Goal: Task Accomplishment & Management: Use online tool/utility

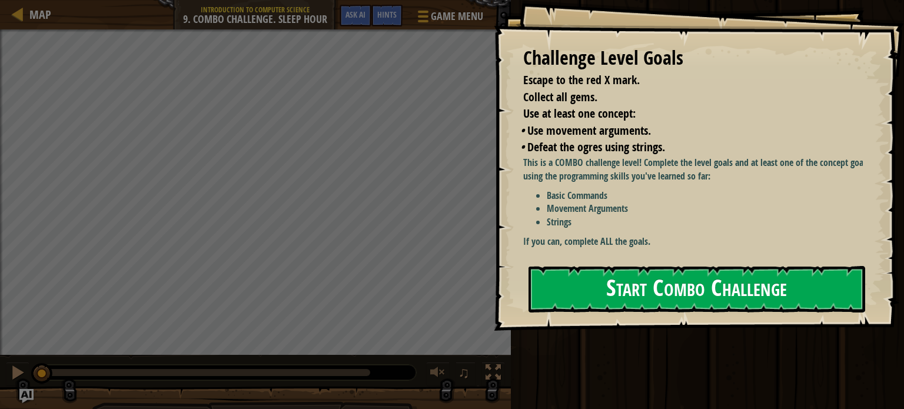
click at [631, 294] on button "Start Combo Challenge" at bounding box center [696, 289] width 337 height 46
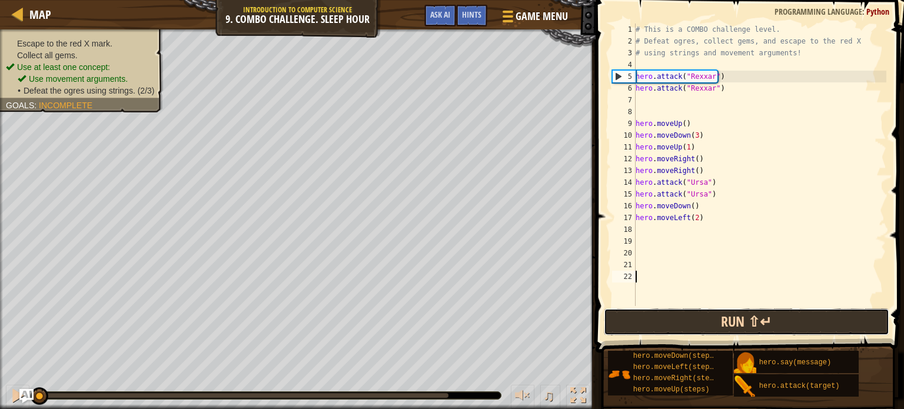
click at [633, 320] on button "Run ⇧↵" at bounding box center [746, 321] width 285 height 27
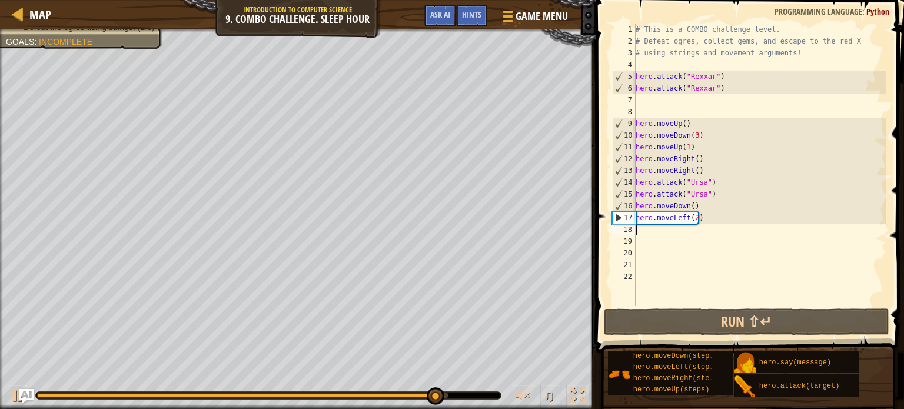
click at [654, 235] on div "# This is a COMBO challenge level. # Defeat [PERSON_NAME], collect gems, and es…" at bounding box center [759, 177] width 253 height 306
type textarea "h"
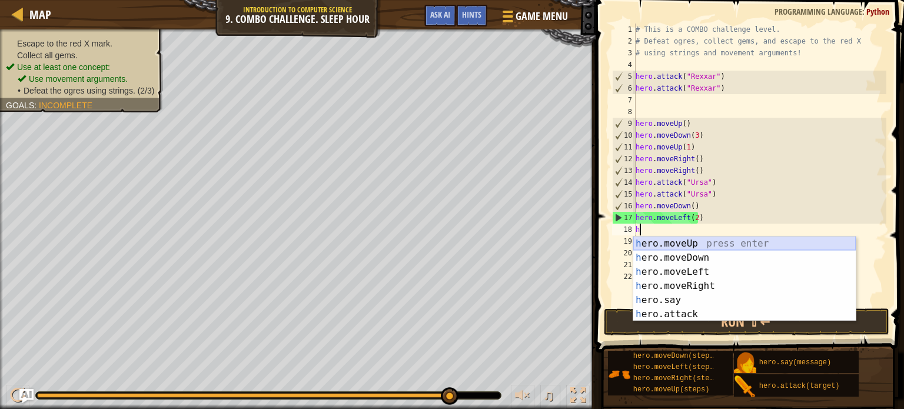
click at [661, 241] on div "h ero.moveUp press enter h ero.moveDown press enter h ero.moveLeft press enter …" at bounding box center [744, 293] width 222 height 113
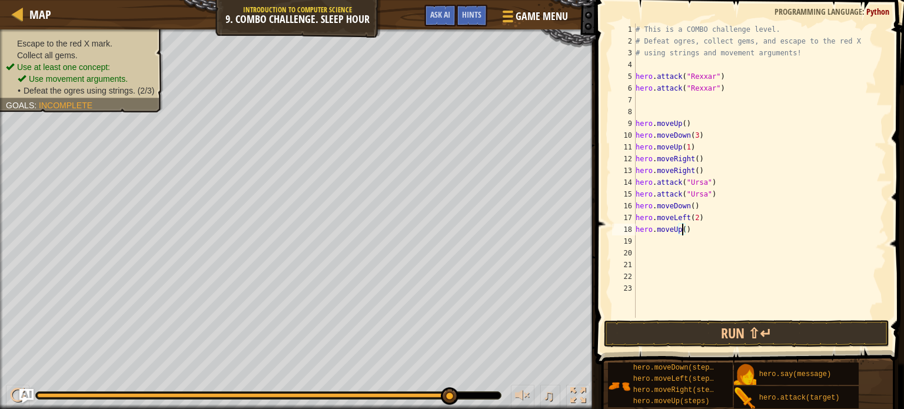
click at [682, 230] on div "# This is a COMBO challenge level. # Defeat [PERSON_NAME], collect gems, and es…" at bounding box center [759, 183] width 253 height 318
type textarea "hero.moveUp(3)"
click at [641, 242] on div "# This is a COMBO challenge level. # Defeat [PERSON_NAME], collect gems, and es…" at bounding box center [759, 183] width 253 height 318
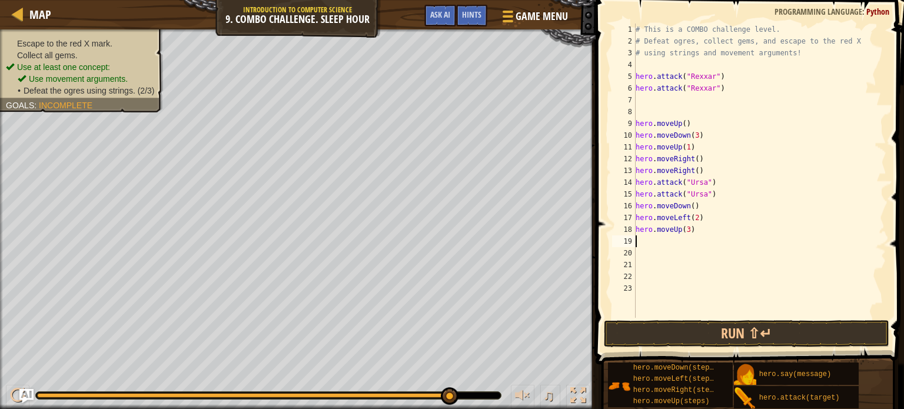
type textarea "h"
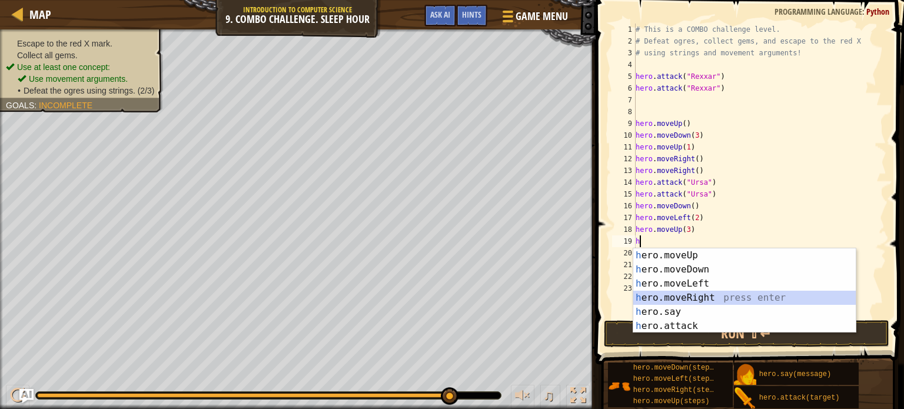
click at [673, 298] on div "h ero.moveUp press enter h ero.moveDown press enter h ero.moveLeft press enter …" at bounding box center [744, 304] width 222 height 113
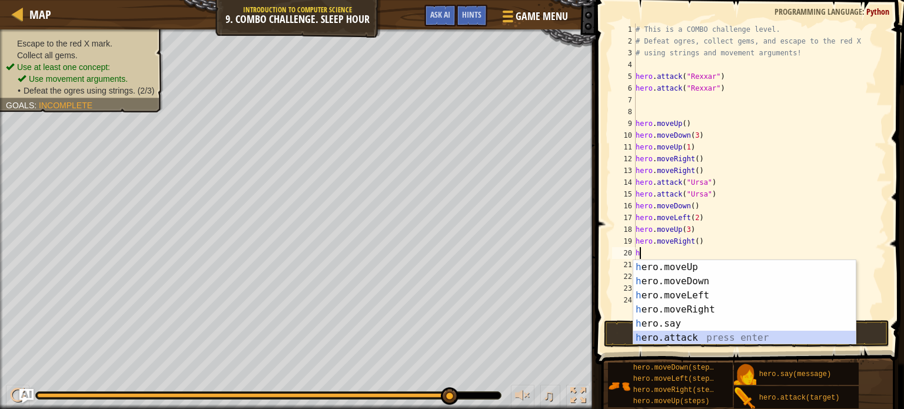
click at [669, 338] on div "h ero.moveUp press enter h ero.moveDown press enter h ero.moveLeft press enter …" at bounding box center [744, 316] width 222 height 113
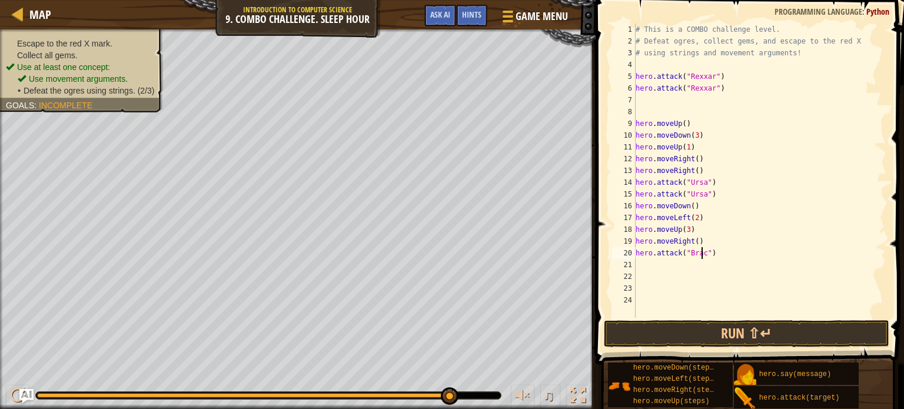
type textarea "hero.attack("Brack")"
click at [647, 265] on div "# This is a COMBO challenge level. # Defeat [PERSON_NAME], collect gems, and es…" at bounding box center [759, 183] width 253 height 318
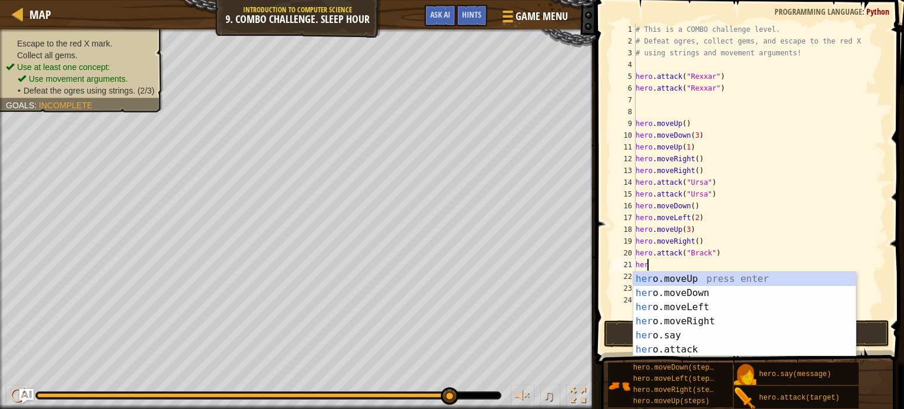
scroll to position [5, 0]
click at [652, 347] on div "hero .moveUp press enter hero .moveDown press enter hero .moveLeft press enter …" at bounding box center [744, 328] width 222 height 113
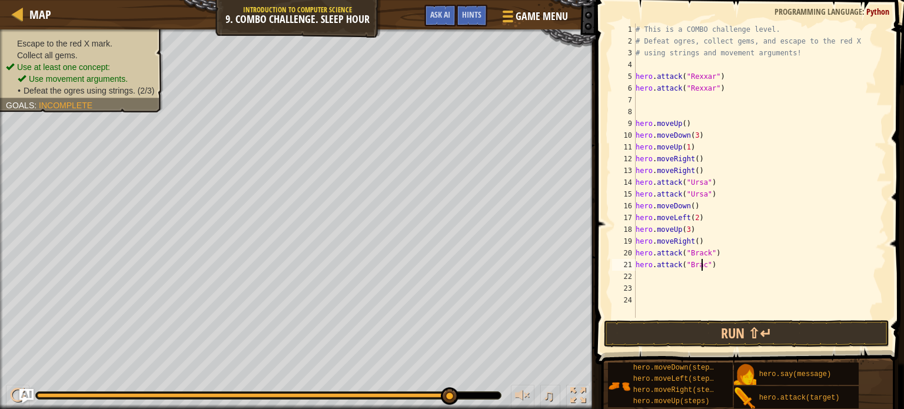
scroll to position [5, 5]
click at [691, 335] on button "Run ⇧↵" at bounding box center [746, 333] width 285 height 27
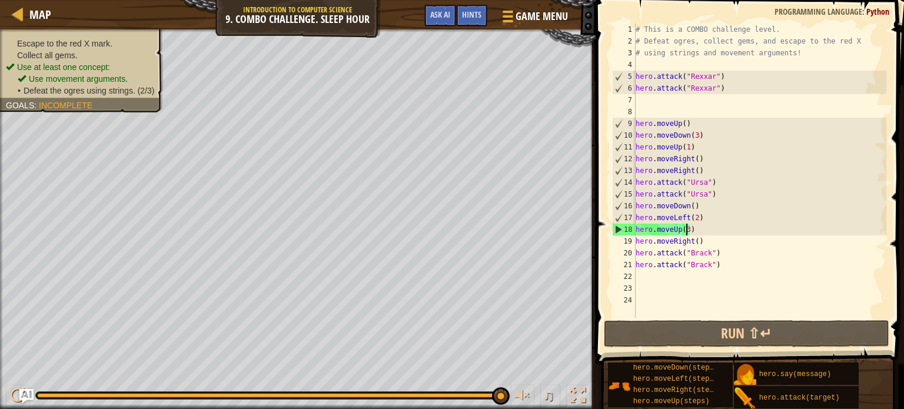
click at [685, 232] on div "# This is a COMBO challenge level. # Defeat [PERSON_NAME], collect gems, and es…" at bounding box center [759, 183] width 253 height 318
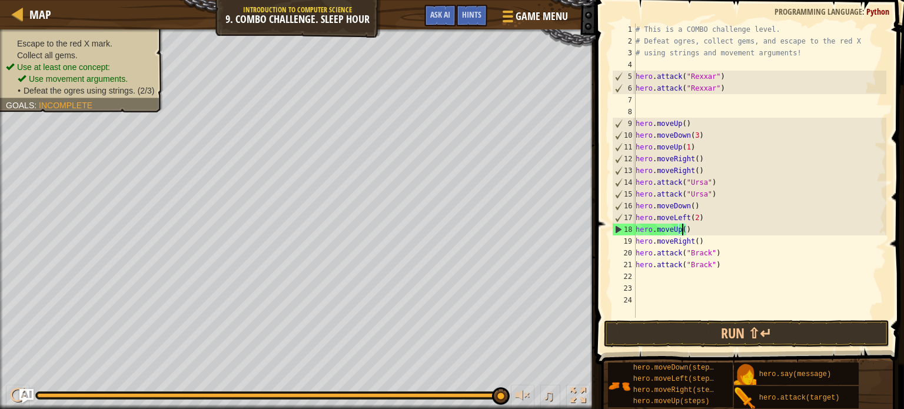
type textarea "hero.moveUp(2)"
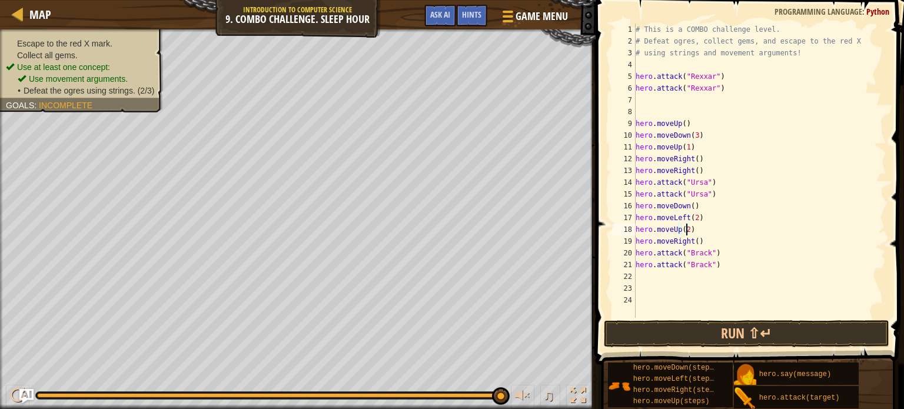
scroll to position [5, 0]
click at [687, 324] on button "Run ⇧↵" at bounding box center [746, 333] width 285 height 27
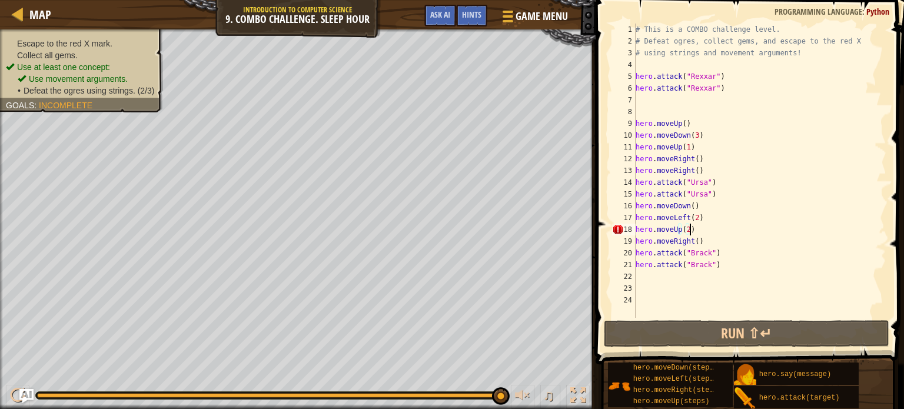
scroll to position [5, 4]
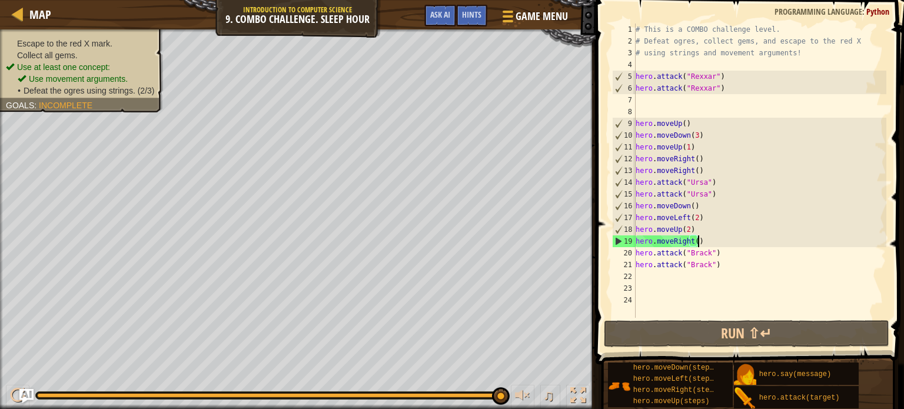
click at [702, 243] on div "# This is a COMBO challenge level. # Defeat [PERSON_NAME], collect gems, and es…" at bounding box center [759, 183] width 253 height 318
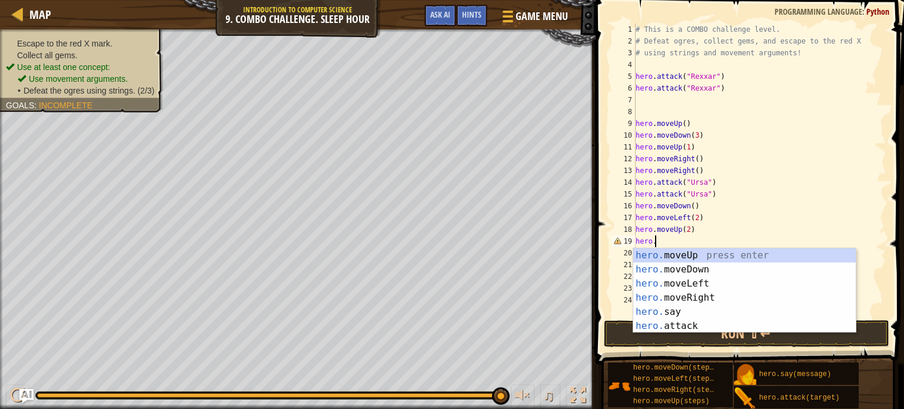
scroll to position [5, 0]
type textarea "h"
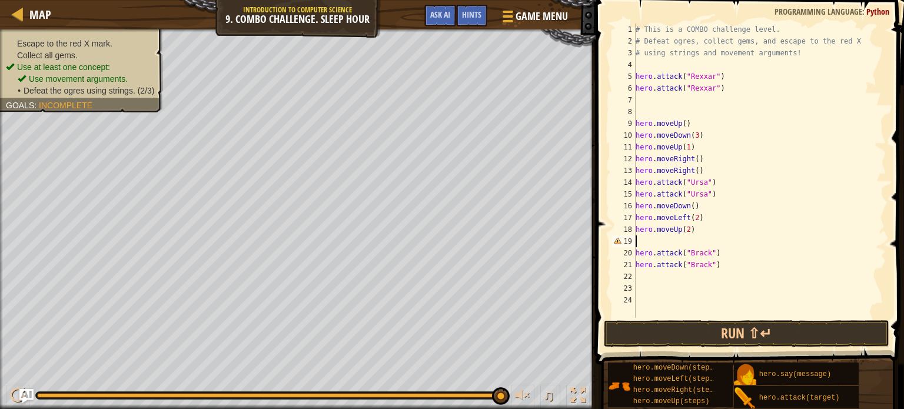
type textarea "hero.moveUp(2)"
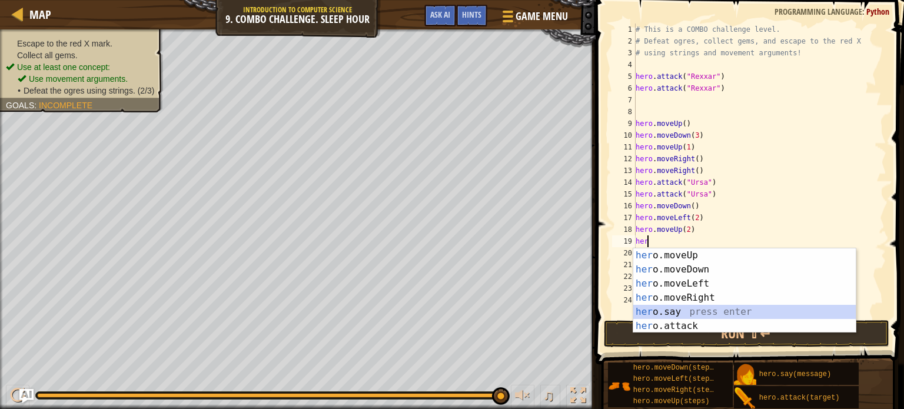
click at [672, 310] on div "her o.moveUp press enter her o.moveDown press enter her o.moveLeft press enter …" at bounding box center [744, 304] width 222 height 113
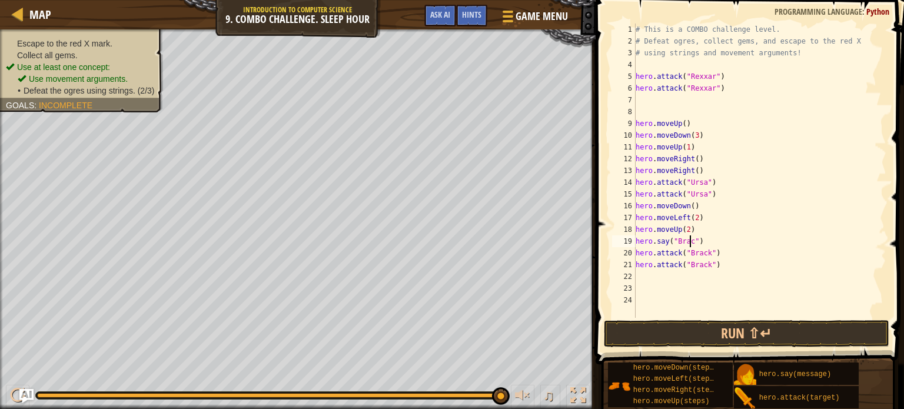
scroll to position [5, 5]
type textarea "hero.say("[PERSON_NAME]!")"
click at [732, 328] on button "Run ⇧↵" at bounding box center [746, 333] width 285 height 27
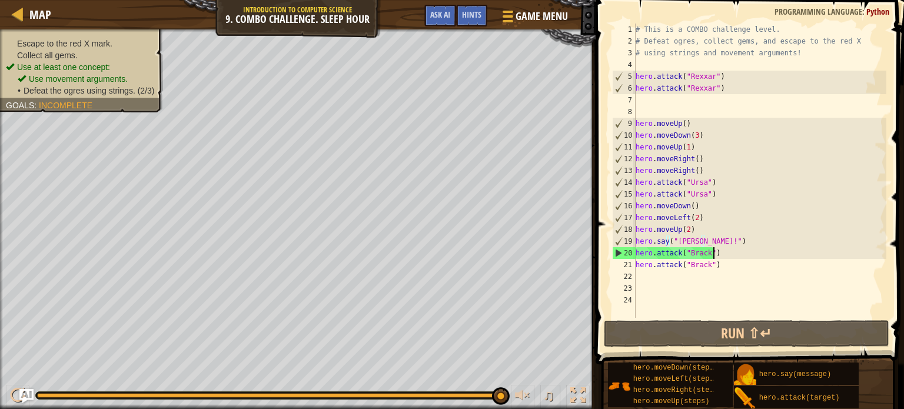
drag, startPoint x: 713, startPoint y: 254, endPoint x: 719, endPoint y: 248, distance: 8.7
click at [719, 248] on div "# This is a COMBO challenge level. # Defeat [PERSON_NAME], collect gems, and es…" at bounding box center [759, 183] width 253 height 318
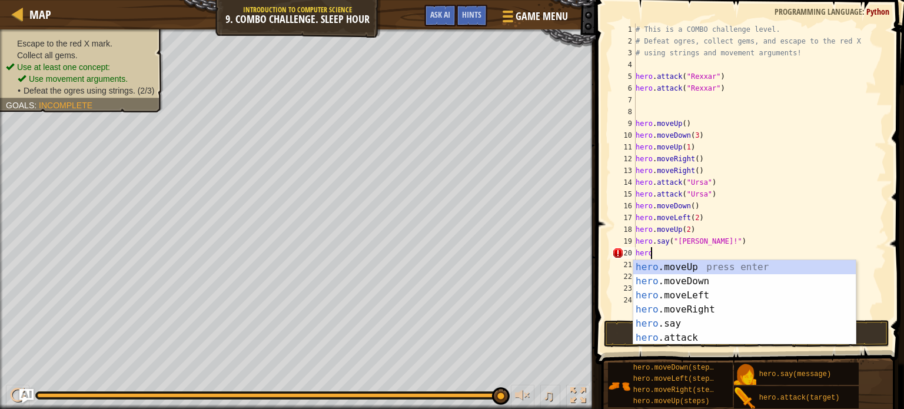
type textarea "h"
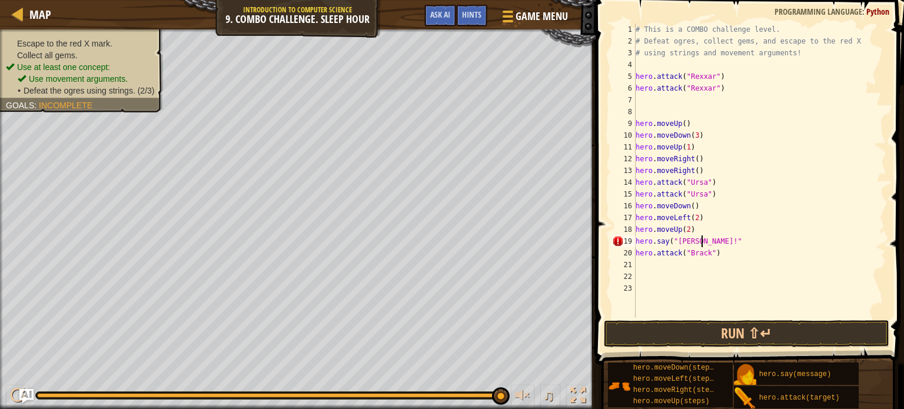
scroll to position [5, 5]
click at [716, 254] on div "# This is a COMBO challenge level. # Defeat [PERSON_NAME], collect gems, and es…" at bounding box center [759, 183] width 253 height 318
click at [637, 244] on div "# This is a COMBO challenge level. # Defeat [PERSON_NAME], collect gems, and es…" at bounding box center [759, 183] width 253 height 318
click at [706, 240] on div "# This is a COMBO challenge level. # Defeat [PERSON_NAME], collect gems, and es…" at bounding box center [759, 183] width 253 height 318
click at [709, 254] on div "# This is a COMBO challenge level. # Defeat [PERSON_NAME], collect gems, and es…" at bounding box center [759, 183] width 253 height 318
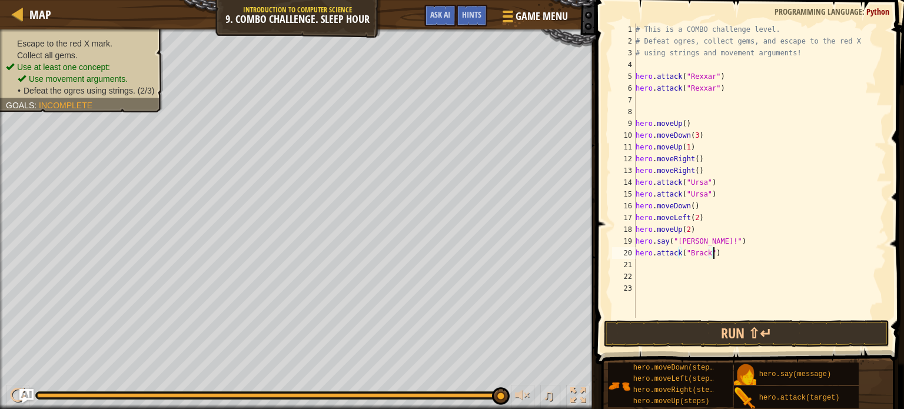
click at [713, 251] on div "# This is a COMBO challenge level. # Defeat [PERSON_NAME], collect gems, and es…" at bounding box center [759, 183] width 253 height 318
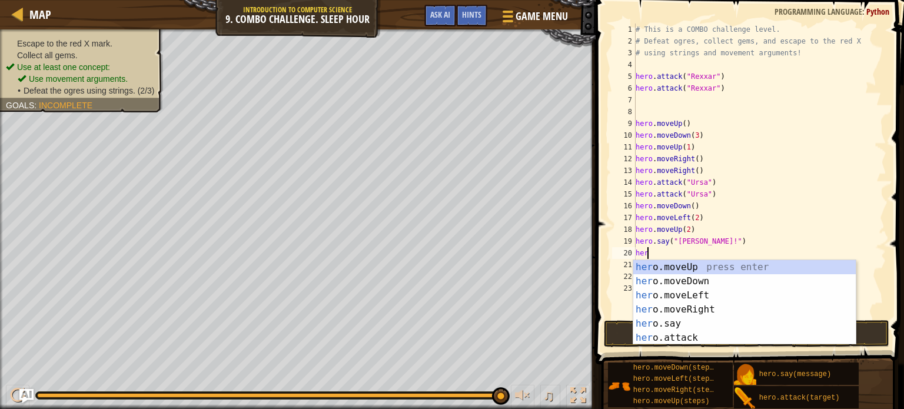
scroll to position [5, 0]
type textarea "h"
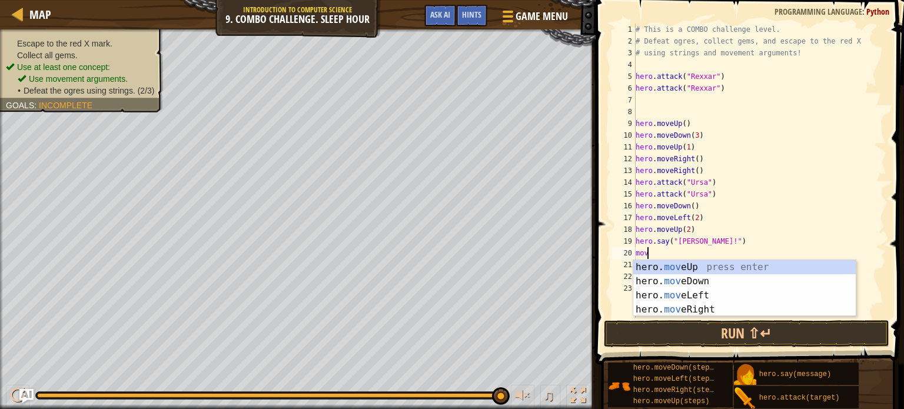
type textarea "move"
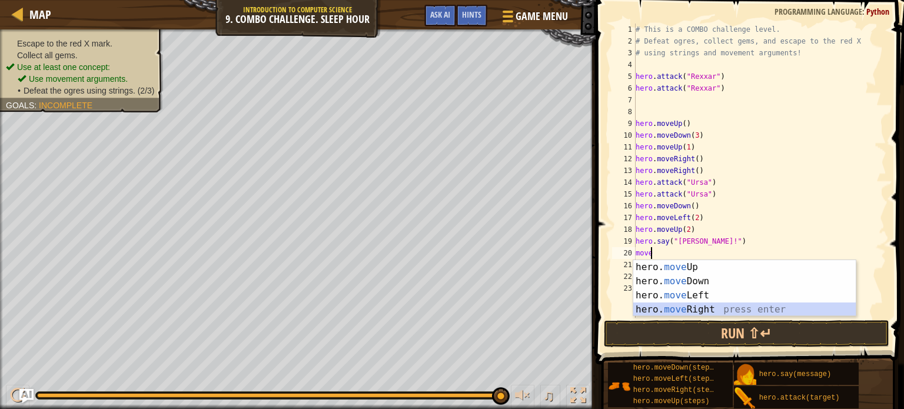
click at [699, 310] on div "hero. move Up press enter hero. move Down press enter hero. move Left press ent…" at bounding box center [744, 302] width 222 height 85
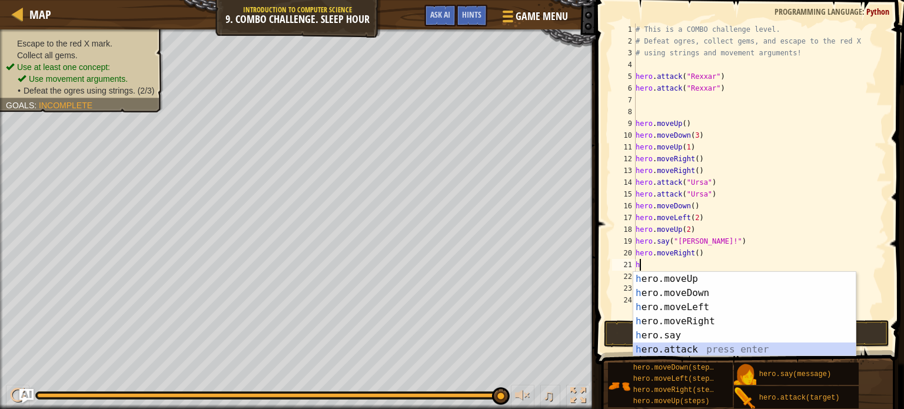
click at [654, 345] on div "h ero.moveUp press enter h ero.moveDown press enter h ero.moveLeft press enter …" at bounding box center [744, 328] width 222 height 113
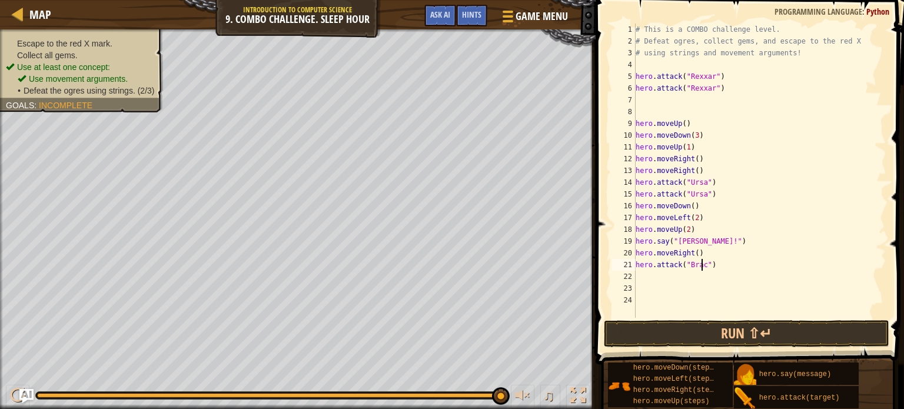
type textarea "hero.attack("Brack")"
click at [663, 278] on div "# This is a COMBO challenge level. # Defeat [PERSON_NAME], collect gems, and es…" at bounding box center [759, 183] width 253 height 318
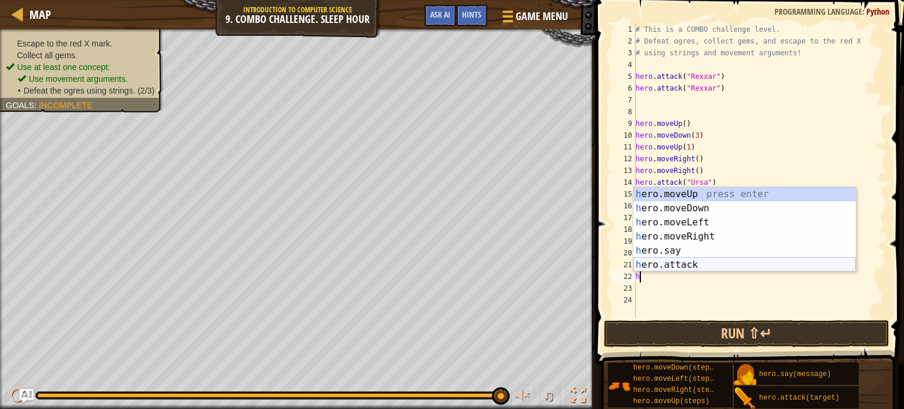
click at [678, 265] on div "h ero.moveUp press enter h ero.moveDown press enter h ero.moveLeft press enter …" at bounding box center [744, 243] width 222 height 113
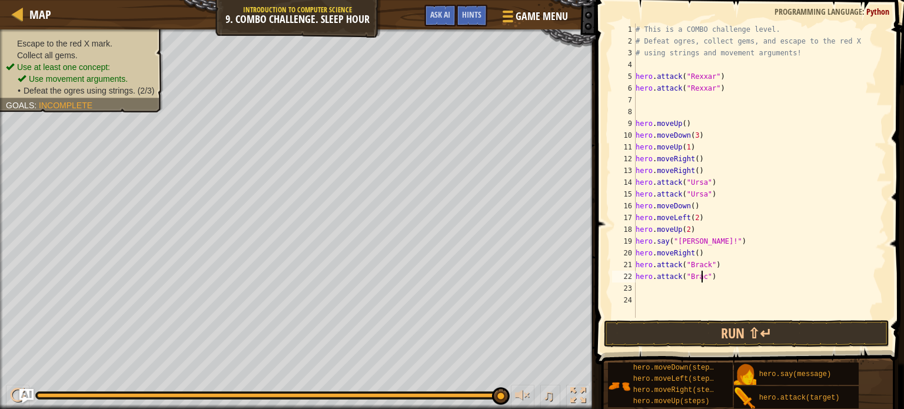
scroll to position [5, 5]
click at [672, 324] on button "Run ⇧↵" at bounding box center [746, 333] width 285 height 27
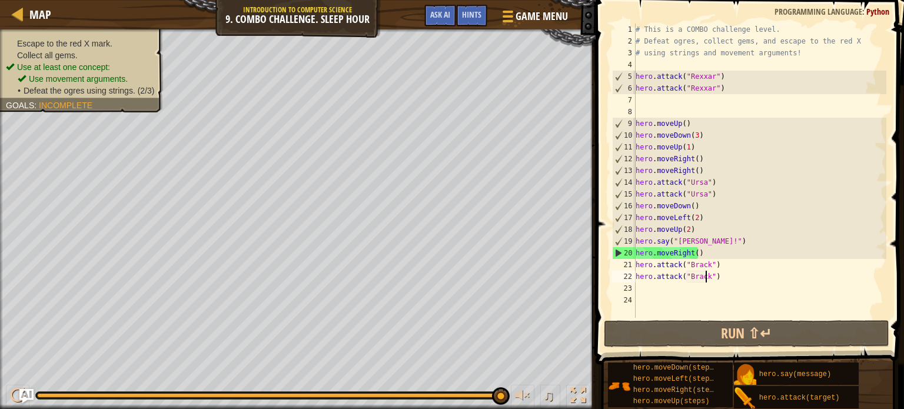
click at [696, 251] on div "# This is a COMBO challenge level. # Defeat [PERSON_NAME], collect gems, and es…" at bounding box center [759, 183] width 253 height 318
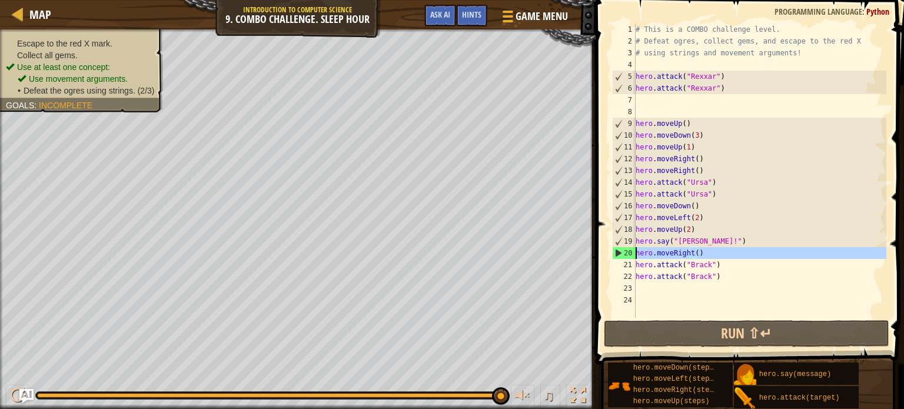
click at [616, 251] on div "20" at bounding box center [624, 253] width 23 height 12
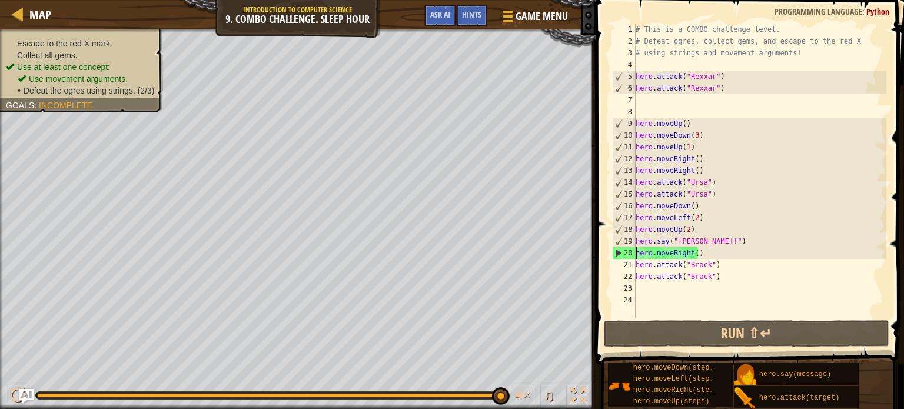
click at [616, 251] on div "20" at bounding box center [624, 253] width 23 height 12
type textarea "hero.moveRight()"
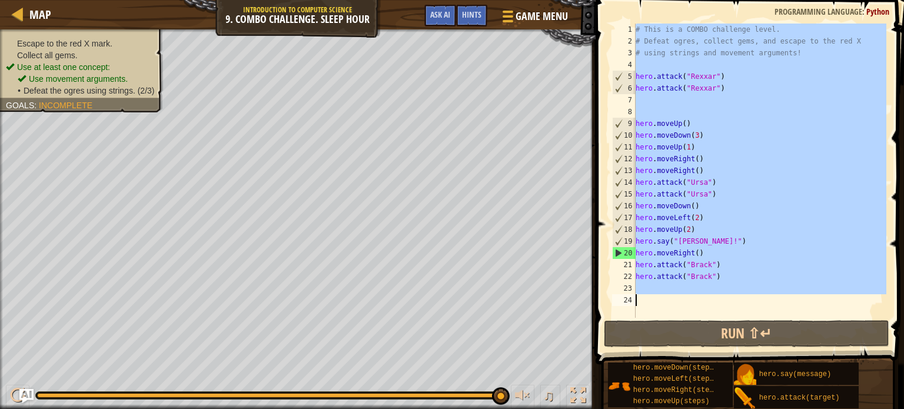
click at [616, 251] on div "20" at bounding box center [624, 253] width 23 height 12
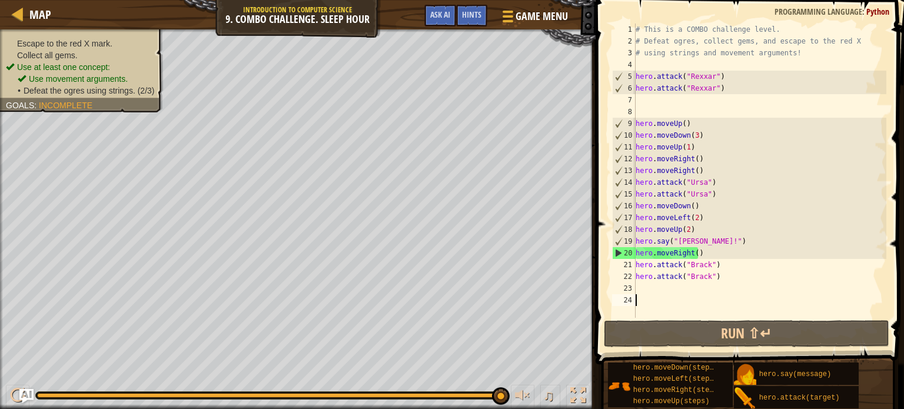
click at [616, 251] on div "20" at bounding box center [624, 253] width 23 height 12
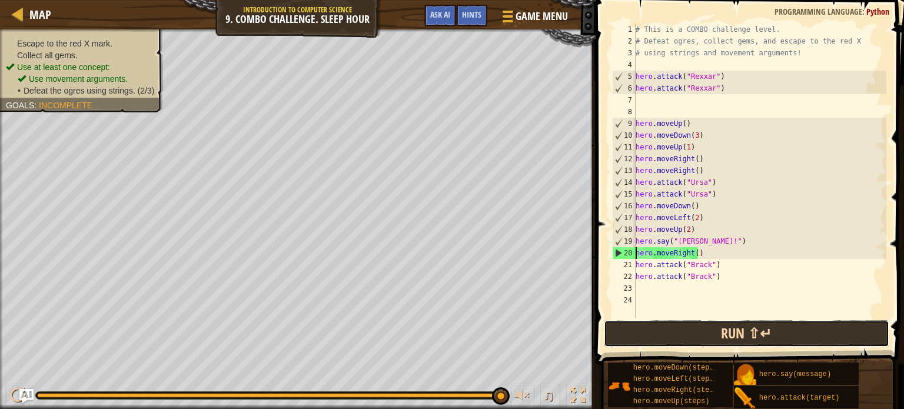
click at [626, 335] on button "Run ⇧↵" at bounding box center [746, 333] width 285 height 27
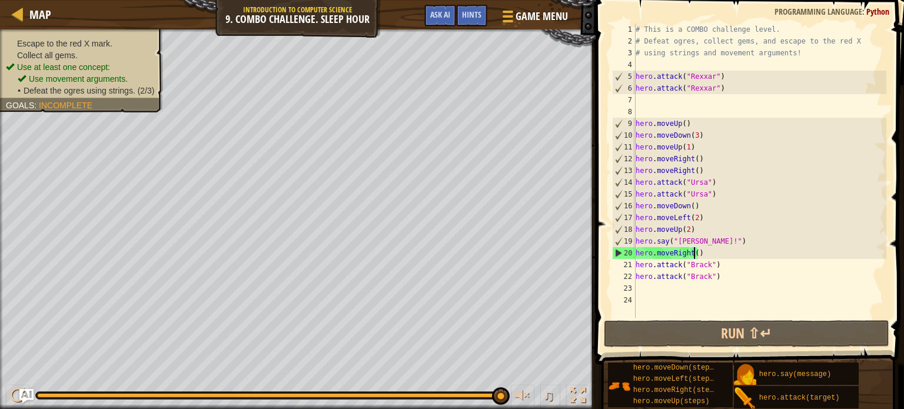
click at [693, 255] on div "# This is a COMBO challenge level. # Defeat [PERSON_NAME], collect gems, and es…" at bounding box center [759, 183] width 253 height 318
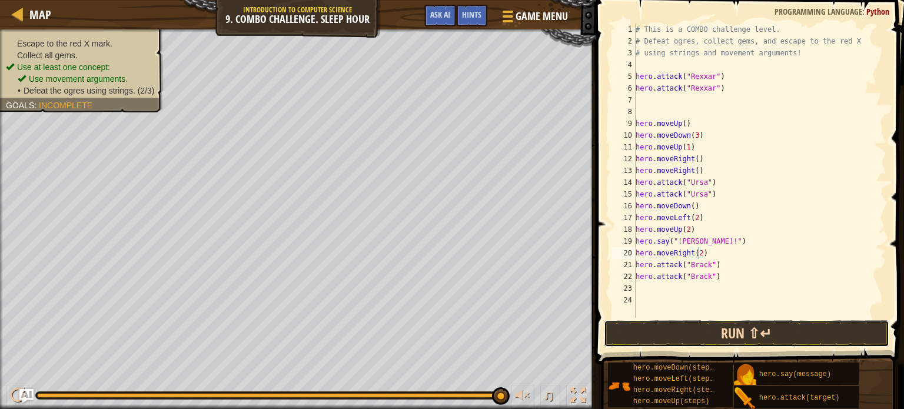
click at [702, 341] on button "Run ⇧↵" at bounding box center [746, 333] width 285 height 27
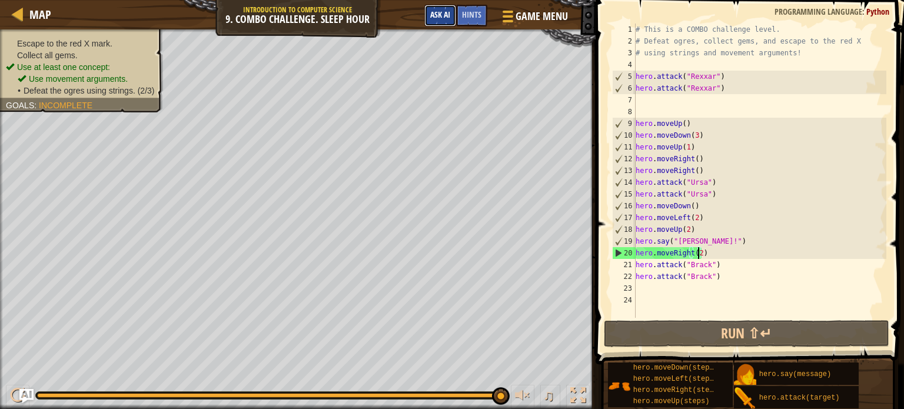
click at [433, 21] on button "Ask AI" at bounding box center [440, 16] width 32 height 22
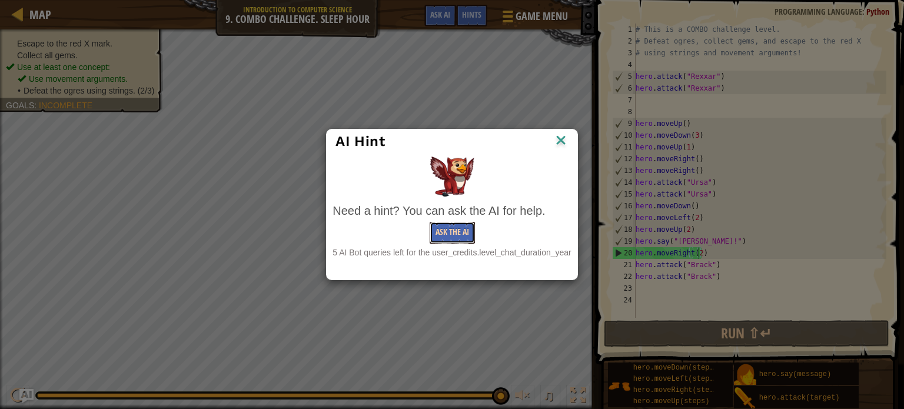
click at [452, 232] on button "Ask the AI" at bounding box center [452, 233] width 45 height 22
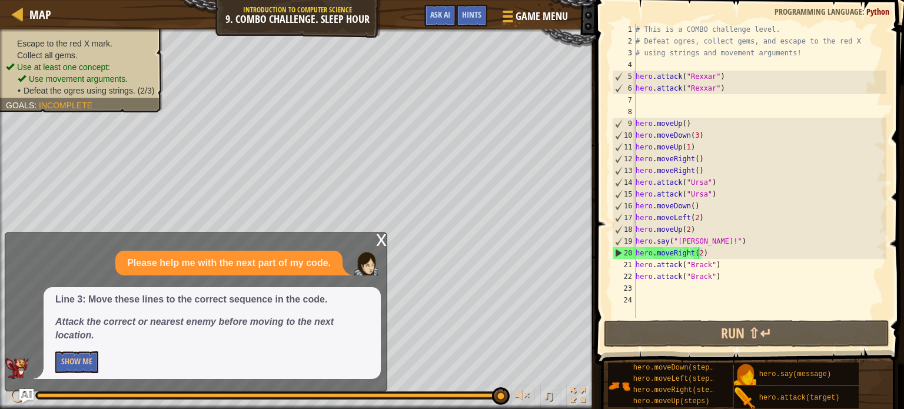
click at [251, 369] on p "Show Me" at bounding box center [212, 362] width 314 height 22
click at [74, 369] on button "Show Me" at bounding box center [76, 362] width 43 height 22
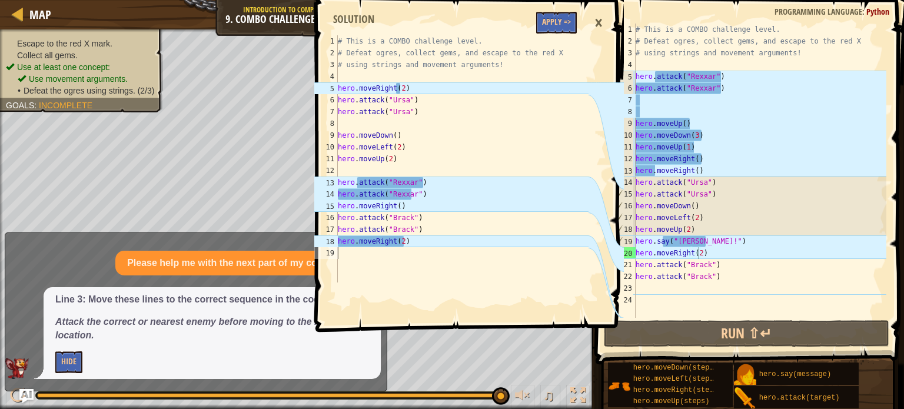
type textarea "hero.attack("Rexxar")"
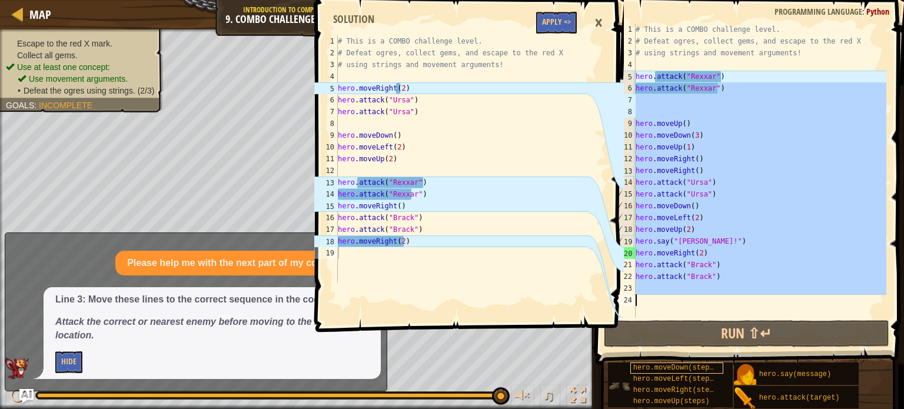
drag, startPoint x: 752, startPoint y: 87, endPoint x: 671, endPoint y: 371, distance: 296.0
click at [671, 371] on div "Hints Videos hero.attack("Rexxar") 1 2 3 4 5 6 7 8 9 10 11 12 13 14 15 16 17 18…" at bounding box center [748, 201] width 312 height 403
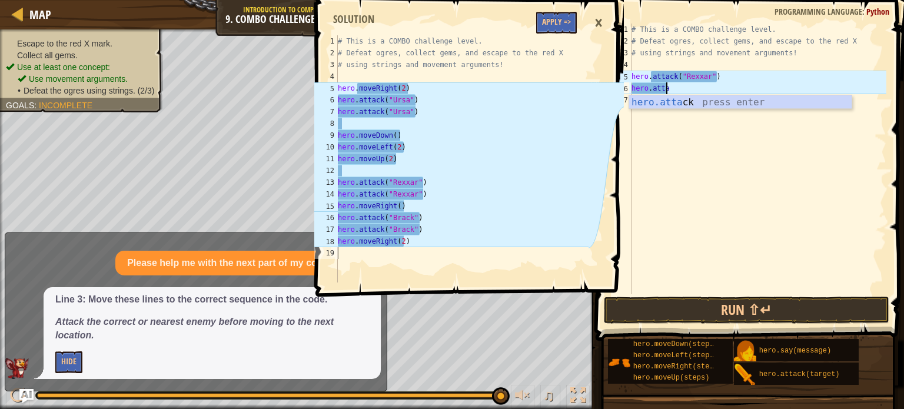
type textarea "h"
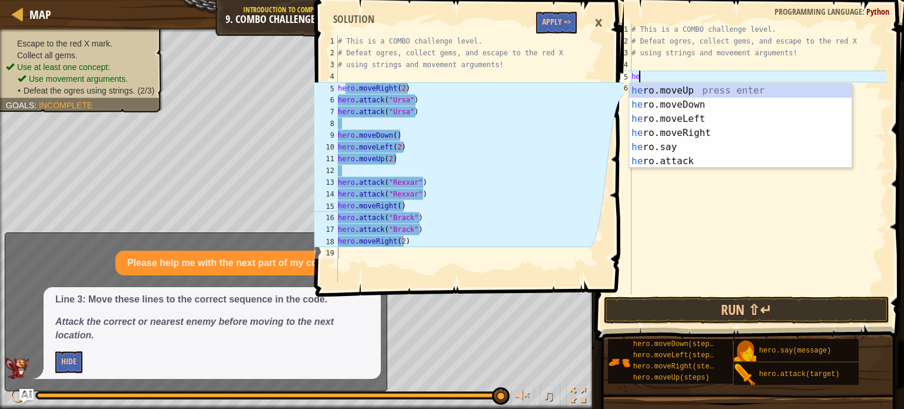
type textarea "h"
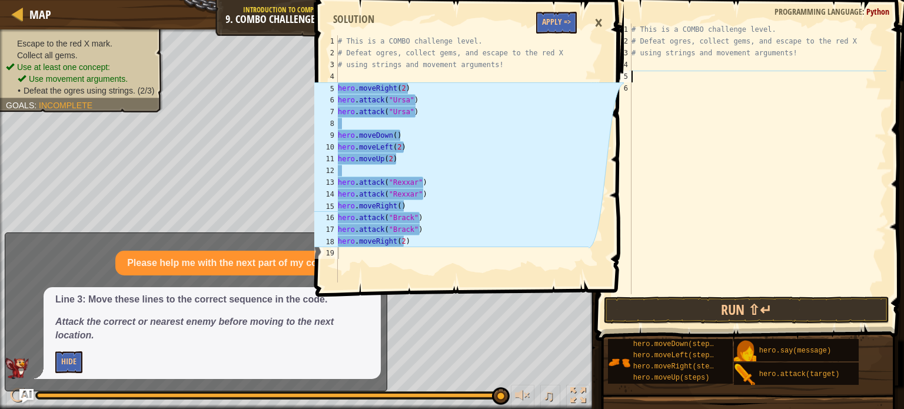
click at [634, 66] on div "# This is a COMBO challenge level. # Defeat [PERSON_NAME], collect gems, and es…" at bounding box center [757, 171] width 257 height 294
type textarea "h"
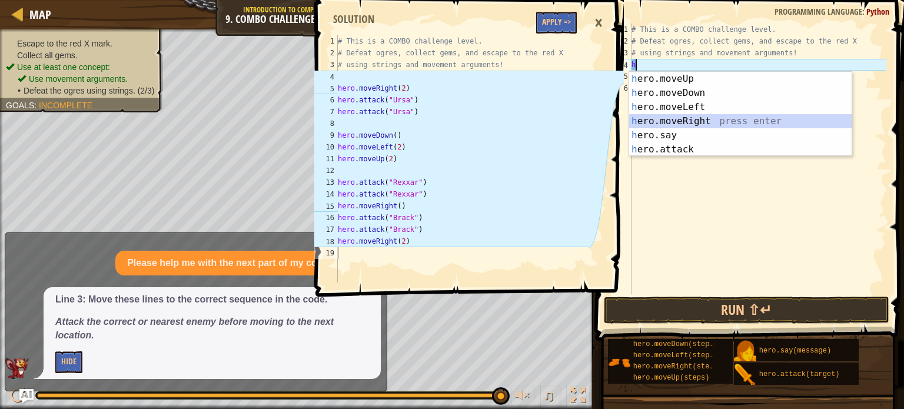
click at [683, 122] on div "h ero.moveUp press enter h ero.moveDown press enter h ero.moveLeft press enter …" at bounding box center [740, 128] width 222 height 113
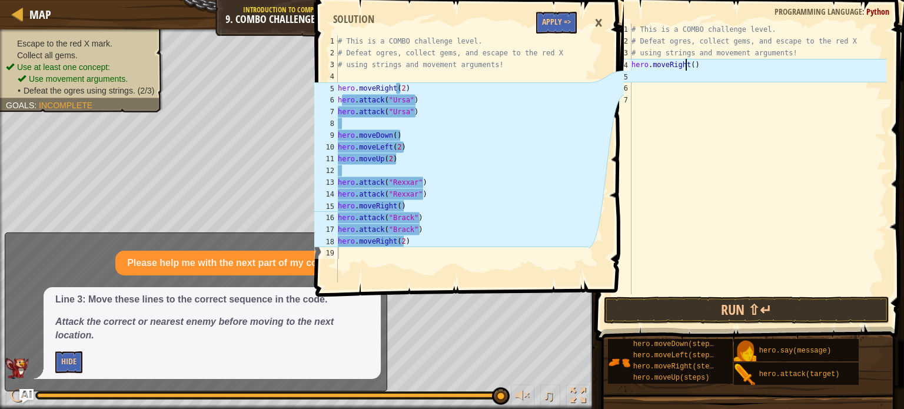
click at [686, 65] on div "# This is a COMBO challenge level. # Defeat [PERSON_NAME], collect gems, and es…" at bounding box center [757, 171] width 257 height 294
click at [689, 64] on div "# This is a COMBO challenge level. # Defeat [PERSON_NAME], collect gems, and es…" at bounding box center [757, 171] width 257 height 294
type textarea "hero.moveRight(2)"
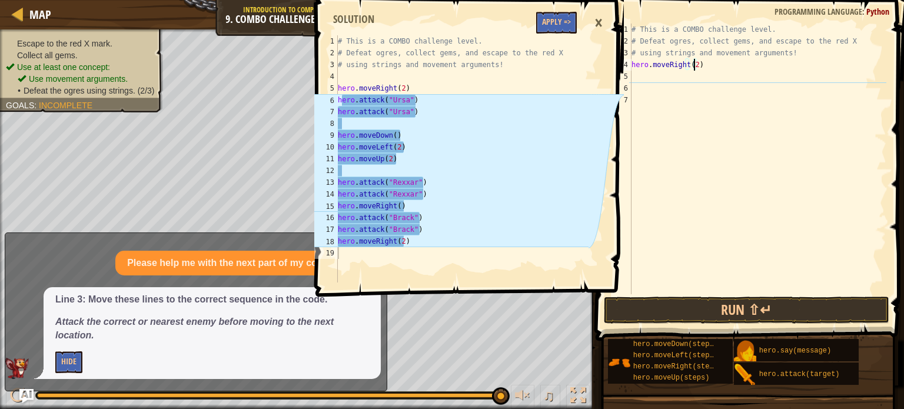
click at [636, 79] on div "# This is a COMBO challenge level. # Defeat [PERSON_NAME], collect gems, and es…" at bounding box center [757, 171] width 257 height 294
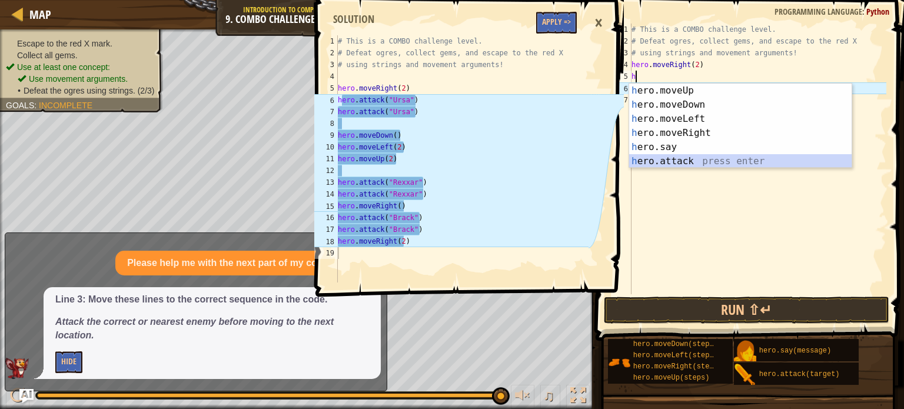
click at [644, 155] on div "h ero.moveUp press enter h ero.moveDown press enter h ero.moveLeft press enter …" at bounding box center [740, 140] width 222 height 113
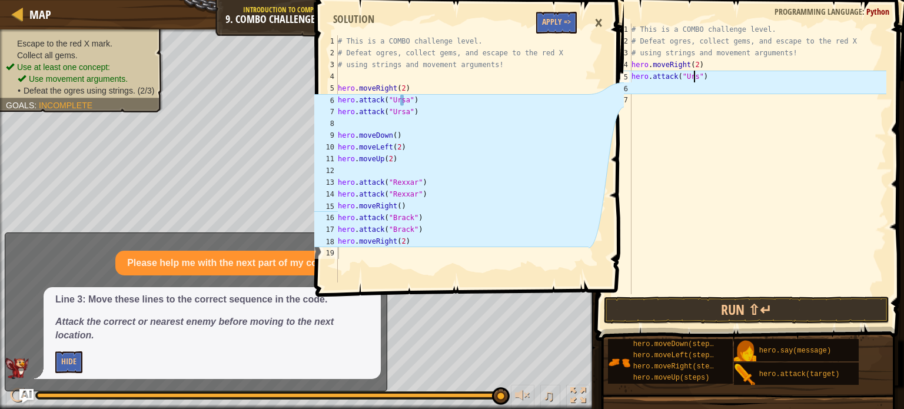
type textarea "hero.attack("Ursa")"
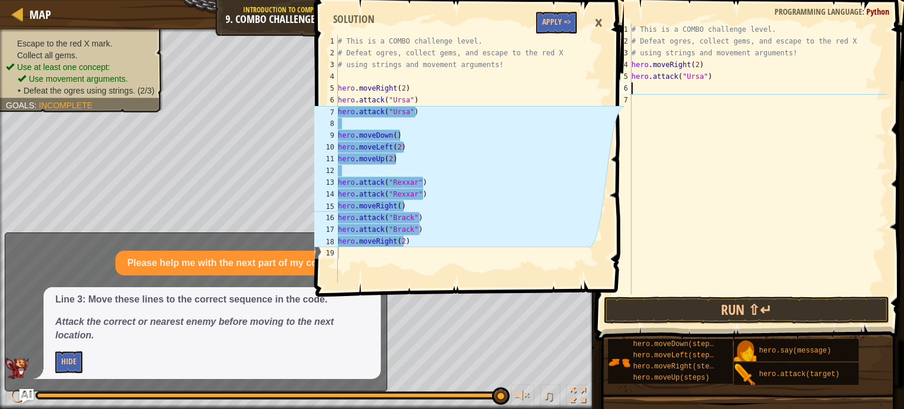
click at [637, 87] on div "# This is a COMBO challenge level. # Defeat [PERSON_NAME], collect gems, and es…" at bounding box center [757, 171] width 257 height 294
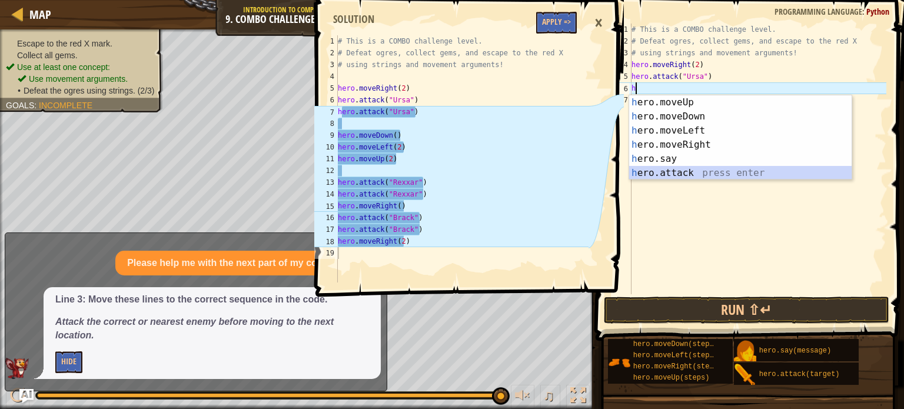
click at [676, 175] on div "h ero.moveUp press enter h ero.moveDown press enter h ero.moveLeft press enter …" at bounding box center [740, 151] width 222 height 113
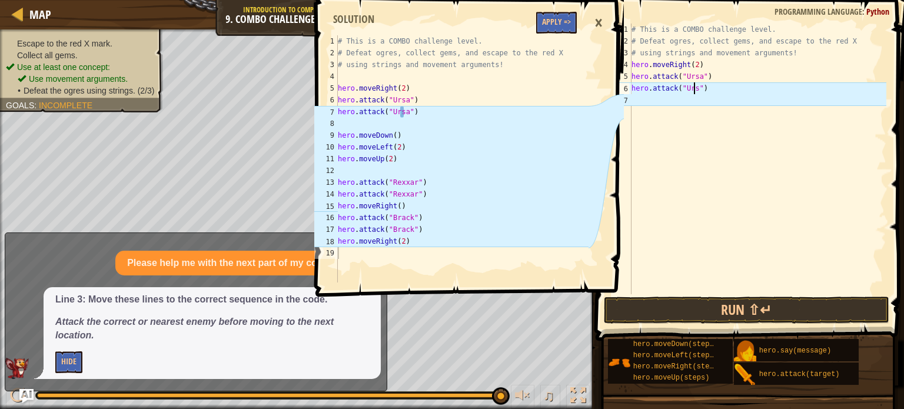
type textarea "hero.attack("Ursa")"
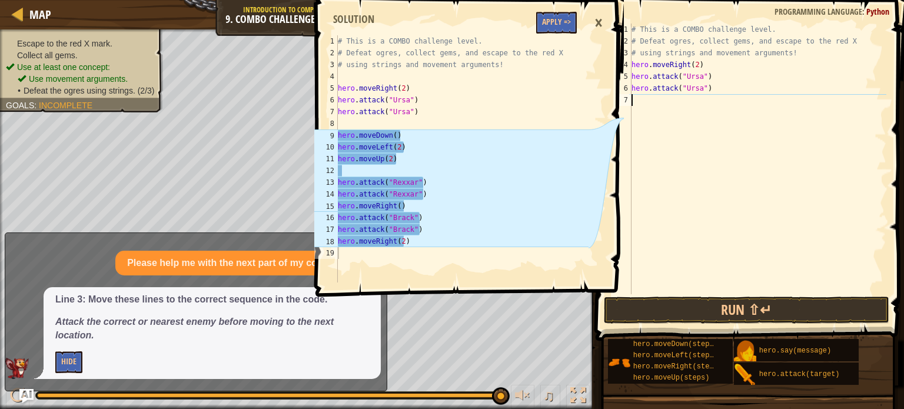
click at [645, 108] on div "# This is a COMBO challenge level. # Defeat [PERSON_NAME], collect gems, and es…" at bounding box center [757, 171] width 257 height 294
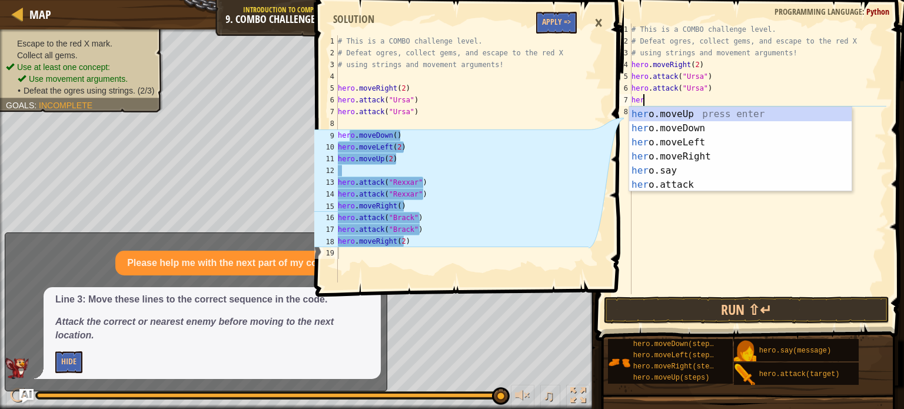
type textarea "hero"
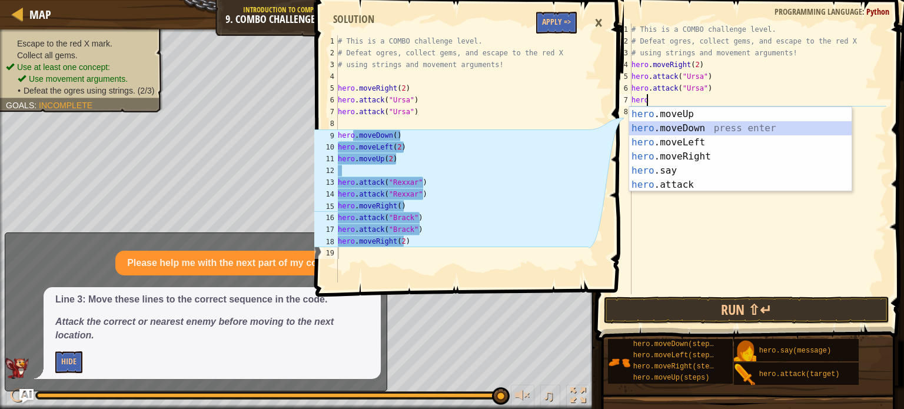
click at [662, 124] on div "hero .moveUp press enter hero .moveDown press enter hero .moveLeft press enter …" at bounding box center [740, 163] width 222 height 113
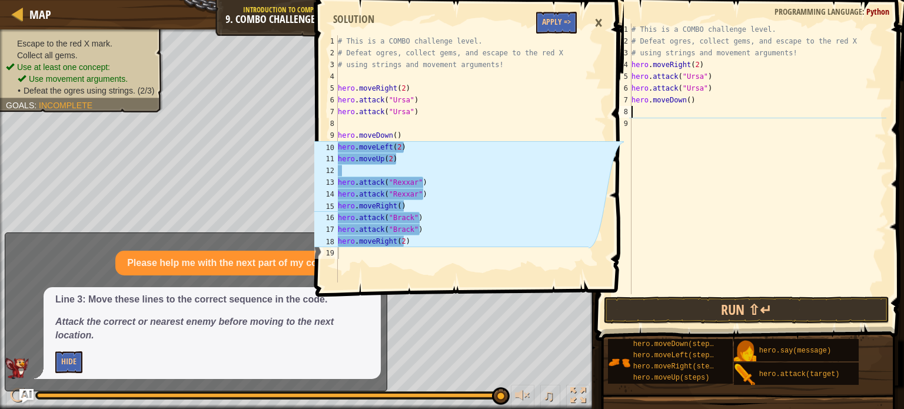
type textarea "h"
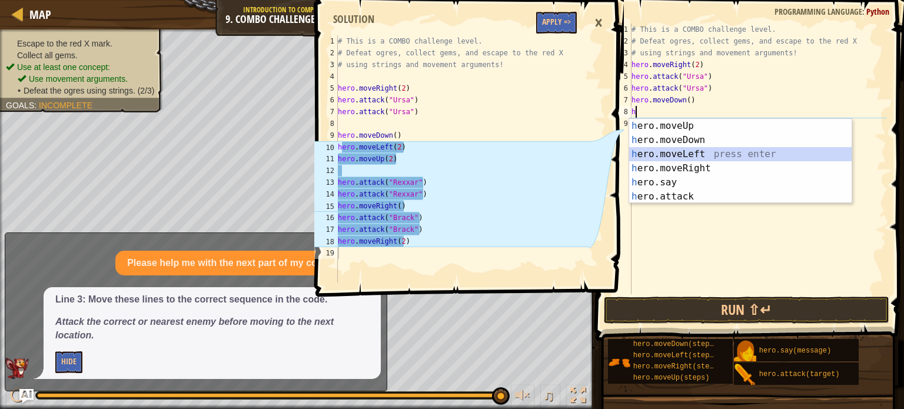
click at [669, 155] on div "h ero.moveUp press enter h ero.moveDown press enter h ero.moveLeft press enter …" at bounding box center [740, 175] width 222 height 113
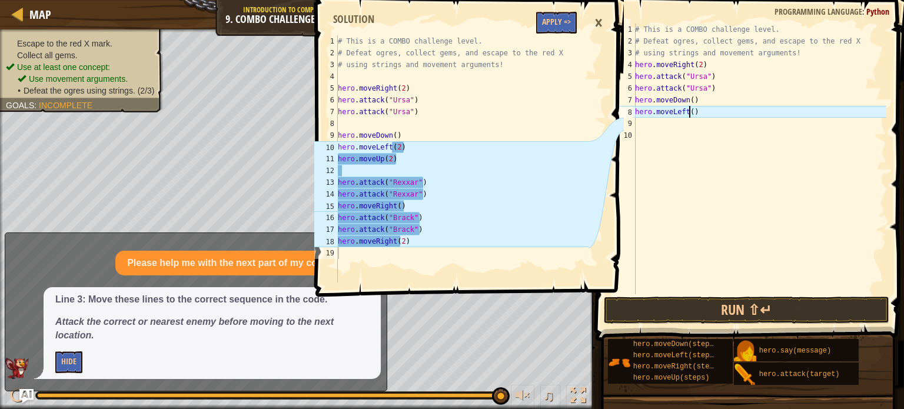
click at [690, 112] on div "# This is a COMBO challenge level. # Defeat [PERSON_NAME], collect gems, and es…" at bounding box center [760, 171] width 254 height 294
type textarea "hero.moveLeft(2)"
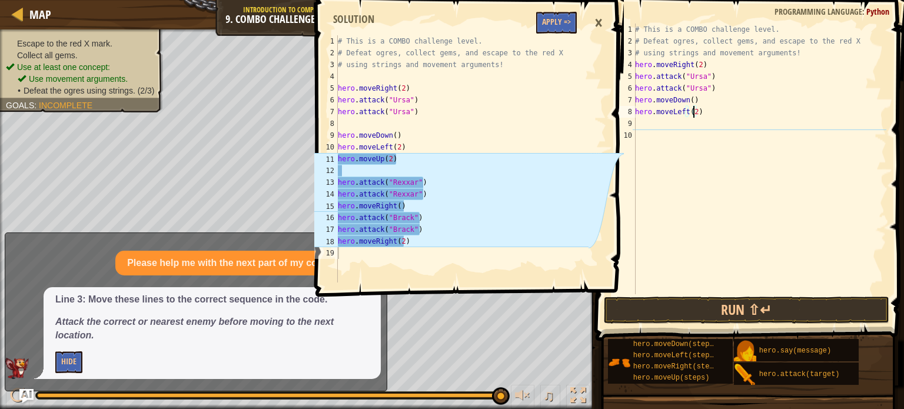
click at [655, 127] on div "# This is a COMBO challenge level. # Defeat [PERSON_NAME], collect gems, and es…" at bounding box center [760, 171] width 254 height 294
type textarea "h"
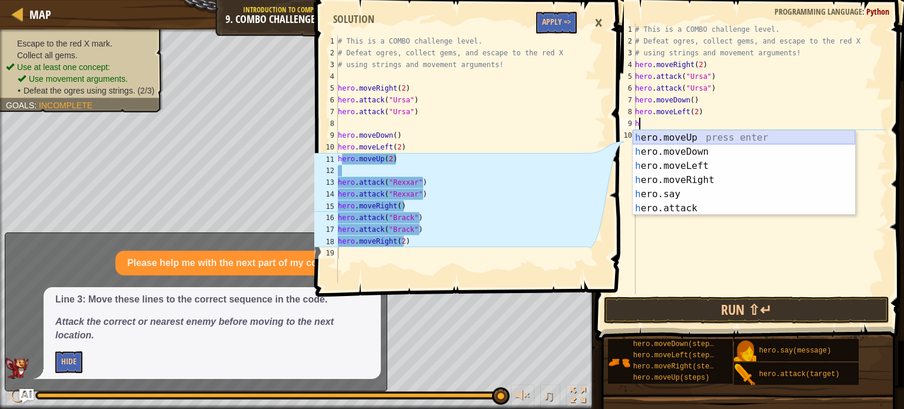
click at [670, 137] on div "h ero.moveUp press enter h ero.moveDown press enter h ero.moveLeft press enter …" at bounding box center [744, 187] width 222 height 113
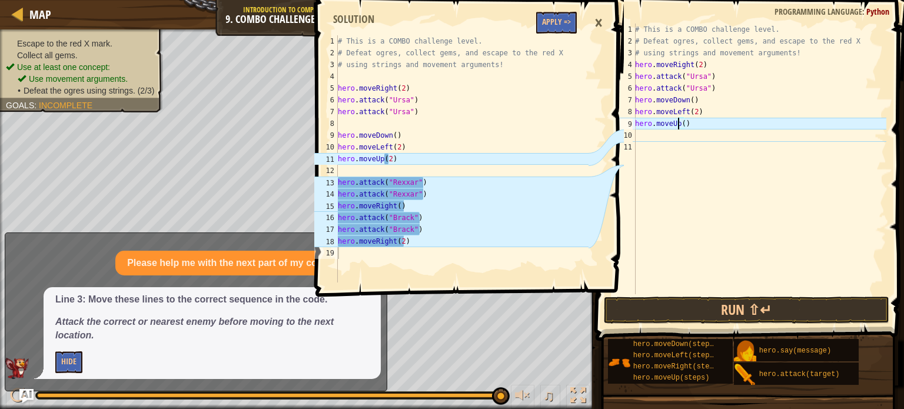
click at [679, 124] on div "# This is a COMBO challenge level. # Defeat [PERSON_NAME], collect gems, and es…" at bounding box center [760, 171] width 254 height 294
click at [680, 122] on div "# This is a COMBO challenge level. # Defeat [PERSON_NAME], collect gems, and es…" at bounding box center [760, 171] width 254 height 294
type textarea "hero.moveUp(2)"
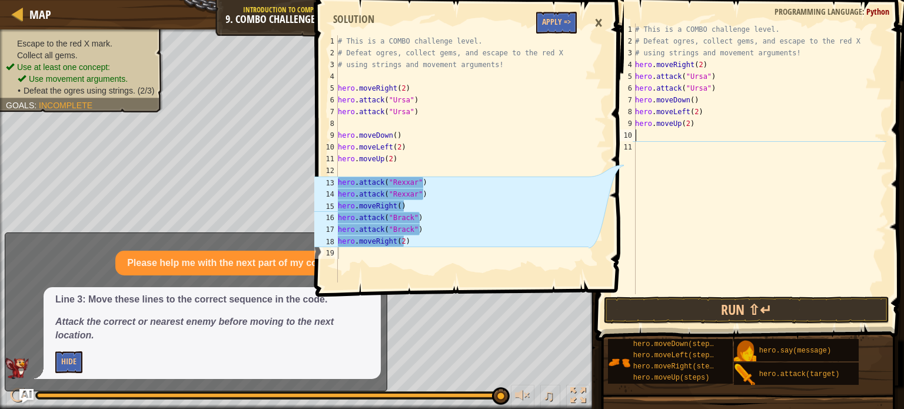
click at [640, 138] on div "# This is a COMBO challenge level. # Defeat [PERSON_NAME], collect gems, and es…" at bounding box center [760, 171] width 254 height 294
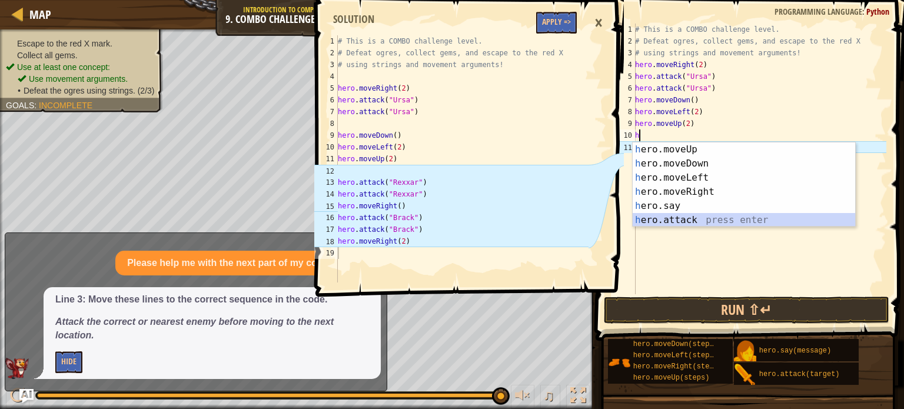
click at [673, 223] on div "h ero.moveUp press enter h ero.moveDown press enter h ero.moveLeft press enter …" at bounding box center [744, 198] width 222 height 113
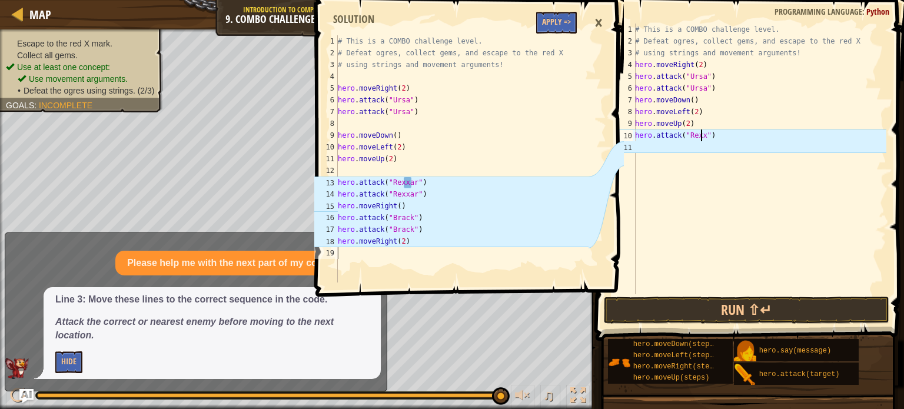
scroll to position [5, 5]
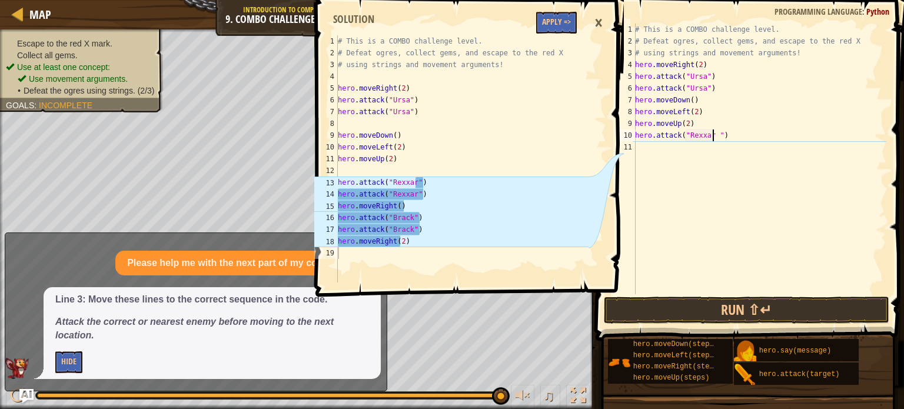
type textarea "hero.attack("Rexxar")"
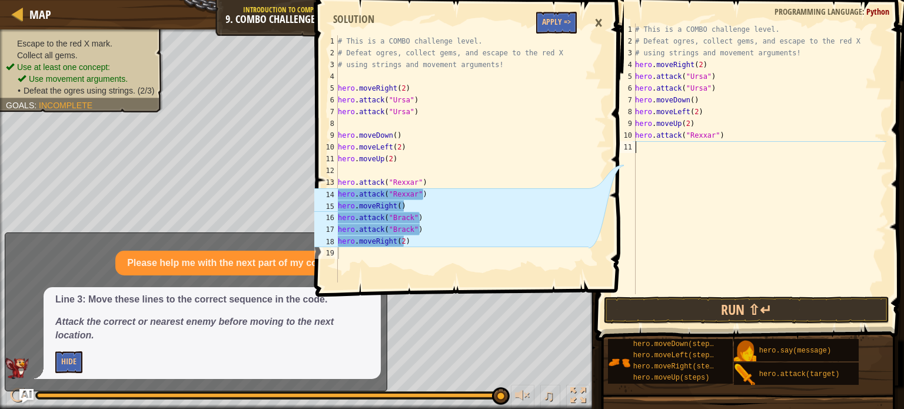
click at [643, 146] on div "# This is a COMBO challenge level. # Defeat [PERSON_NAME], collect gems, and es…" at bounding box center [760, 171] width 254 height 294
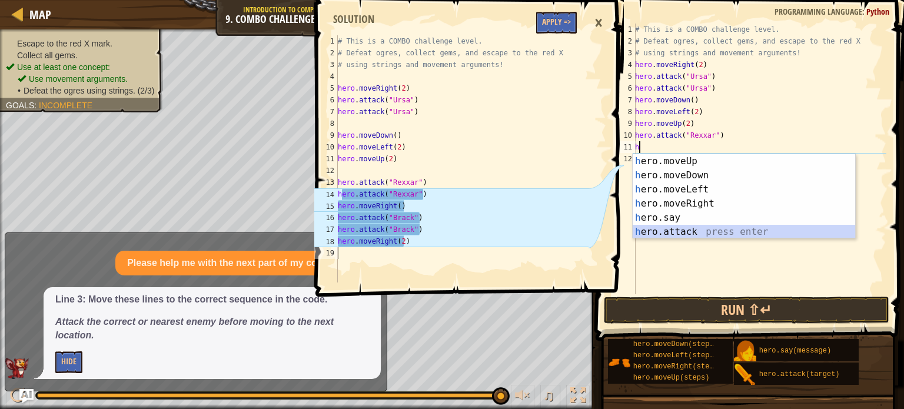
click at [684, 230] on div "h ero.moveUp press enter h ero.moveDown press enter h ero.moveLeft press enter …" at bounding box center [744, 210] width 222 height 113
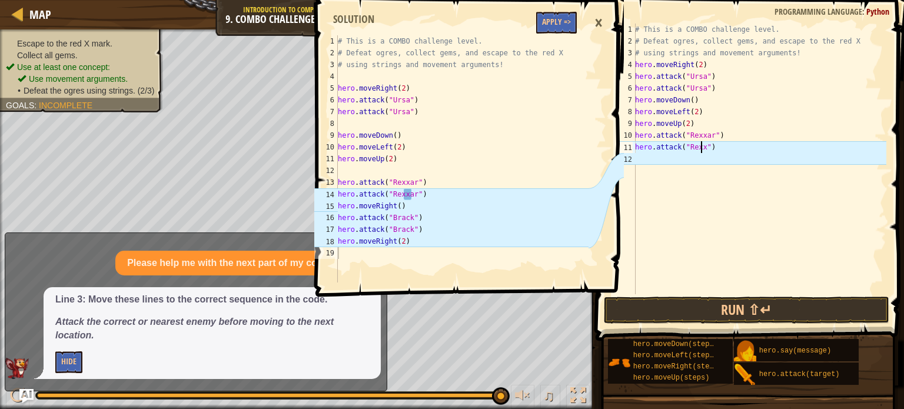
scroll to position [5, 5]
type textarea "hero.attack("Rexxar")"
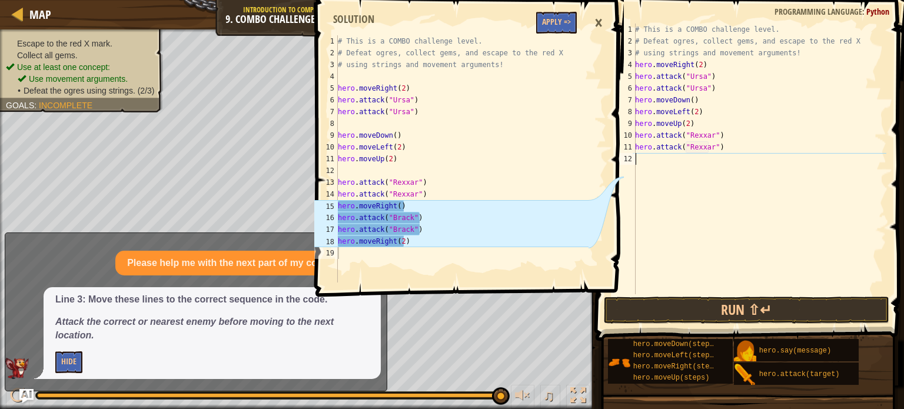
click at [650, 164] on div "# This is a COMBO challenge level. # Defeat [PERSON_NAME], collect gems, and es…" at bounding box center [760, 171] width 254 height 294
type textarea "h"
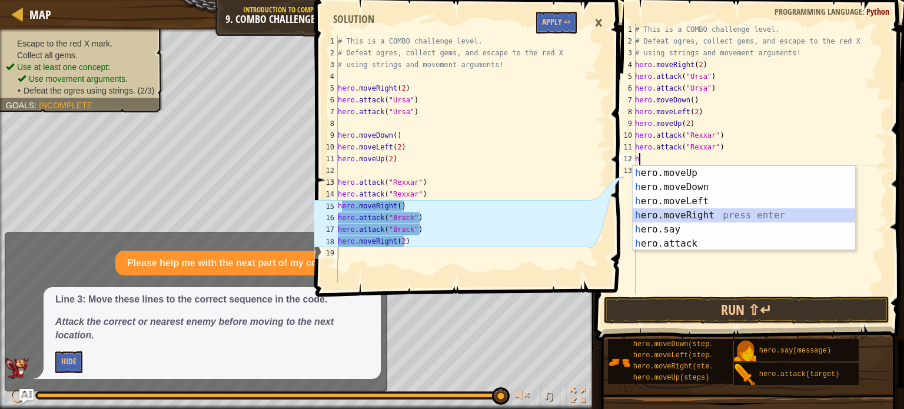
click at [685, 208] on div "h ero.moveUp press enter h ero.moveDown press enter h ero.moveLeft press enter …" at bounding box center [744, 222] width 222 height 113
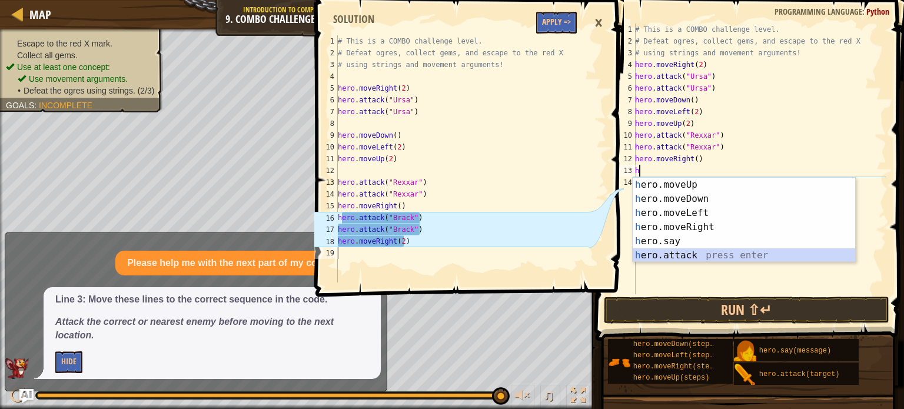
click at [679, 252] on div "h ero.moveUp press enter h ero.moveDown press enter h ero.moveLeft press enter …" at bounding box center [744, 234] width 222 height 113
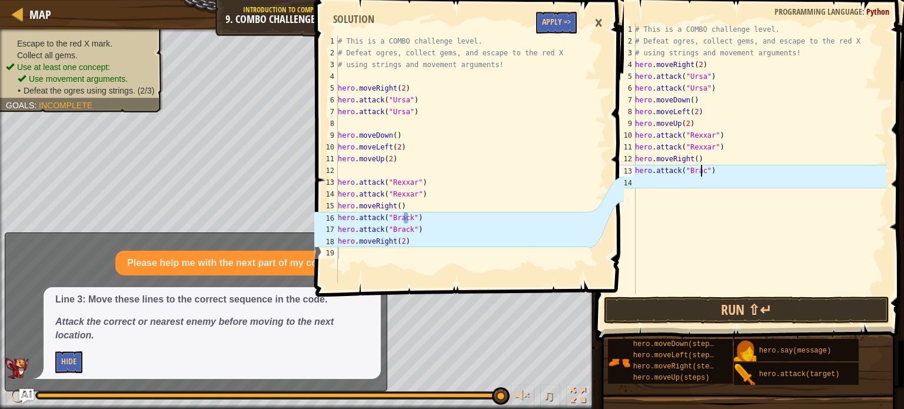
type textarea "hero.attack("Brack")"
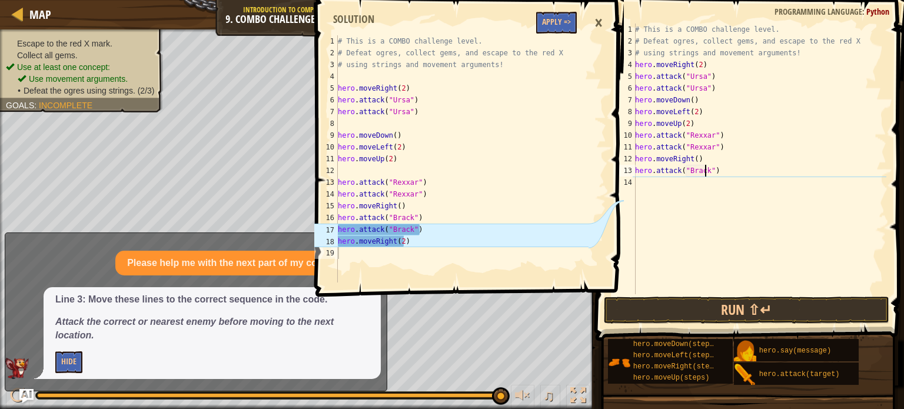
scroll to position [5, 5]
click at [657, 202] on div "# This is a COMBO challenge level. # Defeat [PERSON_NAME], collect gems, and es…" at bounding box center [760, 171] width 254 height 294
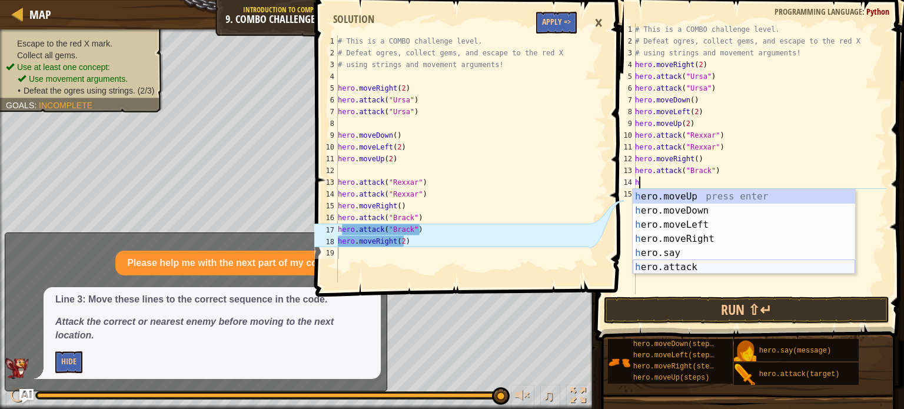
click at [672, 265] on div "h ero.moveUp press enter h ero.moveDown press enter h ero.moveLeft press enter …" at bounding box center [744, 245] width 222 height 113
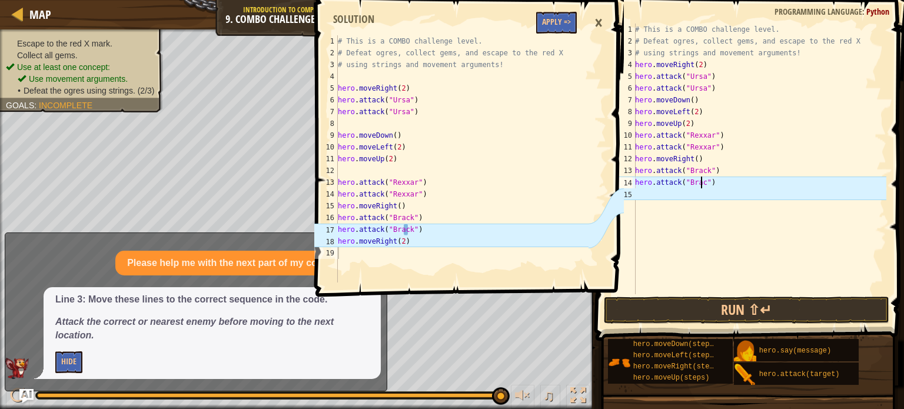
type textarea "hero.attack("Brack")"
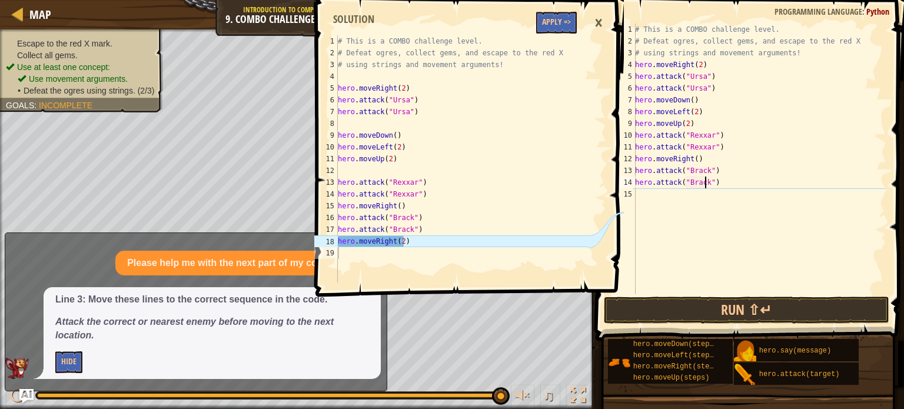
click at [646, 201] on div "# This is a COMBO challenge level. # Defeat [PERSON_NAME], collect gems, and es…" at bounding box center [760, 171] width 254 height 294
type textarea "h"
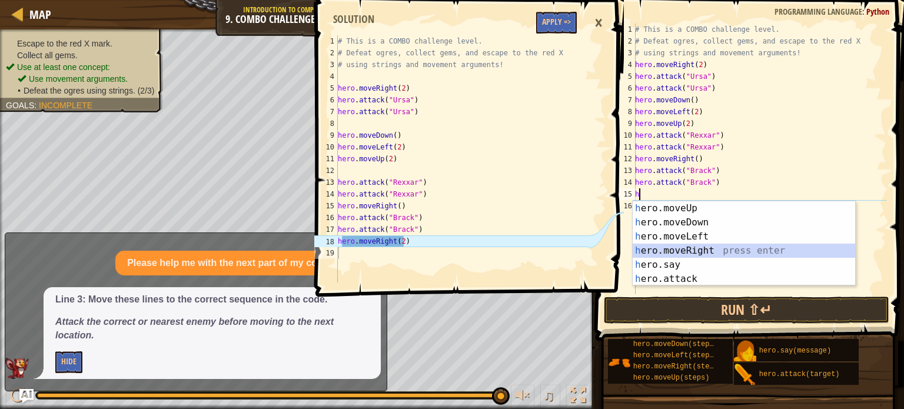
click at [683, 250] on div "h ero.moveUp press enter h ero.moveDown press enter h ero.moveLeft press enter …" at bounding box center [744, 257] width 222 height 113
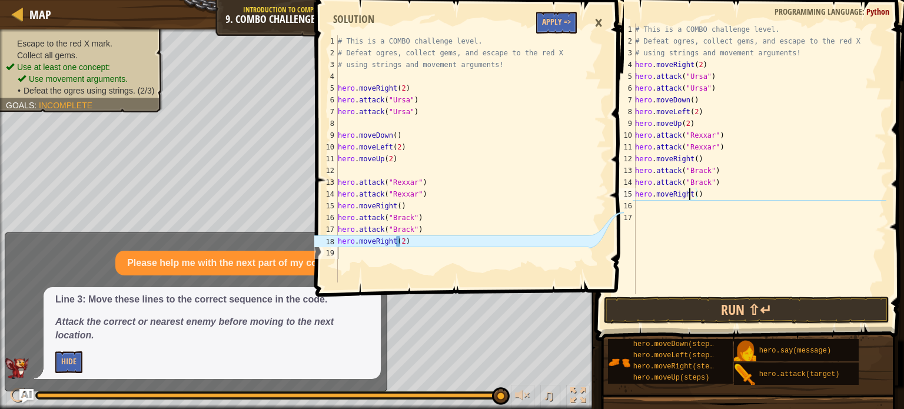
click at [690, 195] on div "# This is a COMBO challenge level. # Defeat [PERSON_NAME], collect gems, and es…" at bounding box center [760, 171] width 254 height 294
click at [694, 193] on div "# This is a COMBO challenge level. # Defeat [PERSON_NAME], collect gems, and es…" at bounding box center [760, 171] width 254 height 294
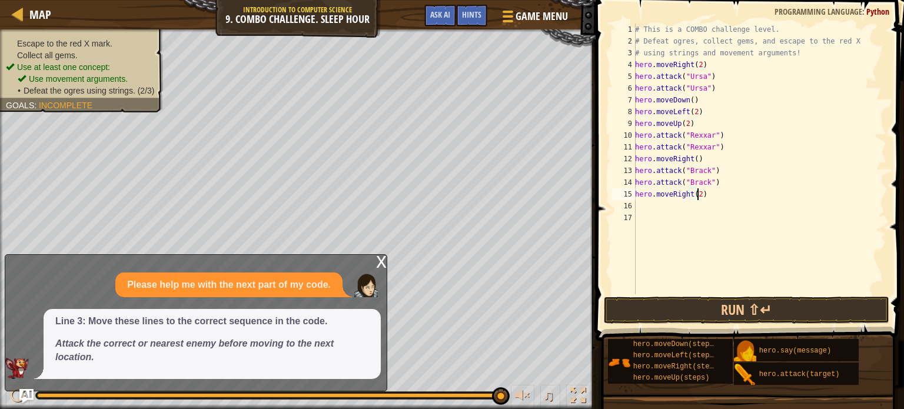
scroll to position [5, 5]
type textarea "hero.moveRight(2)"
click at [382, 262] on div "x" at bounding box center [381, 261] width 11 height 12
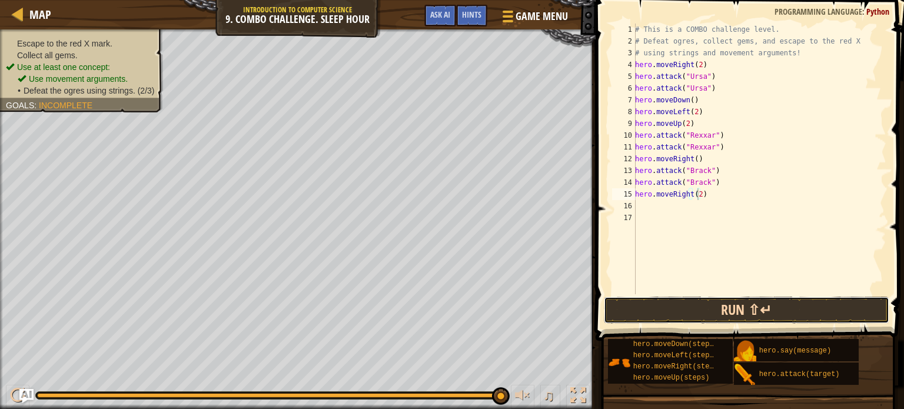
click at [709, 314] on button "Run ⇧↵" at bounding box center [746, 310] width 285 height 27
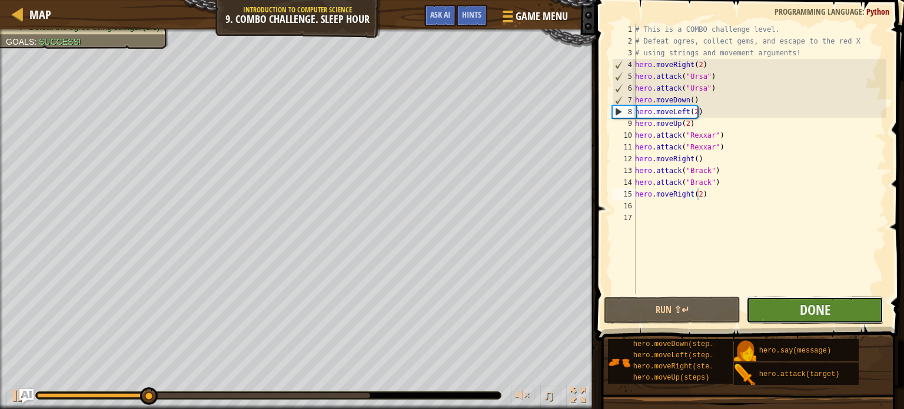
click at [770, 312] on button "Done" at bounding box center [814, 310] width 137 height 27
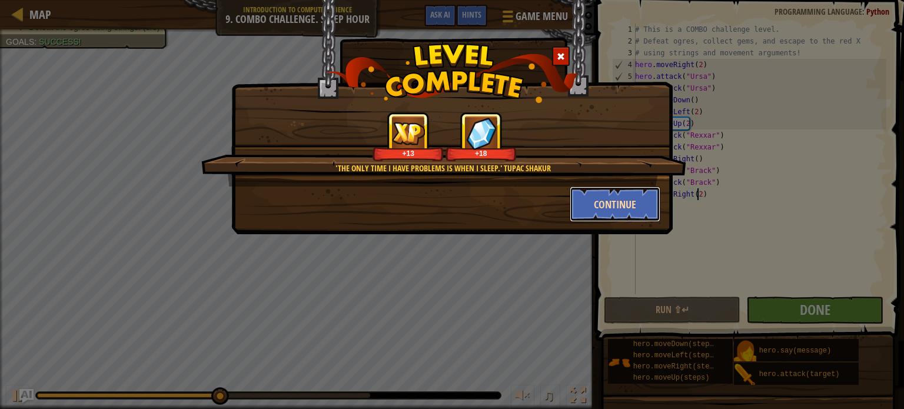
click at [629, 200] on button "Continue" at bounding box center [615, 204] width 91 height 35
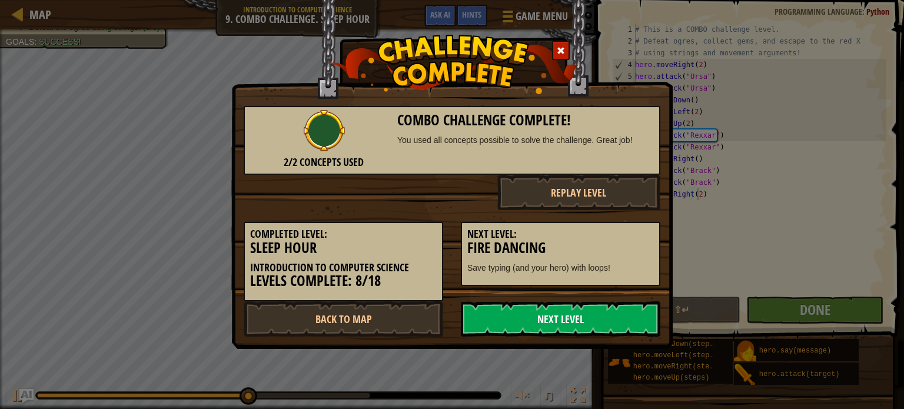
click at [581, 323] on link "Next Level" at bounding box center [561, 318] width 200 height 35
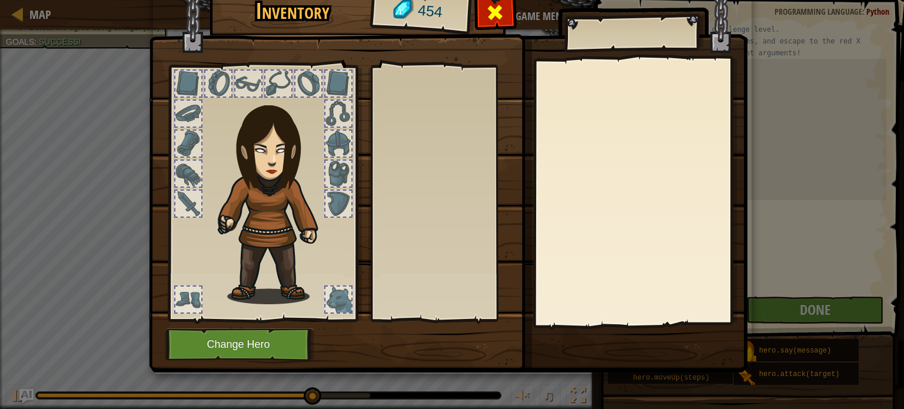
click at [501, 15] on span at bounding box center [495, 12] width 19 height 19
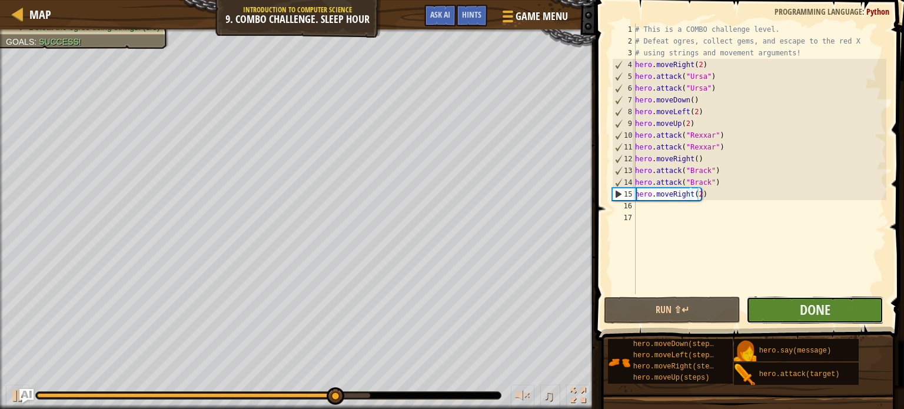
click at [767, 314] on button "Done" at bounding box center [814, 310] width 137 height 27
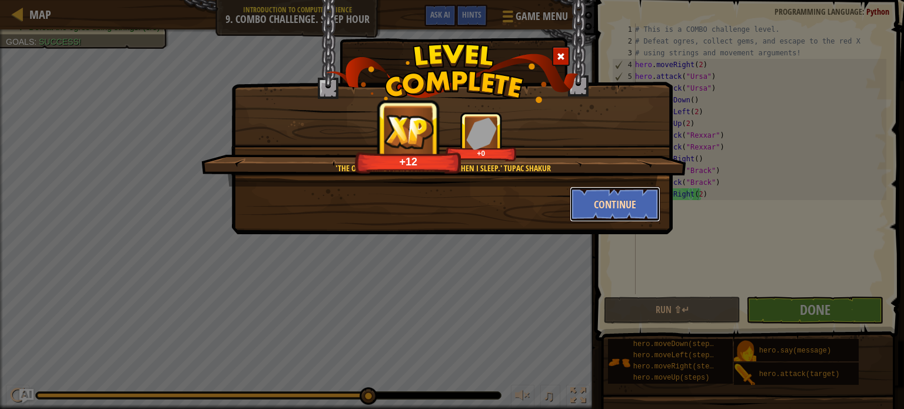
click at [624, 209] on button "Continue" at bounding box center [615, 204] width 91 height 35
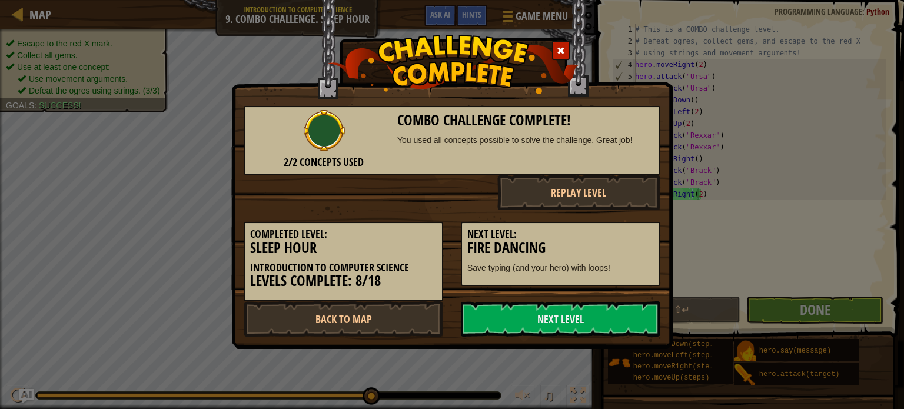
click at [624, 210] on div "Next Level: Fire Dancing Save typing (and your hero) with loops!" at bounding box center [560, 248] width 217 height 76
click at [558, 53] on span at bounding box center [561, 50] width 8 height 8
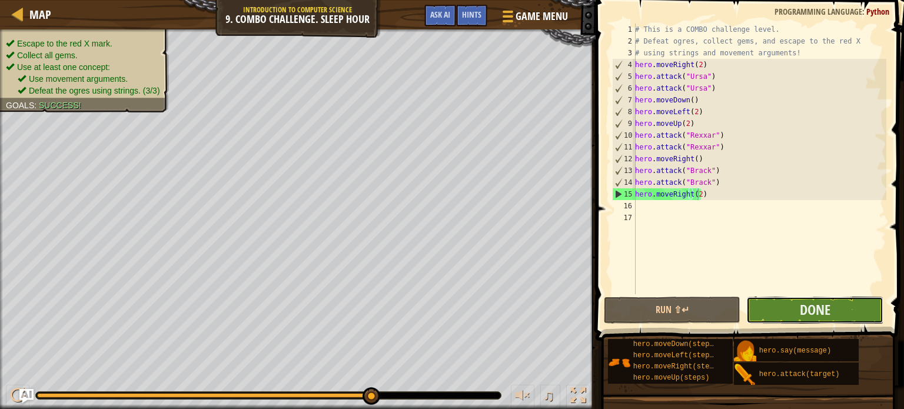
click at [777, 307] on button "Done" at bounding box center [814, 310] width 137 height 27
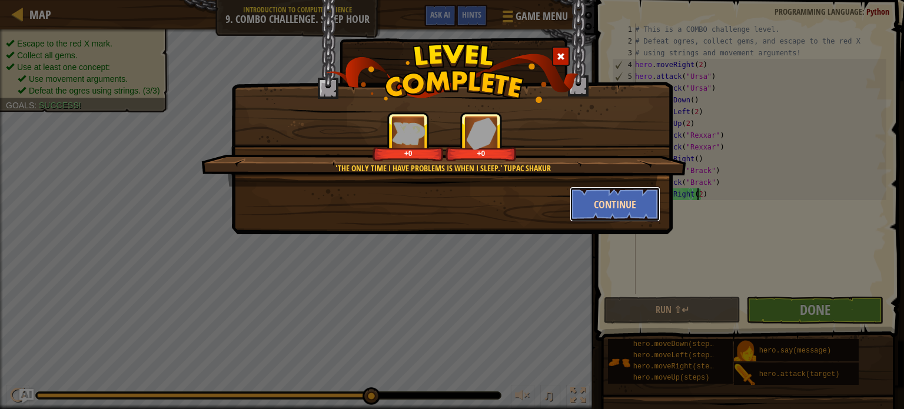
click at [592, 207] on button "Continue" at bounding box center [615, 204] width 91 height 35
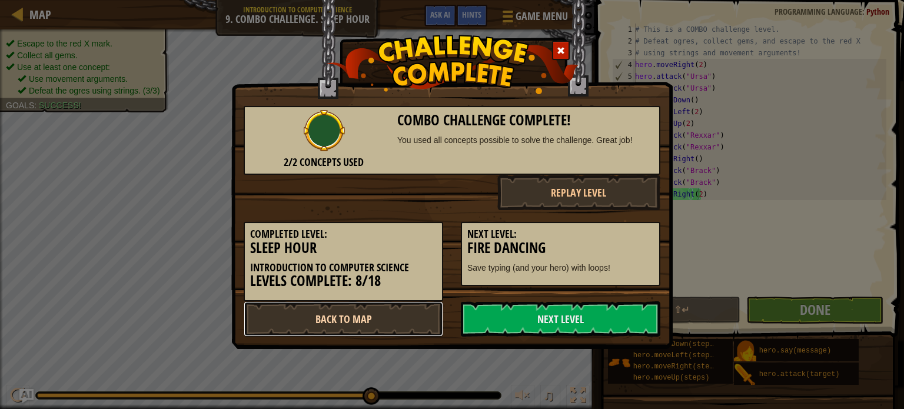
click at [333, 312] on link "Back to Map" at bounding box center [344, 318] width 200 height 35
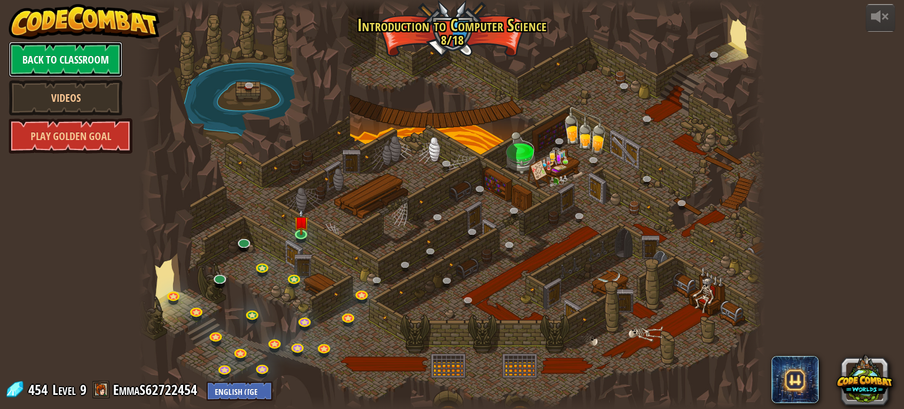
click at [108, 58] on link "Back to Classroom" at bounding box center [66, 59] width 114 height 35
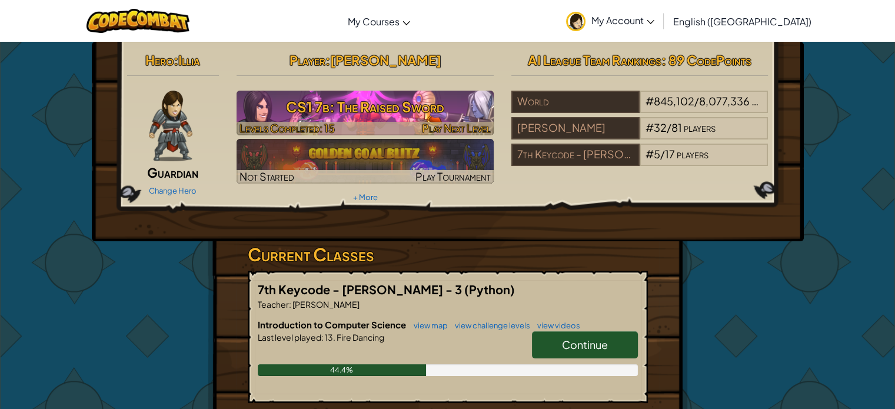
click at [327, 111] on h3 "CS1 7b: The Raised Sword" at bounding box center [365, 107] width 257 height 26
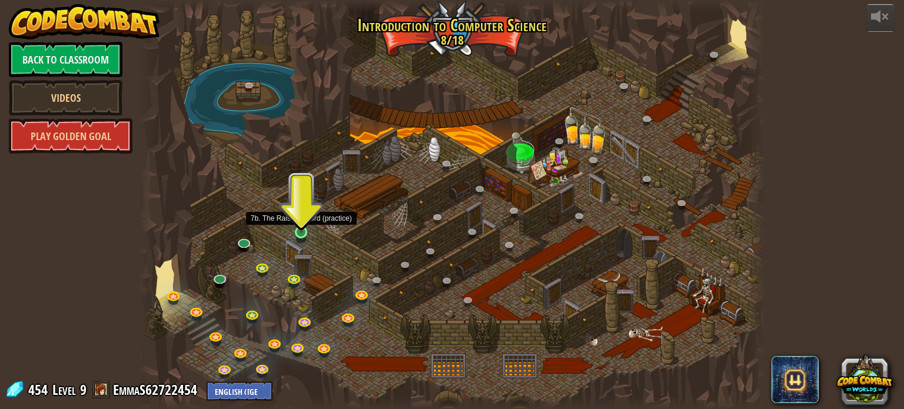
click at [301, 228] on img at bounding box center [301, 215] width 15 height 35
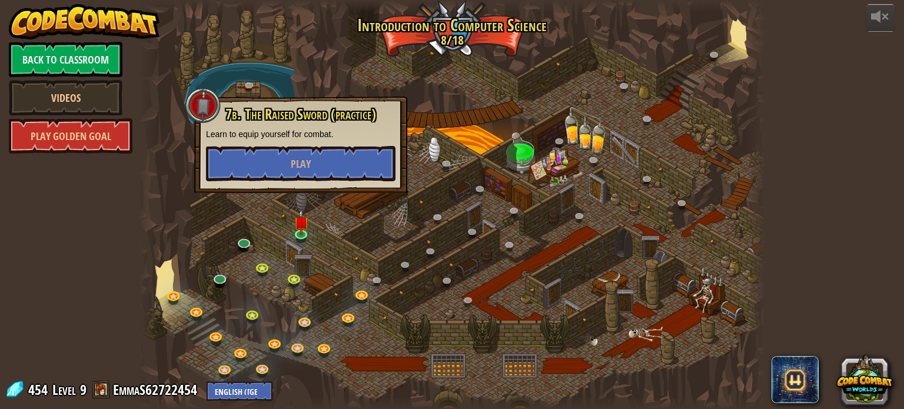
click at [254, 212] on div at bounding box center [452, 204] width 626 height 409
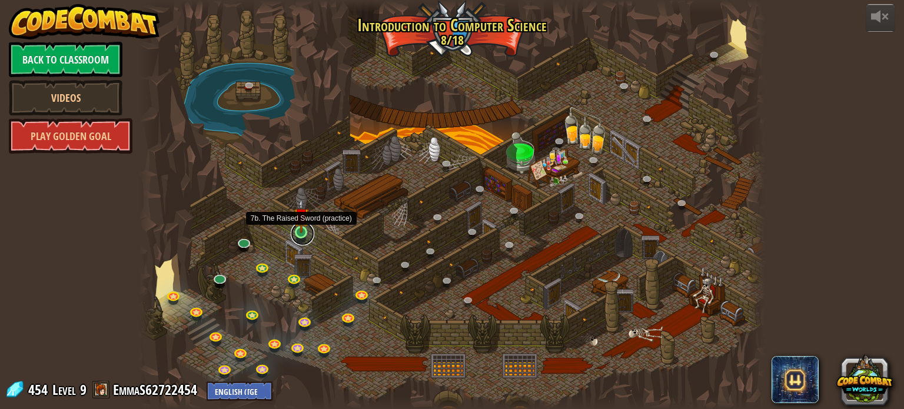
click at [311, 232] on link at bounding box center [303, 234] width 24 height 24
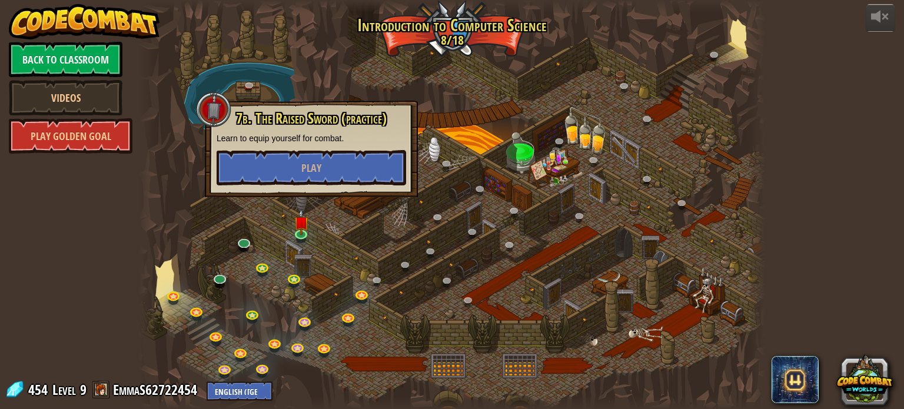
click at [292, 185] on div "7b. The Raised Sword (practice) Learn to equip yourself for combat. Play" at bounding box center [311, 149] width 213 height 97
click at [308, 170] on span "Play" at bounding box center [311, 168] width 20 height 15
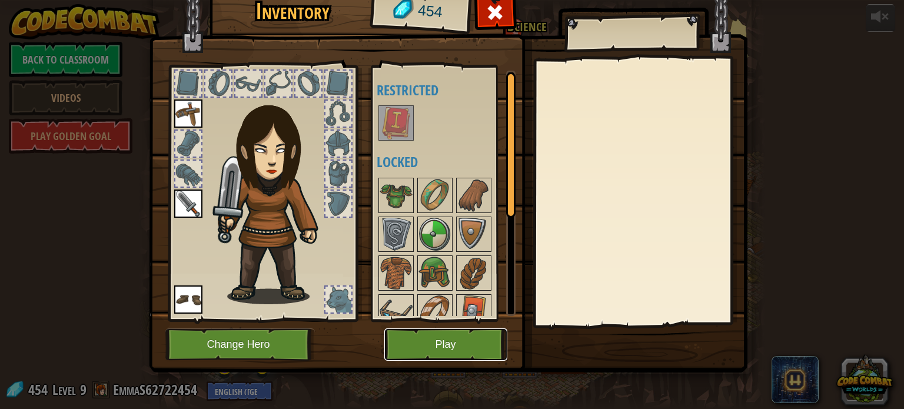
click at [425, 353] on button "Play" at bounding box center [445, 344] width 123 height 32
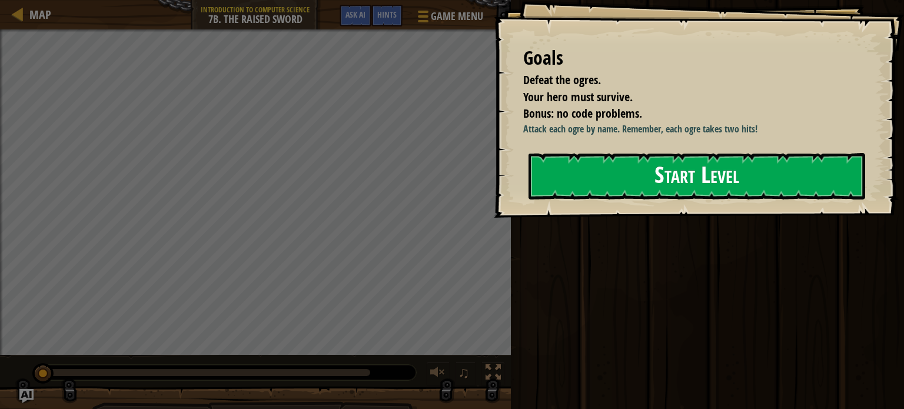
click at [629, 179] on button "Start Level" at bounding box center [696, 176] width 337 height 46
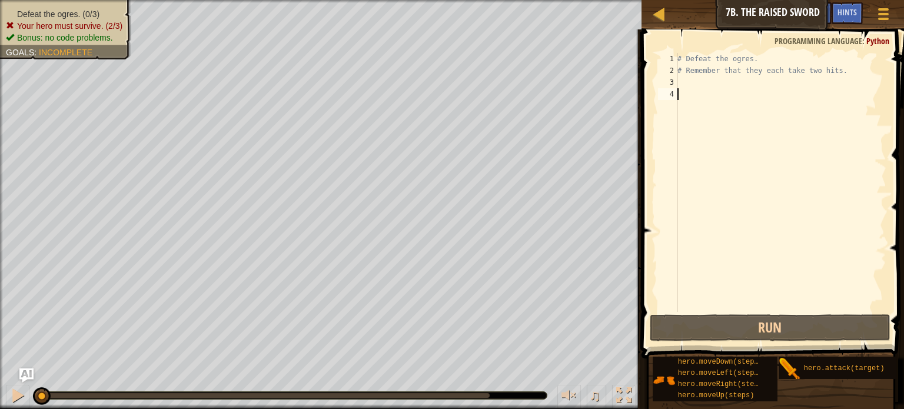
scroll to position [5, 0]
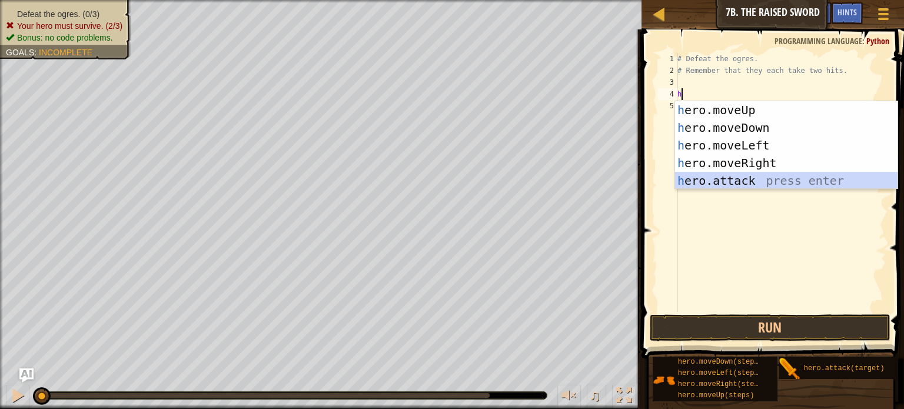
click at [706, 181] on div "h ero.moveUp press enter h ero.moveDown press enter h ero.moveLeft press enter …" at bounding box center [786, 163] width 222 height 124
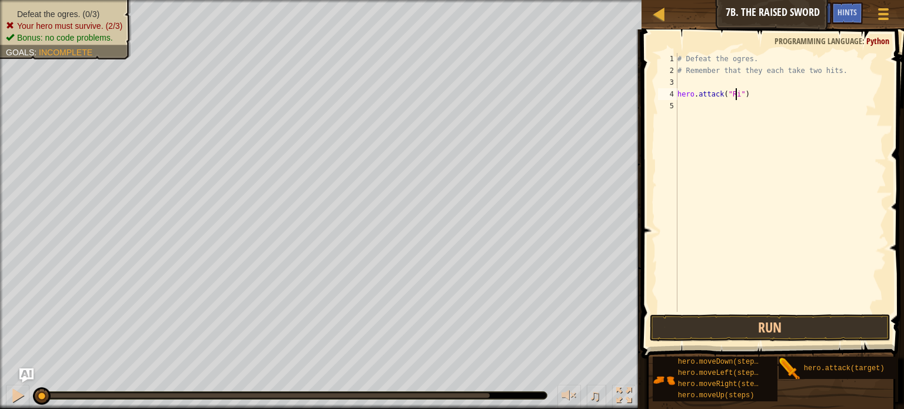
scroll to position [5, 5]
type textarea "hero.attack("Rig")"
click at [685, 108] on div "# Defeat the ogres. # Remember that they each take two hits. hero . attack ( "R…" at bounding box center [780, 194] width 211 height 282
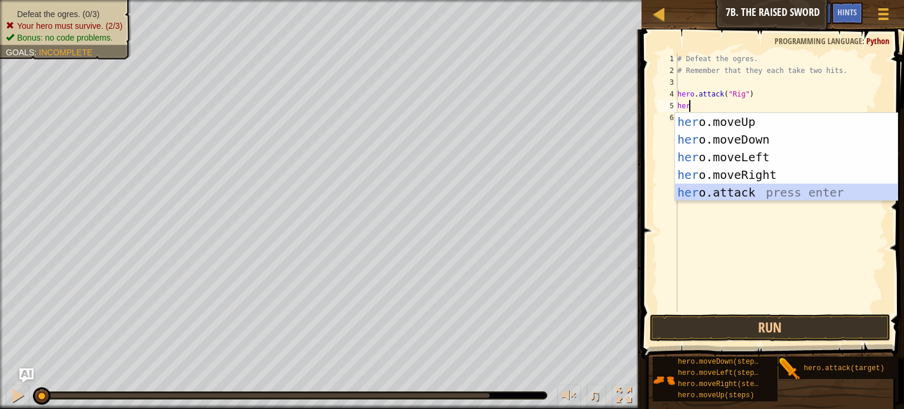
click at [729, 189] on div "her o.moveUp press enter her o.moveDown press enter her o.moveLeft press enter …" at bounding box center [786, 175] width 222 height 124
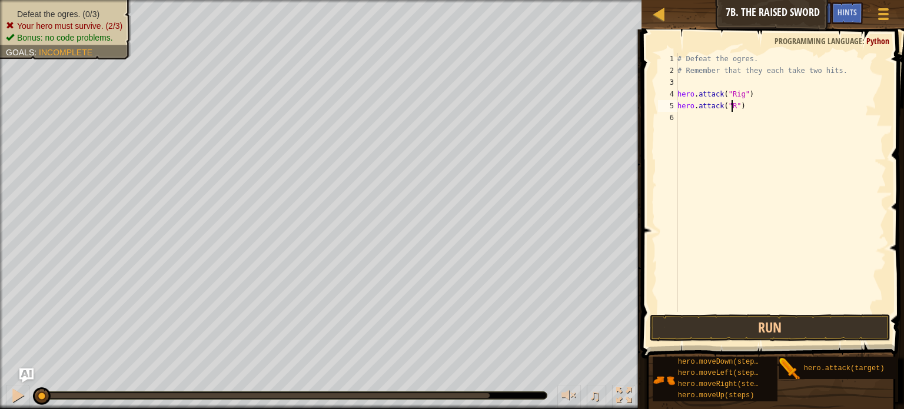
scroll to position [5, 5]
type textarea "hero.attack("Rig")"
click at [684, 117] on div "# Defeat the ogres. # Remember that they each take two hits. hero . attack ( "R…" at bounding box center [780, 194] width 211 height 282
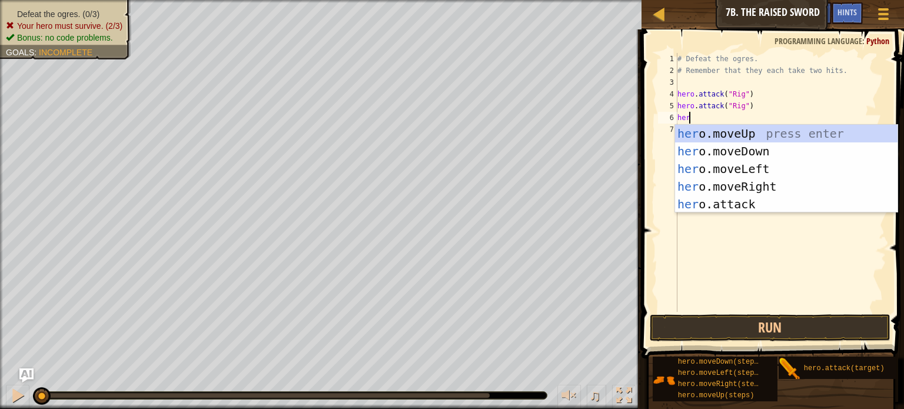
scroll to position [5, 0]
click at [727, 200] on div "hero .moveUp press enter hero .moveDown press enter hero .moveLeft press enter …" at bounding box center [786, 187] width 222 height 124
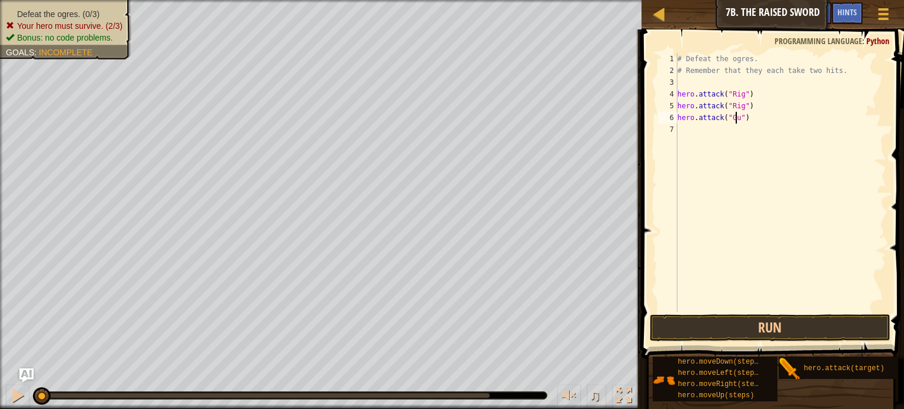
scroll to position [5, 5]
type textarea "hero.attack("Gurt")"
click at [678, 127] on div "# Defeat the ogres. # Remember that they each take two hits. hero . attack ( "R…" at bounding box center [780, 194] width 211 height 282
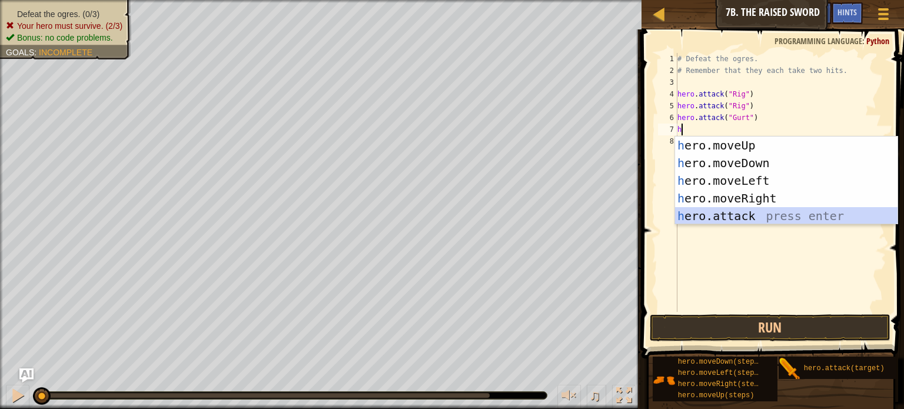
click at [734, 220] on div "h ero.moveUp press enter h ero.moveDown press enter h ero.moveLeft press enter …" at bounding box center [786, 199] width 222 height 124
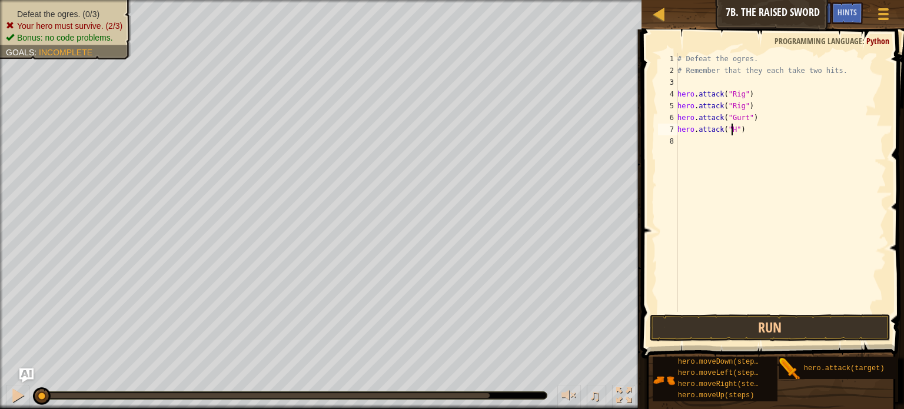
scroll to position [5, 4]
type textarea "hero.attack("Gurt")"
click at [683, 142] on div "# Defeat the ogres. # Remember that they each take two hits. hero . attack ( "R…" at bounding box center [780, 194] width 211 height 282
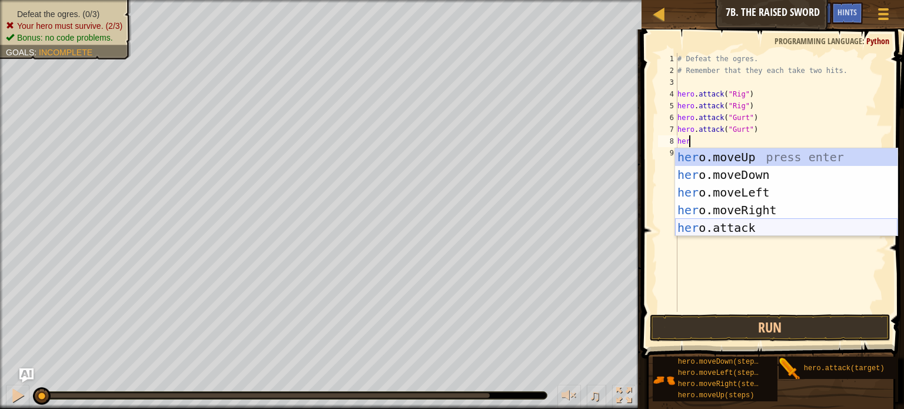
click at [724, 230] on div "her o.moveUp press enter her o.moveDown press enter her o.moveLeft press enter …" at bounding box center [786, 210] width 222 height 124
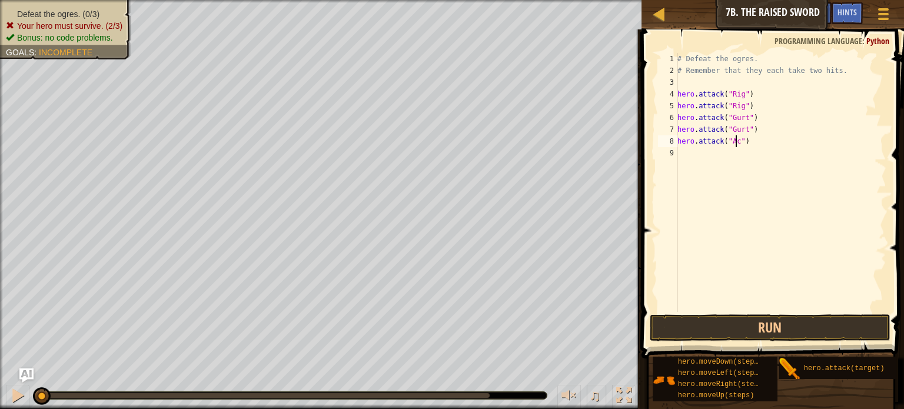
scroll to position [5, 5]
type textarea "hero.attack("Ack")"
click at [693, 159] on div "# Defeat the ogres. # Remember that they each take two hits. hero . attack ( "R…" at bounding box center [780, 194] width 211 height 282
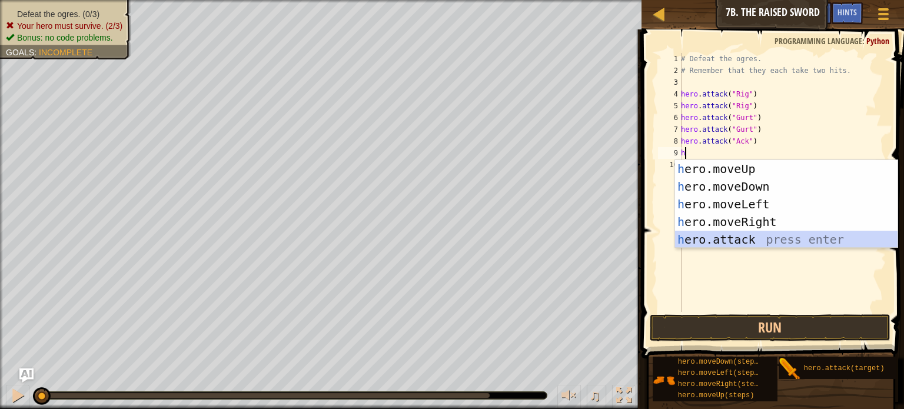
click at [726, 241] on div "h ero.moveUp press enter h ero.moveDown press enter h ero.moveLeft press enter …" at bounding box center [786, 222] width 222 height 124
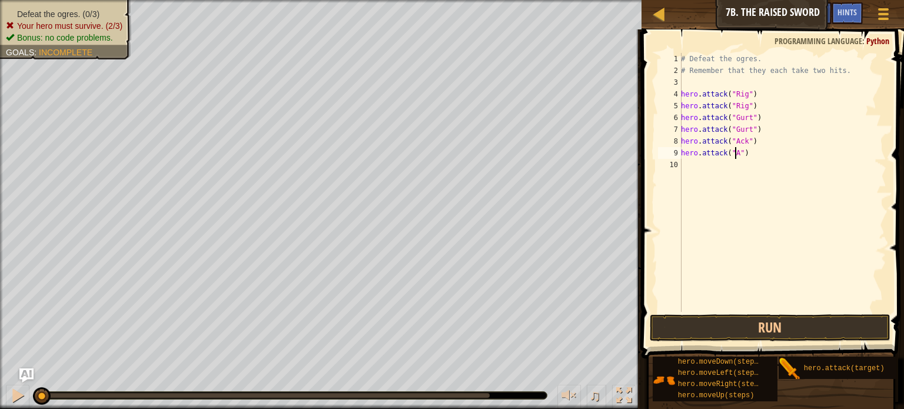
scroll to position [5, 5]
type textarea "hero.attack("Ack")"
click at [684, 324] on button "Run" at bounding box center [770, 327] width 241 height 27
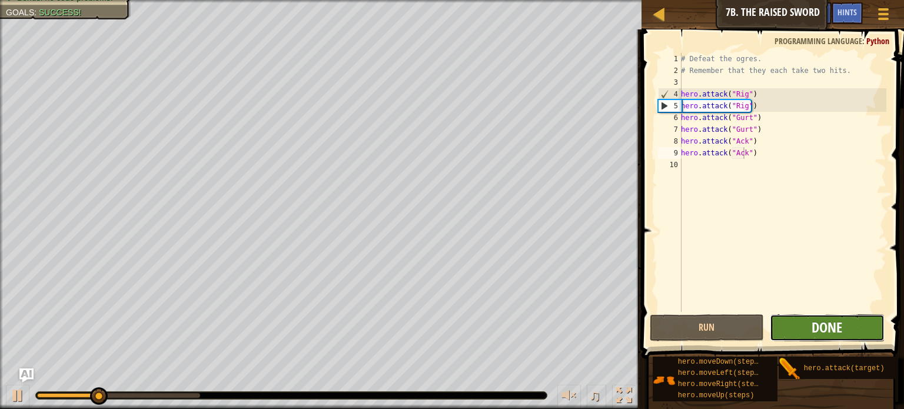
click at [813, 335] on span "Done" at bounding box center [827, 327] width 31 height 19
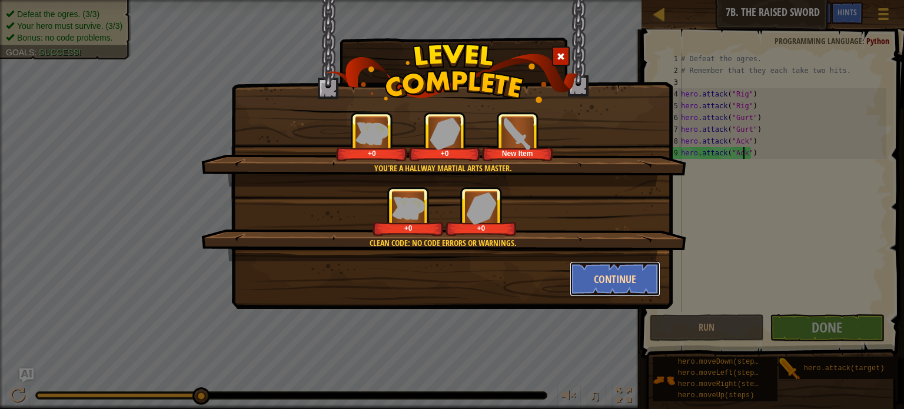
click at [617, 280] on button "Continue" at bounding box center [615, 278] width 91 height 35
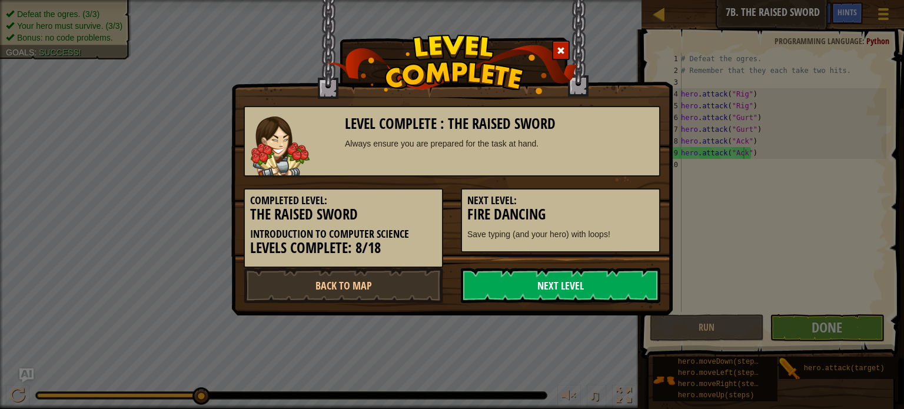
click at [617, 278] on link "Next Level" at bounding box center [561, 285] width 200 height 35
click at [563, 290] on link "Next Level" at bounding box center [561, 285] width 200 height 35
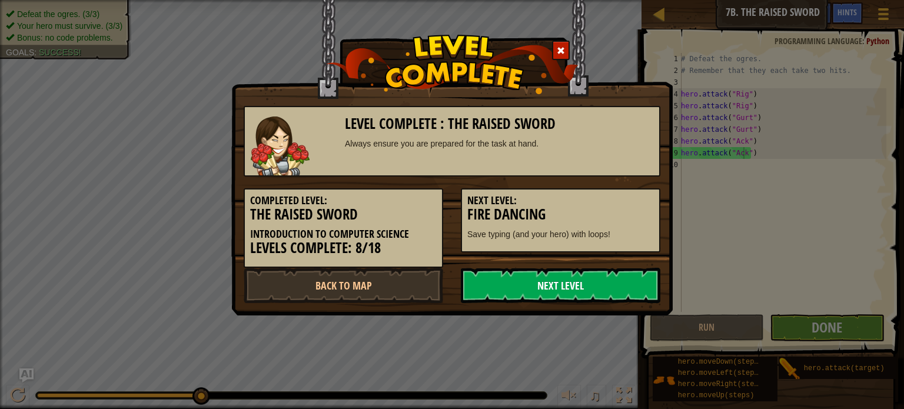
click at [563, 290] on link "Next Level" at bounding box center [561, 285] width 200 height 35
drag, startPoint x: 563, startPoint y: 290, endPoint x: 417, endPoint y: 284, distance: 146.1
click at [417, 284] on div "Back to Map Next Level" at bounding box center [452, 285] width 434 height 35
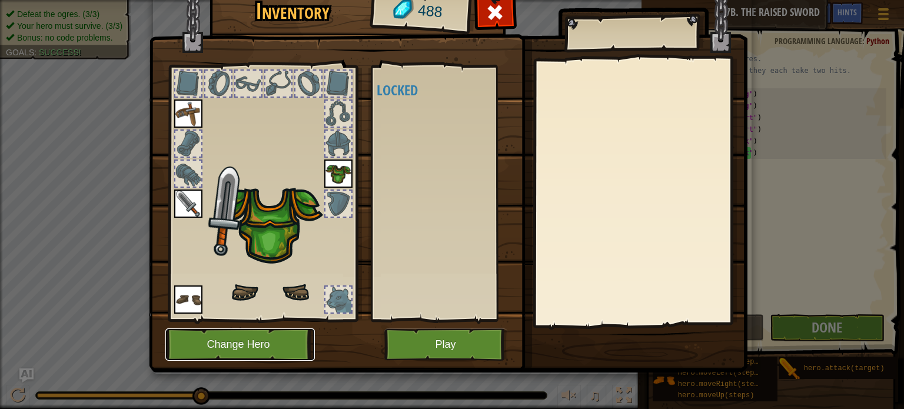
click at [280, 342] on button "Change Hero" at bounding box center [239, 344] width 149 height 32
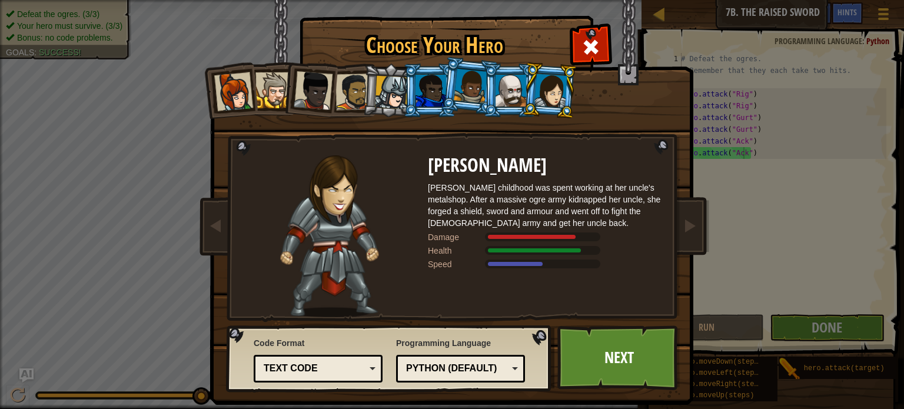
click at [594, 46] on span at bounding box center [590, 47] width 19 height 19
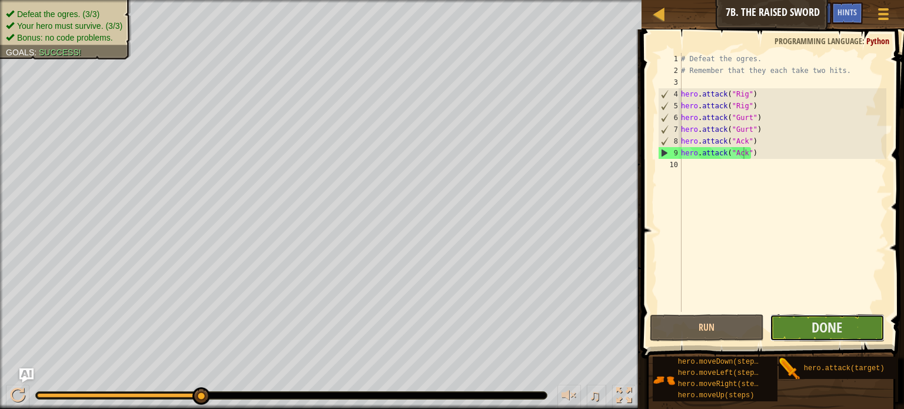
click at [799, 324] on button "Done" at bounding box center [827, 327] width 115 height 27
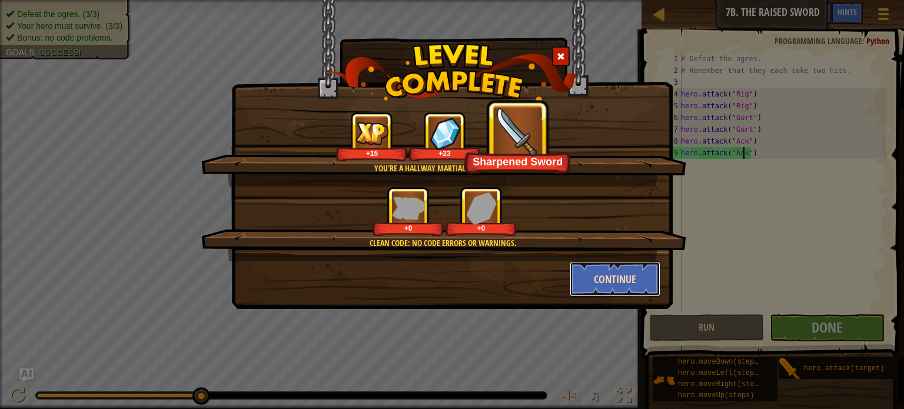
click at [600, 289] on button "Continue" at bounding box center [615, 278] width 91 height 35
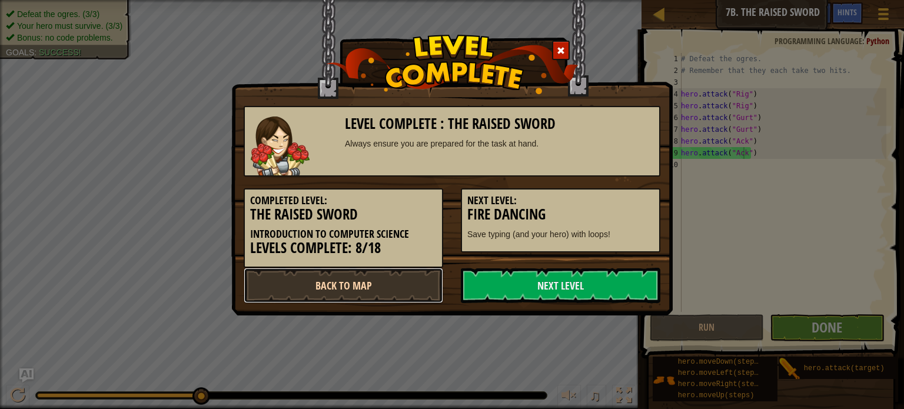
click at [387, 285] on link "Back to Map" at bounding box center [344, 285] width 200 height 35
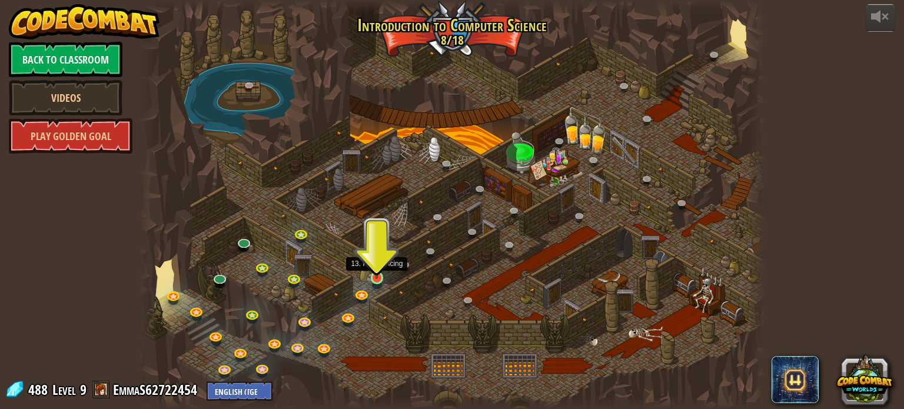
click at [375, 268] on img at bounding box center [376, 261] width 15 height 35
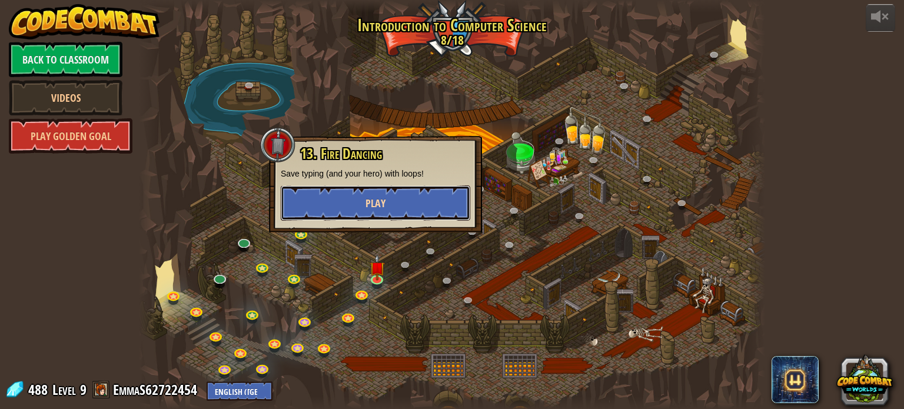
click at [389, 216] on button "Play" at bounding box center [375, 202] width 189 height 35
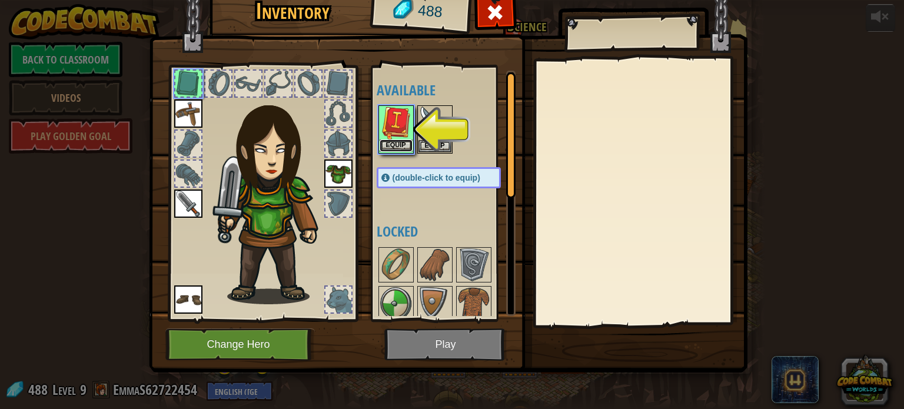
click at [390, 141] on button "Equip" at bounding box center [396, 145] width 33 height 12
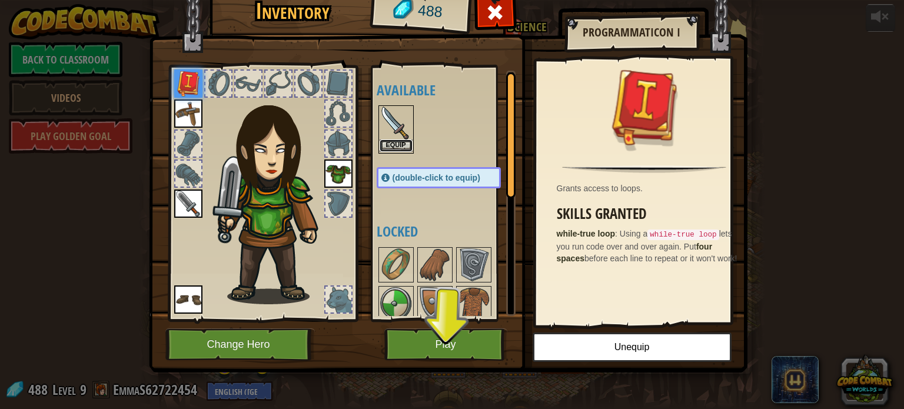
click at [393, 147] on button "Equip" at bounding box center [396, 145] width 33 height 12
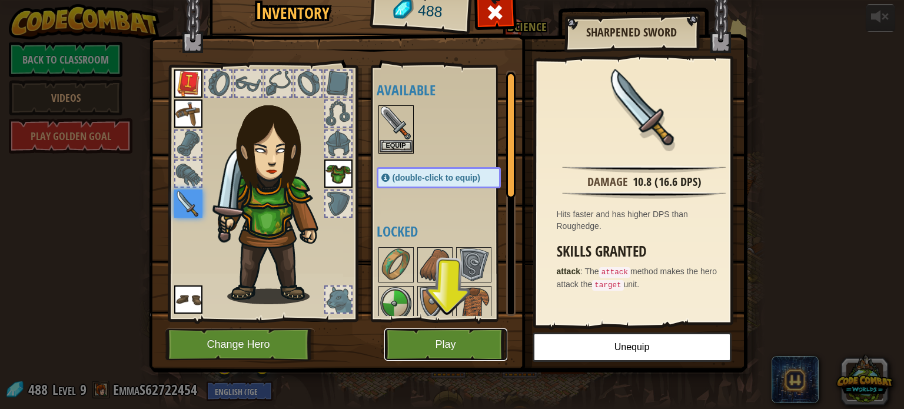
click at [419, 344] on button "Play" at bounding box center [445, 344] width 123 height 32
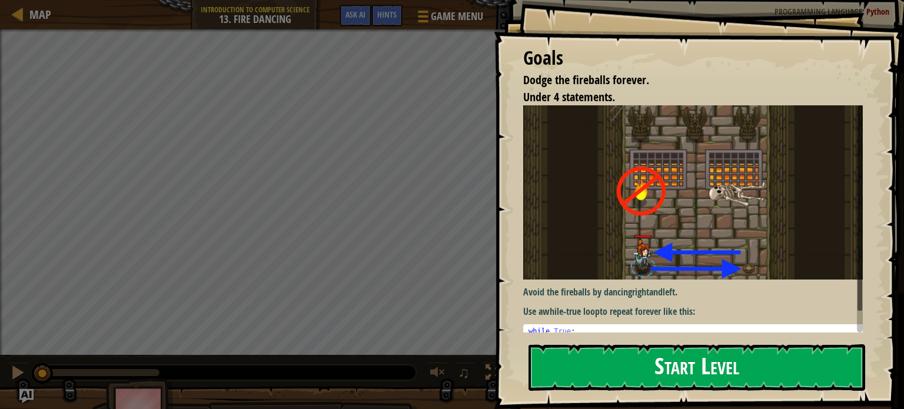
click at [553, 365] on button "Start Level" at bounding box center [696, 367] width 337 height 46
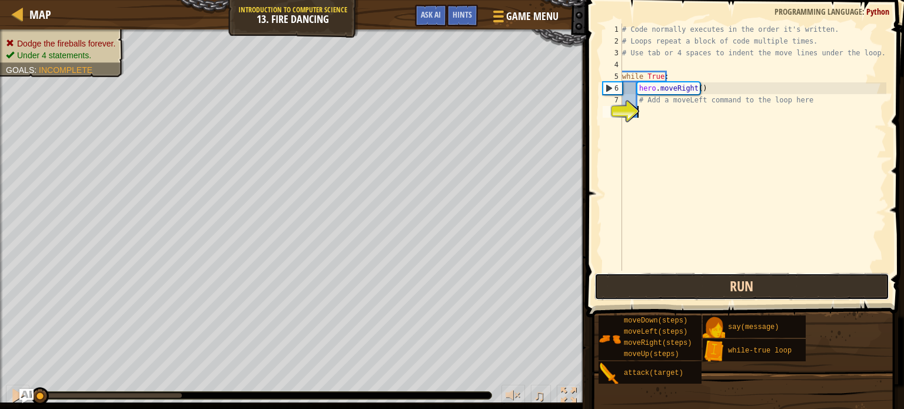
click at [662, 287] on button "Run" at bounding box center [741, 286] width 295 height 27
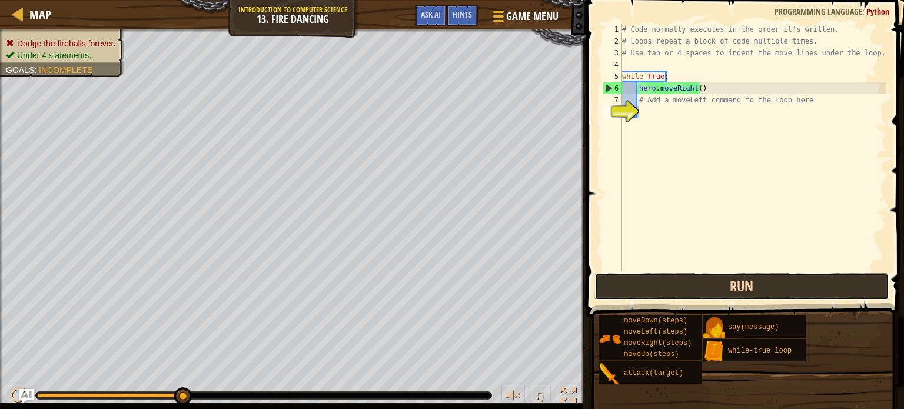
click at [652, 294] on button "Run" at bounding box center [741, 286] width 295 height 27
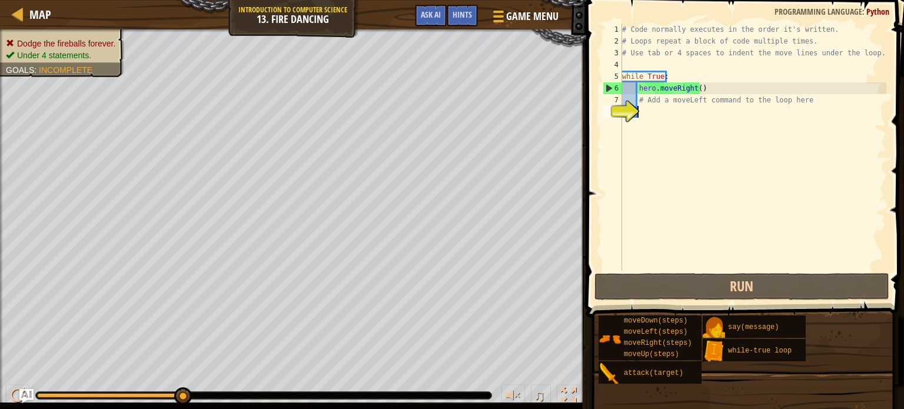
type textarea "h"
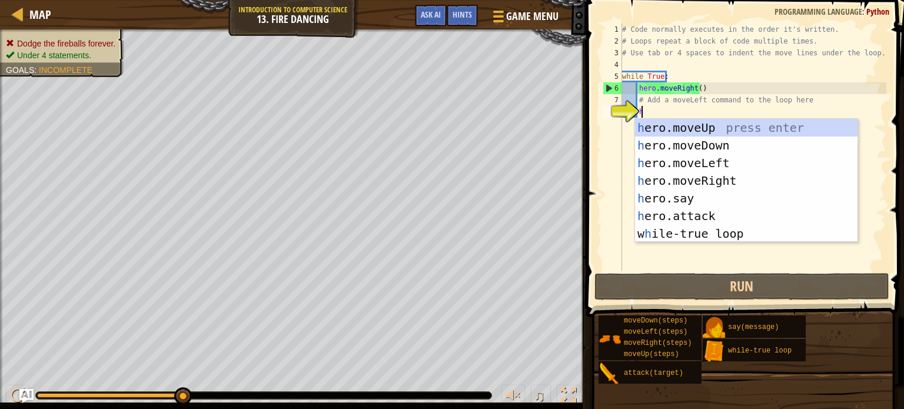
scroll to position [5, 1]
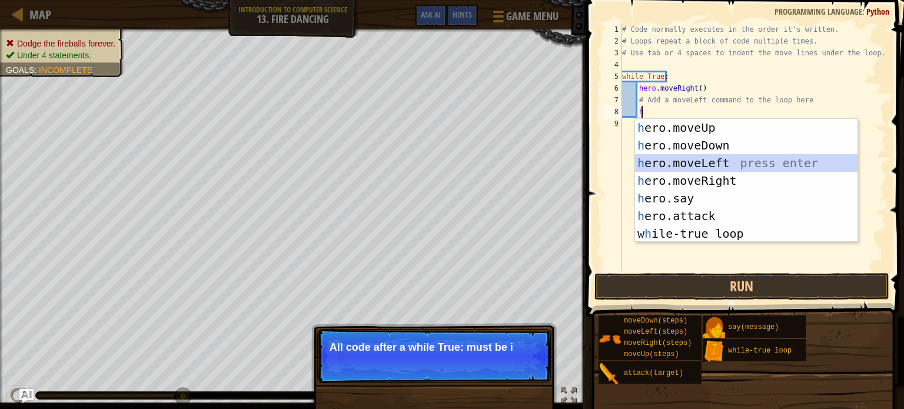
click at [669, 164] on div "h ero.moveUp press enter h ero.moveDown press enter h ero.moveLeft press enter …" at bounding box center [746, 198] width 222 height 159
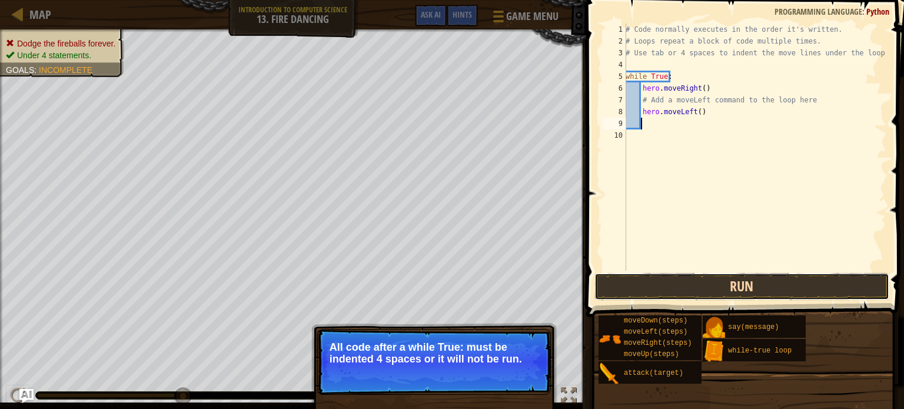
click at [656, 285] on button "Run" at bounding box center [741, 286] width 295 height 27
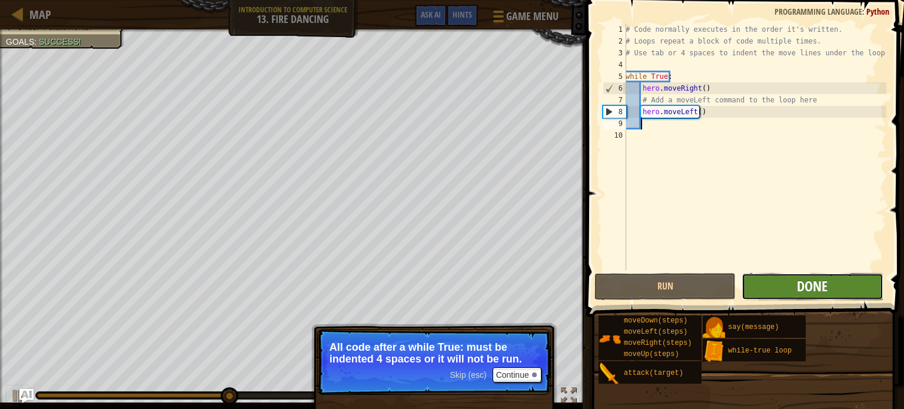
click at [814, 287] on span "Done" at bounding box center [812, 286] width 31 height 19
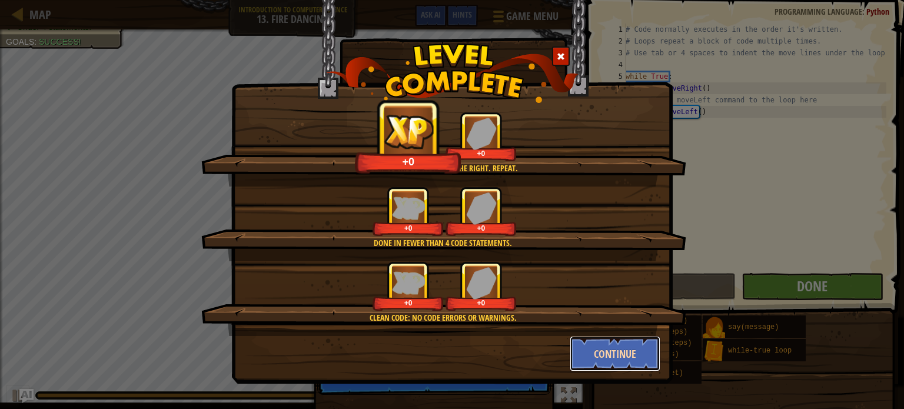
click at [610, 348] on button "Continue" at bounding box center [615, 353] width 91 height 35
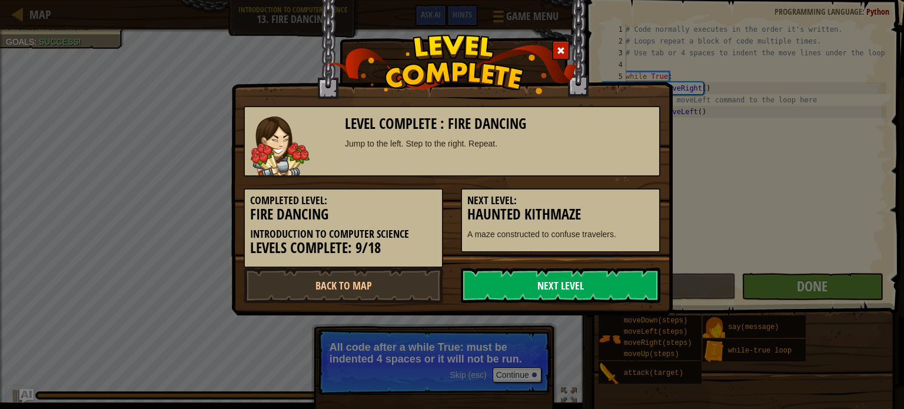
click at [594, 283] on link "Next Level" at bounding box center [561, 285] width 200 height 35
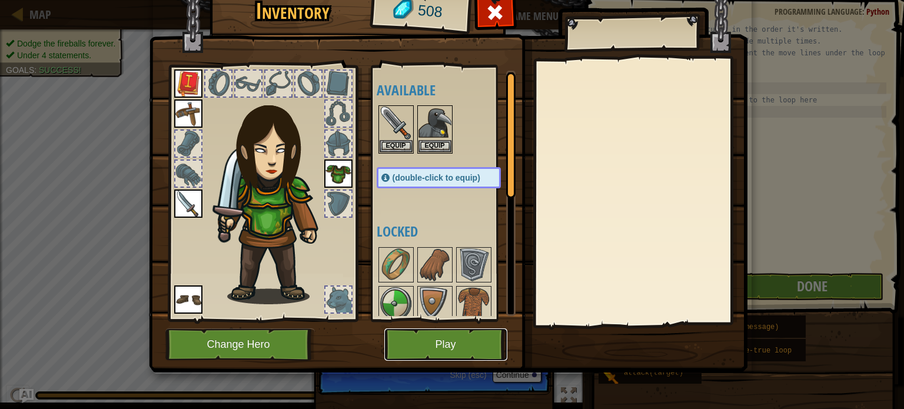
click at [400, 341] on button "Play" at bounding box center [445, 344] width 123 height 32
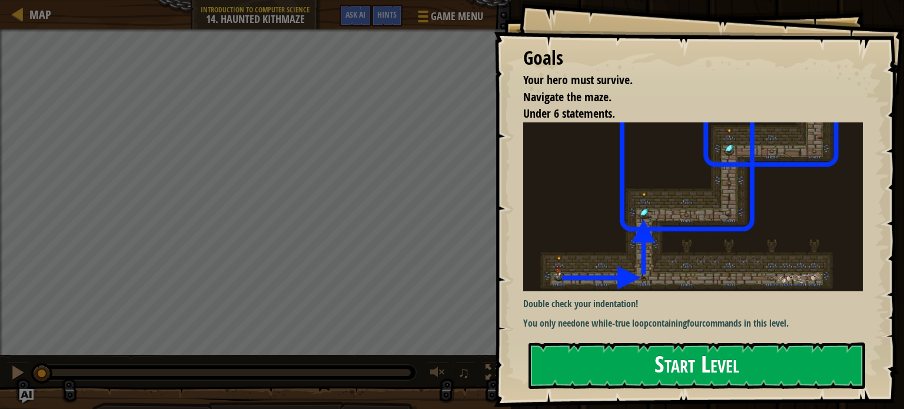
click at [580, 357] on button "Start Level" at bounding box center [696, 366] width 337 height 46
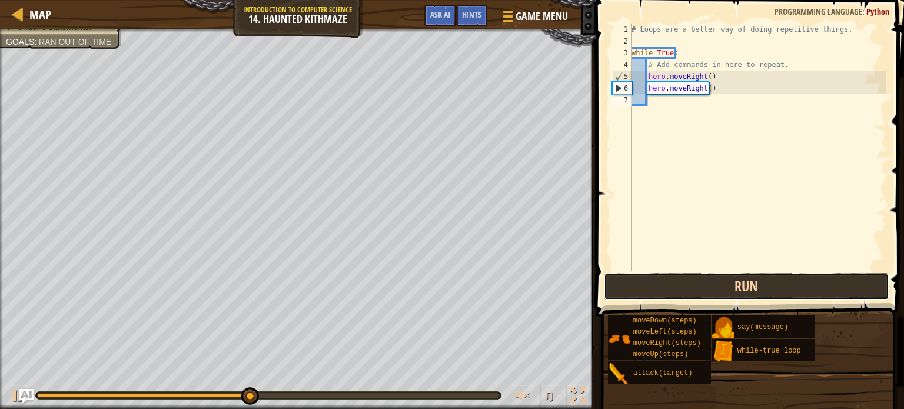
click at [709, 288] on button "Run" at bounding box center [746, 286] width 285 height 27
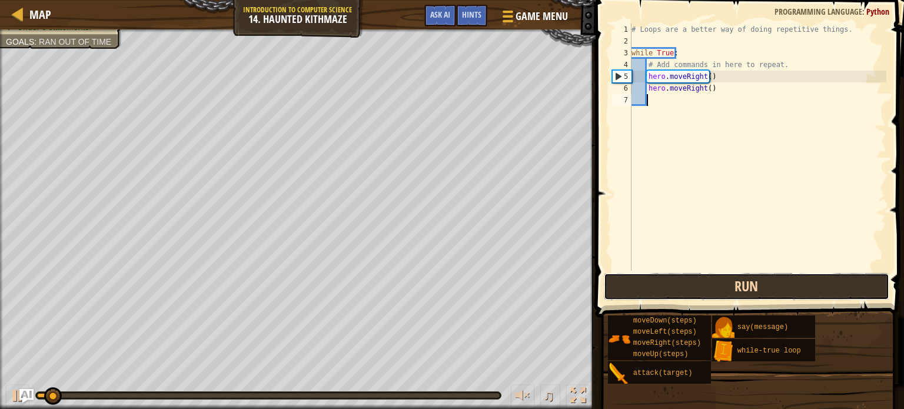
click at [709, 288] on button "Run" at bounding box center [746, 286] width 285 height 27
click at [709, 288] on button "Running" at bounding box center [746, 286] width 285 height 27
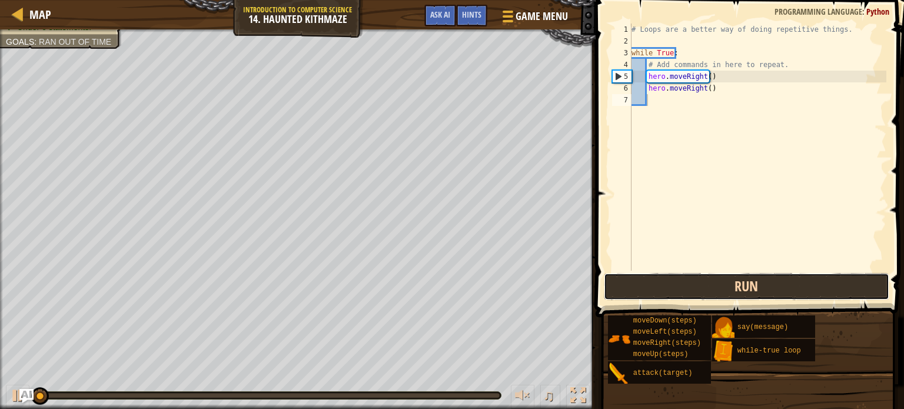
click at [709, 288] on button "Run" at bounding box center [746, 286] width 285 height 27
click at [709, 288] on button "Running" at bounding box center [746, 286] width 285 height 27
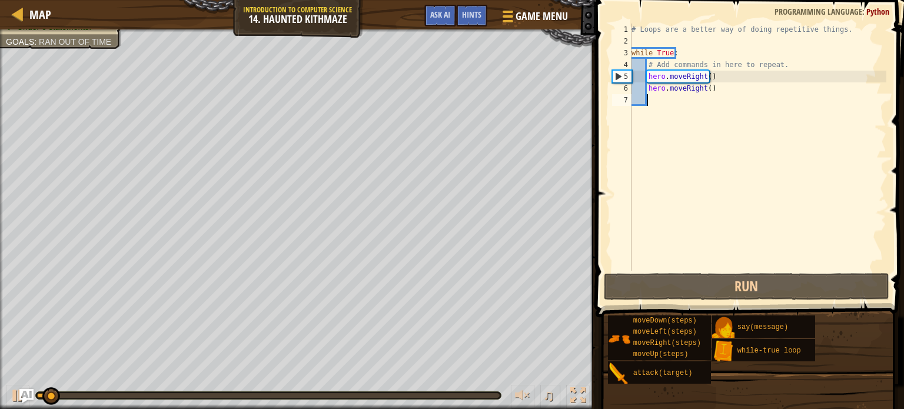
click at [712, 91] on div "# Loops are a better way of doing repetitive things. while True : # Add command…" at bounding box center [757, 159] width 257 height 271
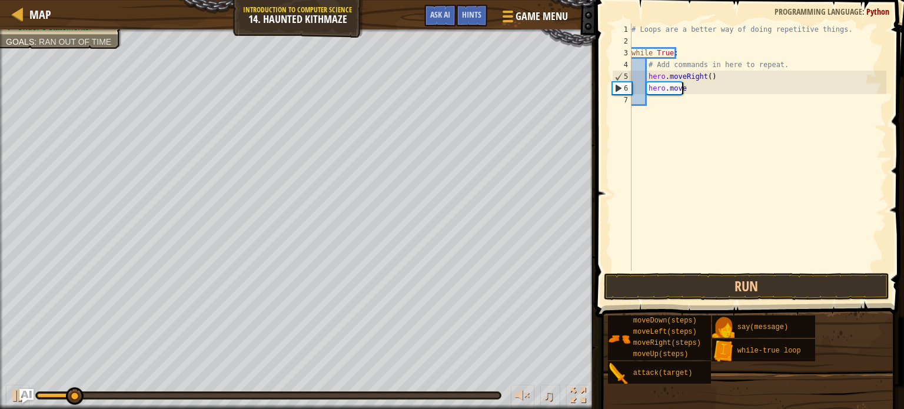
type textarea "h"
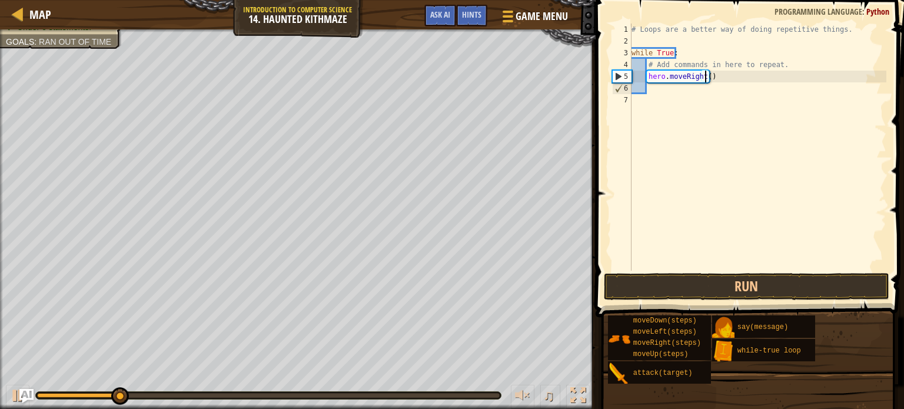
click at [704, 77] on div "# Loops are a better way of doing repetitive things. while True : # Add command…" at bounding box center [757, 159] width 257 height 271
type textarea "hero.moveRight(3)"
click at [638, 88] on div "# Loops are a better way of doing repetitive things. while True : # Add command…" at bounding box center [757, 159] width 257 height 271
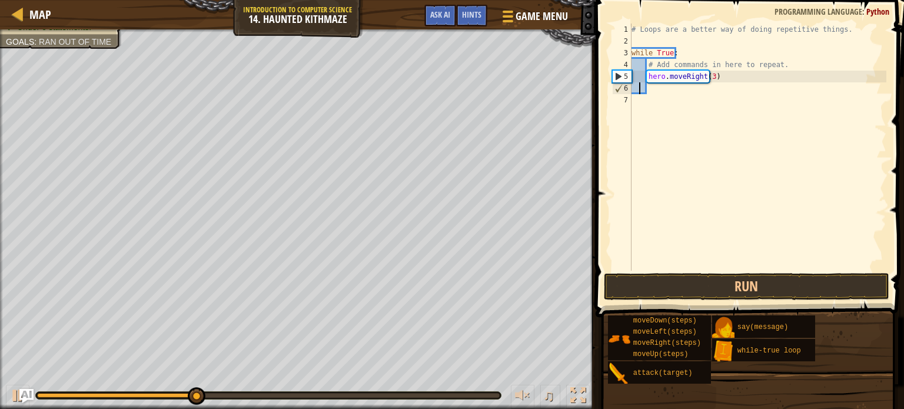
type textarea "h"
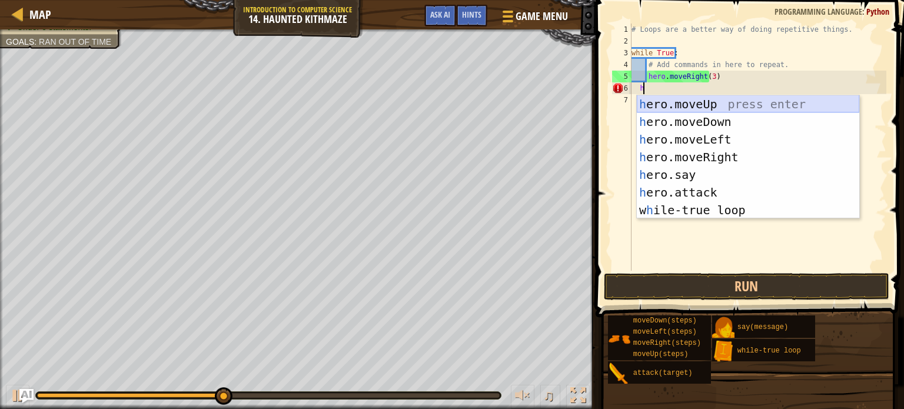
click at [665, 101] on div "h ero.moveUp press enter h ero.moveDown press enter h ero.moveLeft press enter …" at bounding box center [748, 174] width 222 height 159
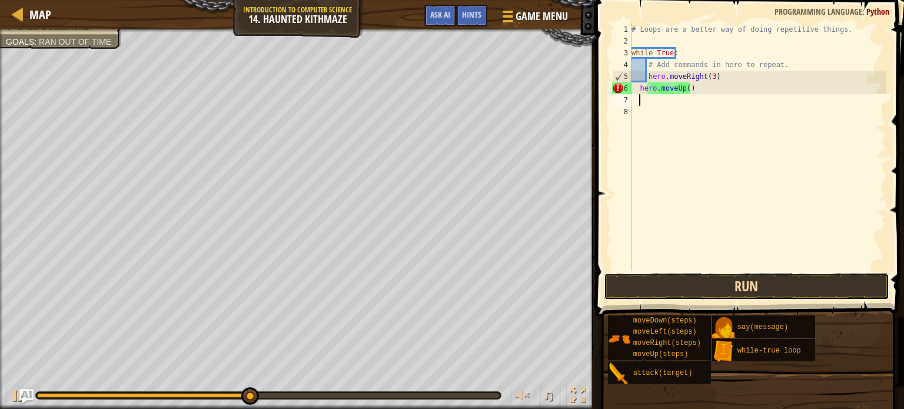
click at [643, 290] on button "Run" at bounding box center [746, 286] width 285 height 27
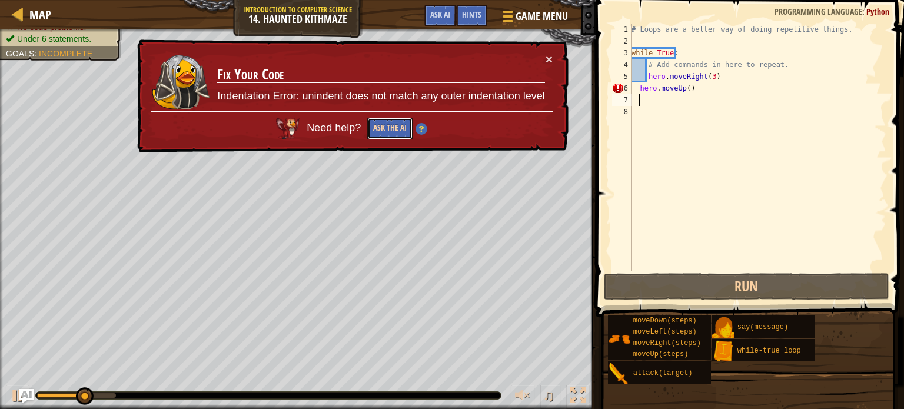
click at [386, 131] on button "Ask the AI" at bounding box center [389, 129] width 45 height 22
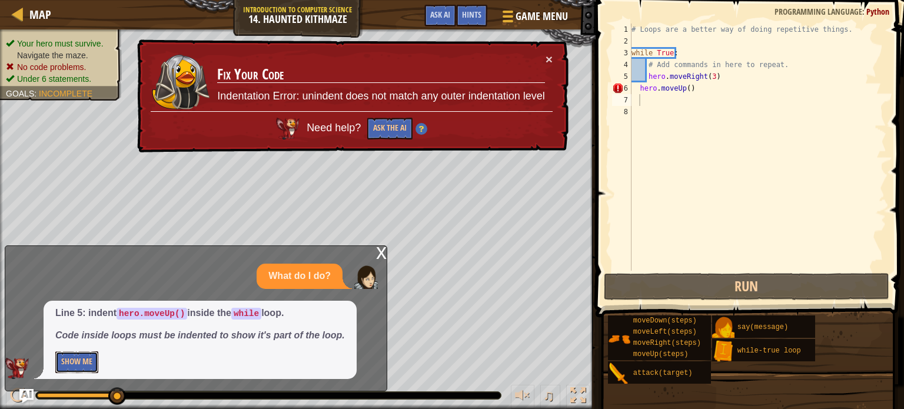
drag, startPoint x: 310, startPoint y: 365, endPoint x: 87, endPoint y: 367, distance: 223.1
click at [87, 367] on button "Show Me" at bounding box center [76, 362] width 43 height 22
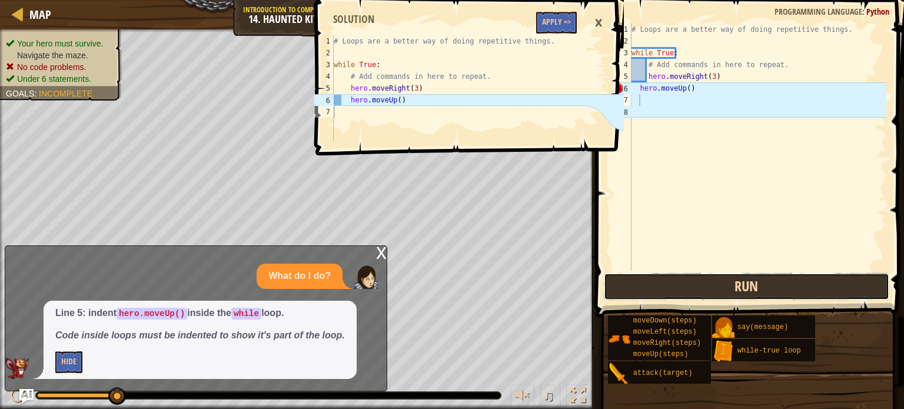
click at [664, 287] on button "Run" at bounding box center [746, 286] width 285 height 27
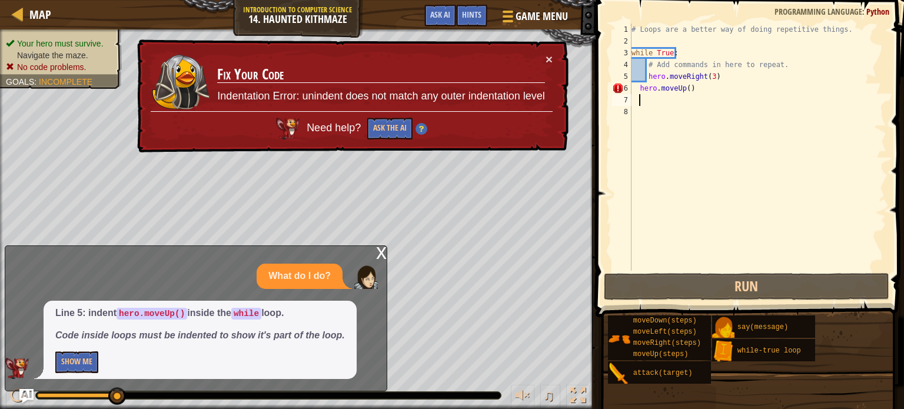
type textarea "h"
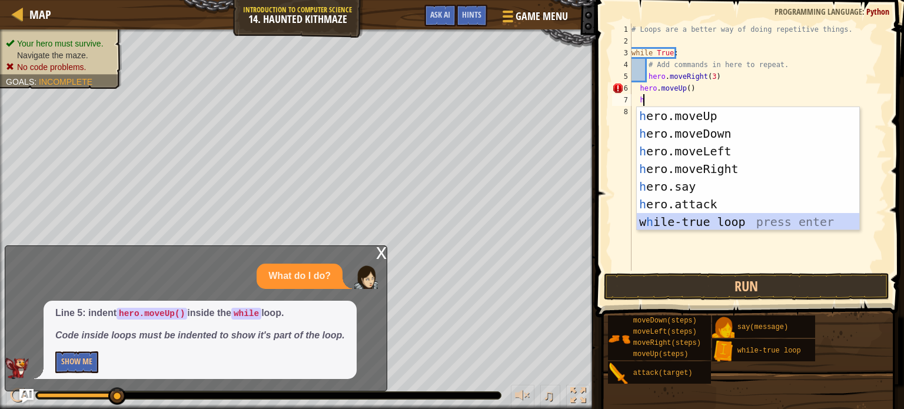
click at [728, 223] on div "h ero.moveUp press enter h ero.moveDown press enter h ero.moveLeft press enter …" at bounding box center [748, 186] width 222 height 159
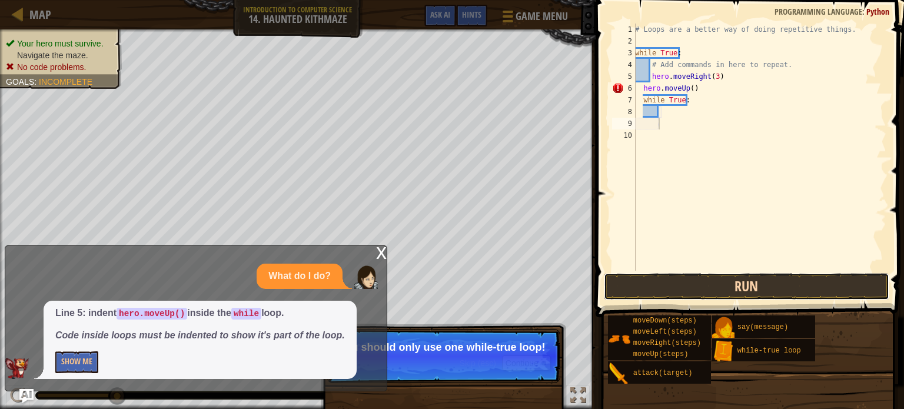
click at [702, 293] on button "Run" at bounding box center [746, 286] width 285 height 27
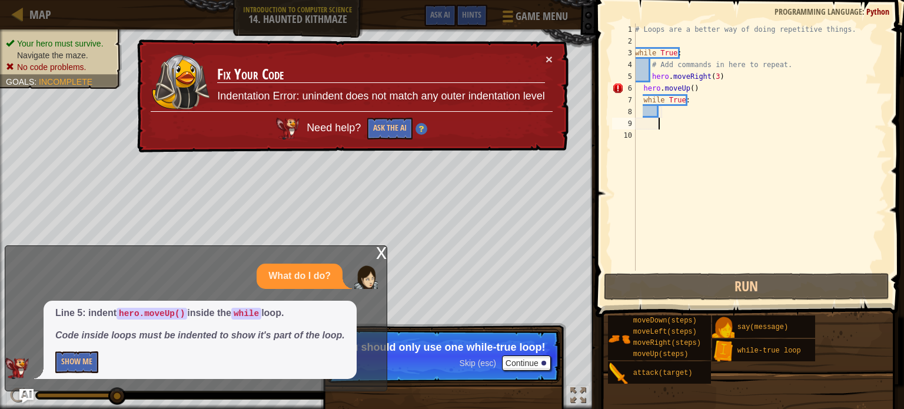
click at [704, 88] on div "# Loops are a better way of doing repetitive things. while True : # Add command…" at bounding box center [760, 159] width 254 height 271
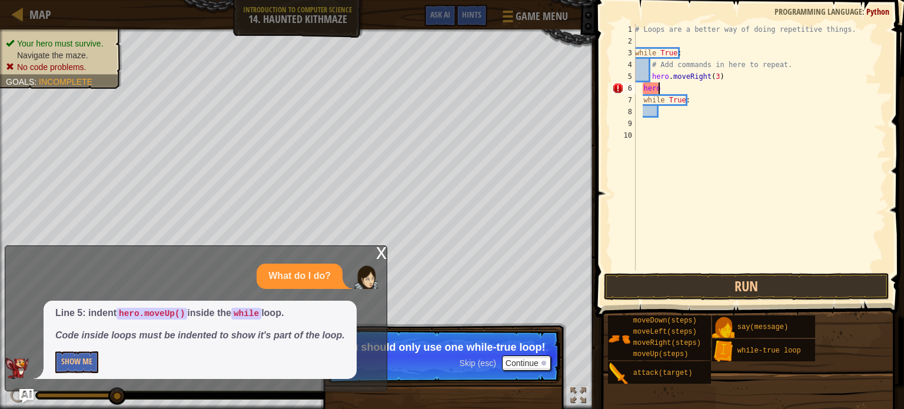
type textarea "h"
click at [704, 290] on button "Run" at bounding box center [746, 286] width 285 height 27
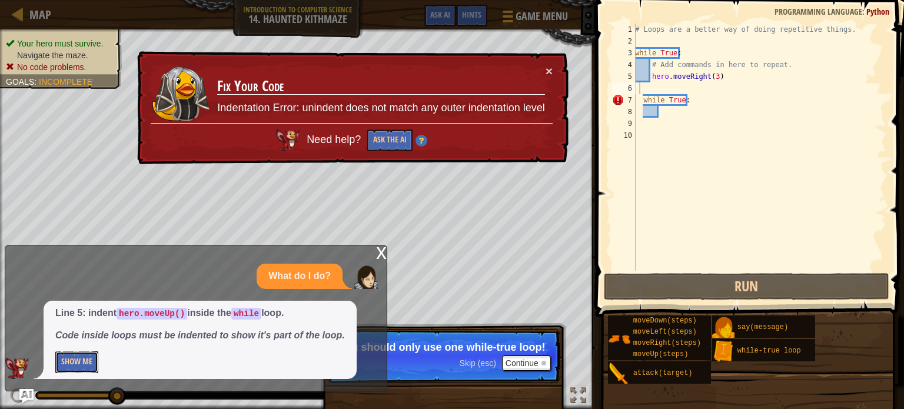
click at [75, 360] on button "Show Me" at bounding box center [76, 362] width 43 height 22
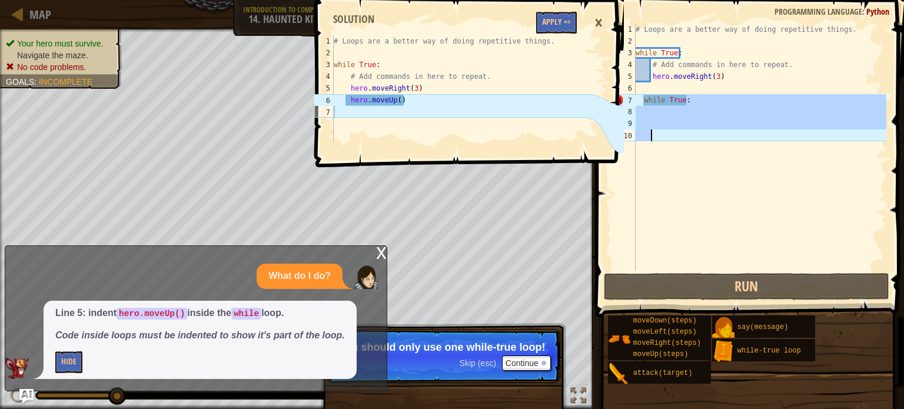
drag, startPoint x: 744, startPoint y: 103, endPoint x: 633, endPoint y: 159, distance: 124.2
click at [633, 159] on div "1 2 3 4 5 6 7 8 9 10 # Loops are a better way of doing repetitive things. while…" at bounding box center [748, 147] width 277 height 247
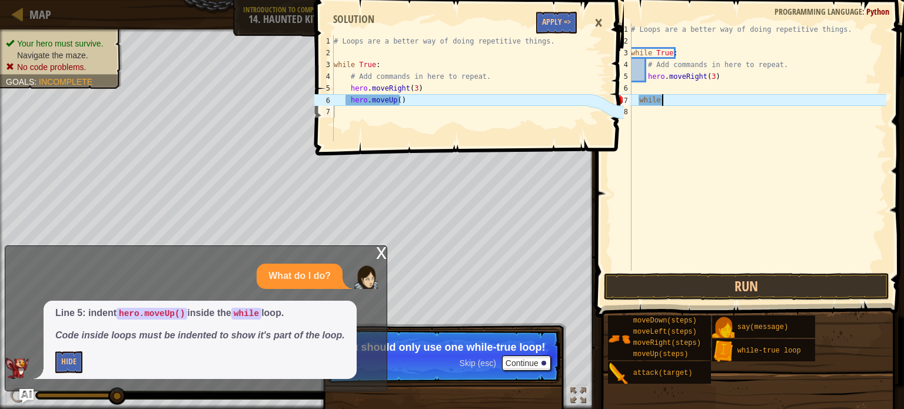
type textarea "w"
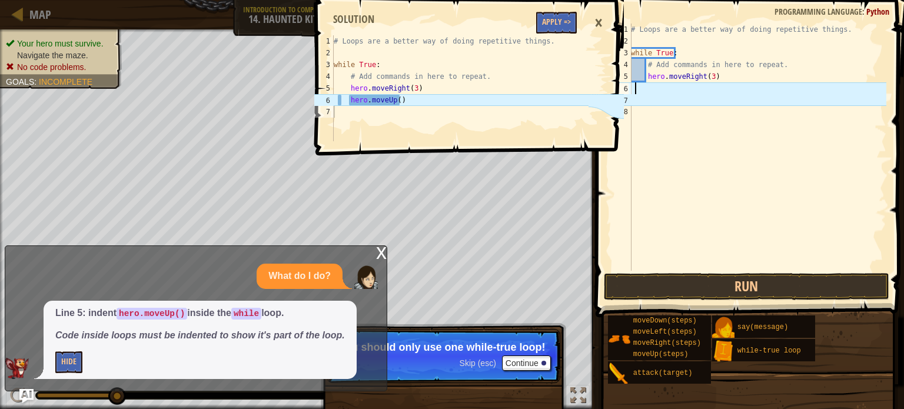
click at [634, 89] on div "# Loops are a better way of doing repetitive things. while True : # Add command…" at bounding box center [758, 159] width 258 height 271
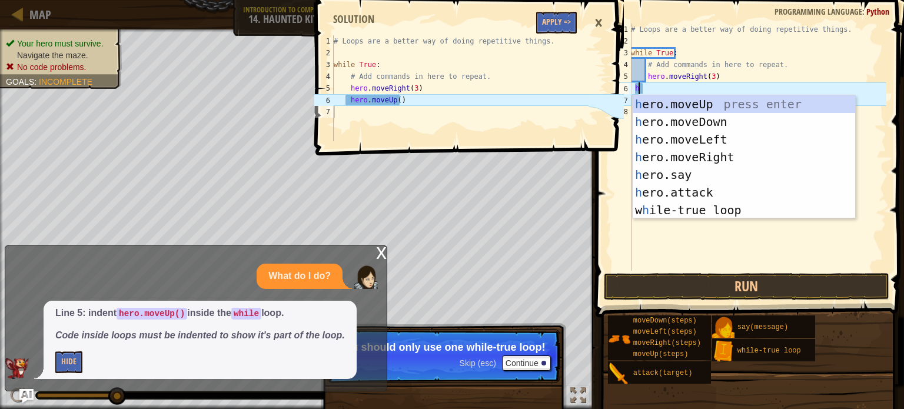
type textarea "her"
click at [679, 107] on div "her o.moveUp press enter her o.moveDown press enter her o.moveLeft press enter …" at bounding box center [744, 174] width 222 height 159
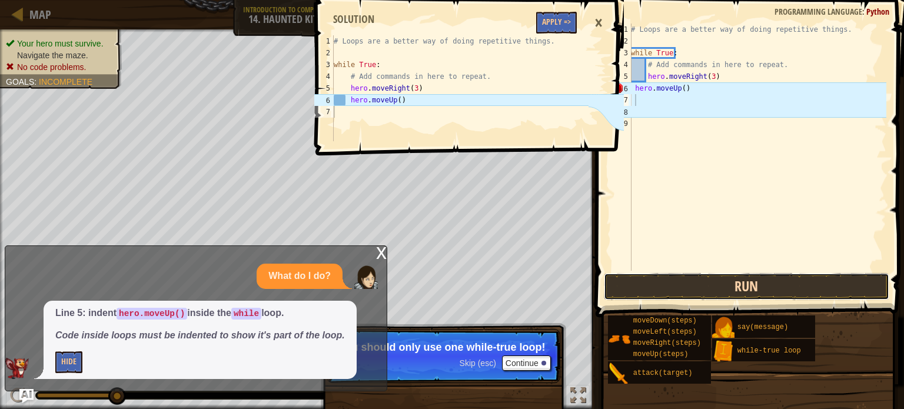
click at [680, 282] on button "Run" at bounding box center [746, 286] width 285 height 27
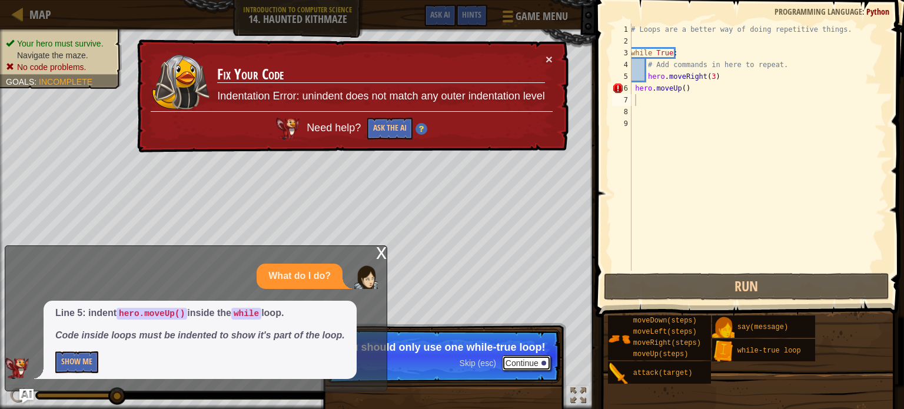
click at [536, 364] on button "Continue" at bounding box center [526, 362] width 49 height 15
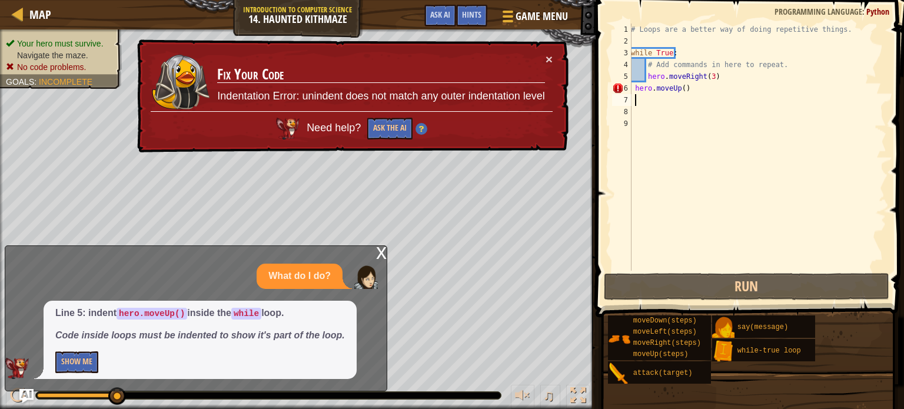
click at [690, 94] on div "# Loops are a better way of doing repetitive things. while True : # Add command…" at bounding box center [758, 159] width 258 height 271
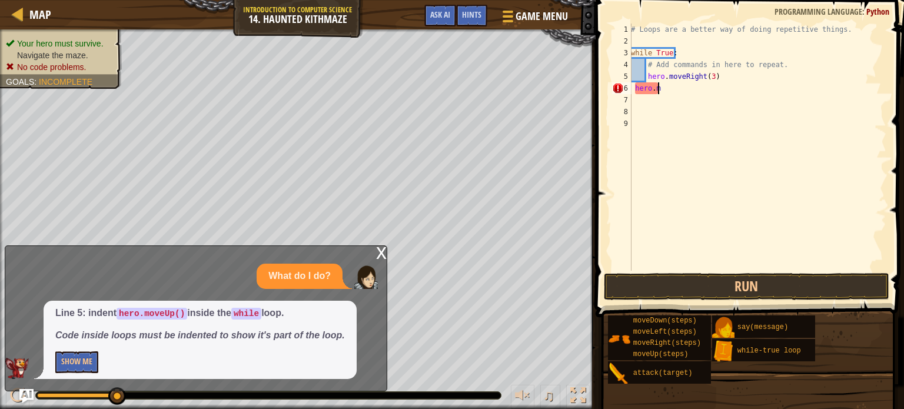
type textarea "h"
click at [653, 289] on button "Run" at bounding box center [746, 286] width 285 height 27
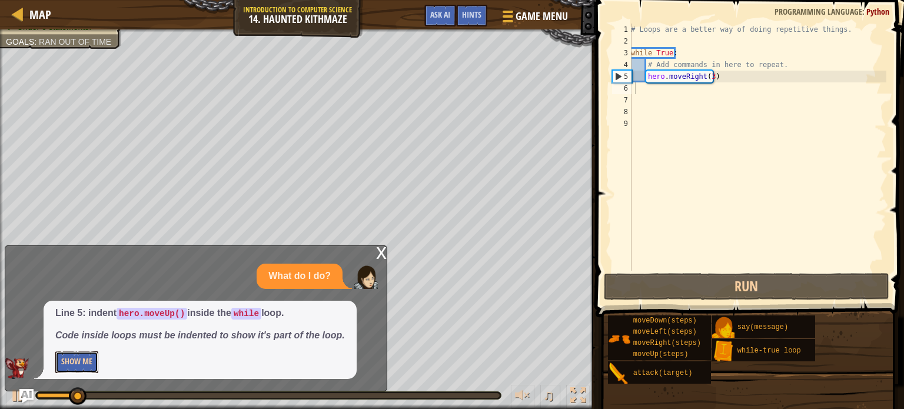
click at [68, 365] on button "Show Me" at bounding box center [76, 362] width 43 height 22
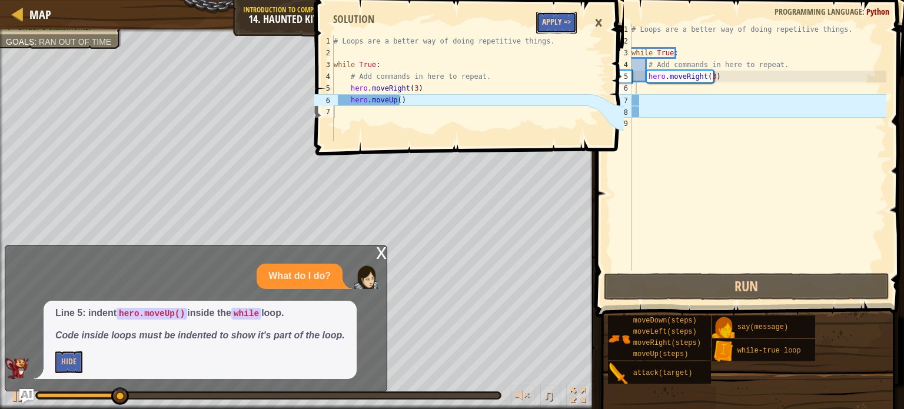
click at [563, 24] on button "Apply =>" at bounding box center [556, 23] width 41 height 22
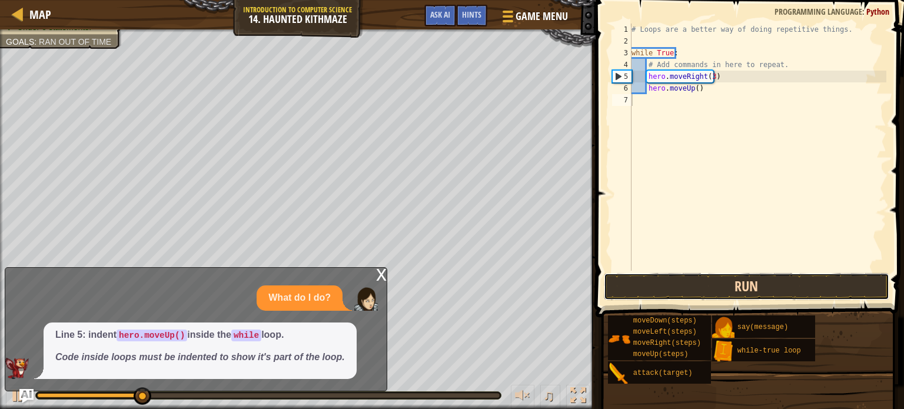
click at [665, 284] on button "Run" at bounding box center [746, 286] width 285 height 27
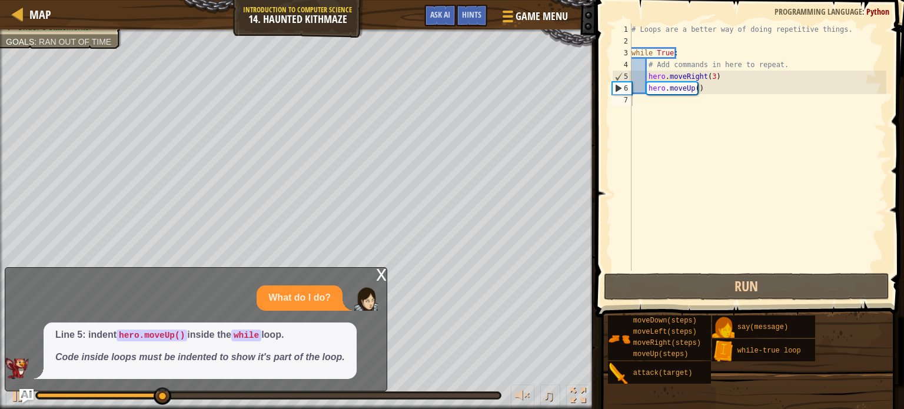
click at [266, 370] on div "Line 5: indent hero.moveUp() inside the while loop. Code inside loops must be i…" at bounding box center [200, 351] width 313 height 56
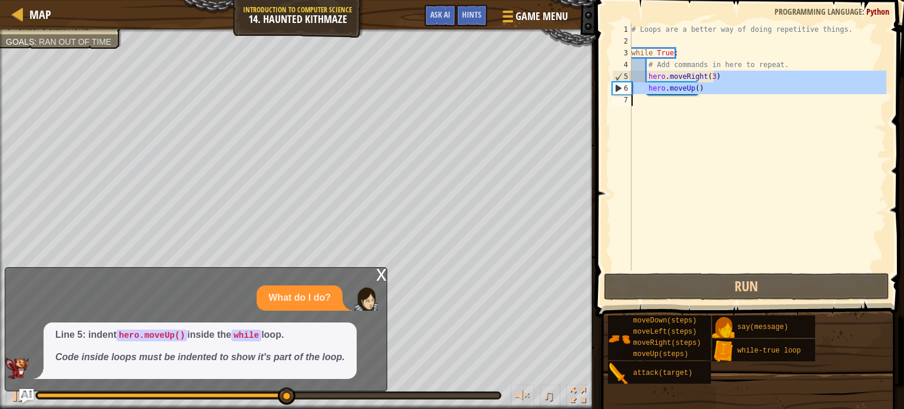
drag, startPoint x: 714, startPoint y: 81, endPoint x: 641, endPoint y: 96, distance: 74.6
click at [641, 96] on div "# Loops are a better way of doing repetitive things. while True : # Add command…" at bounding box center [757, 159] width 257 height 271
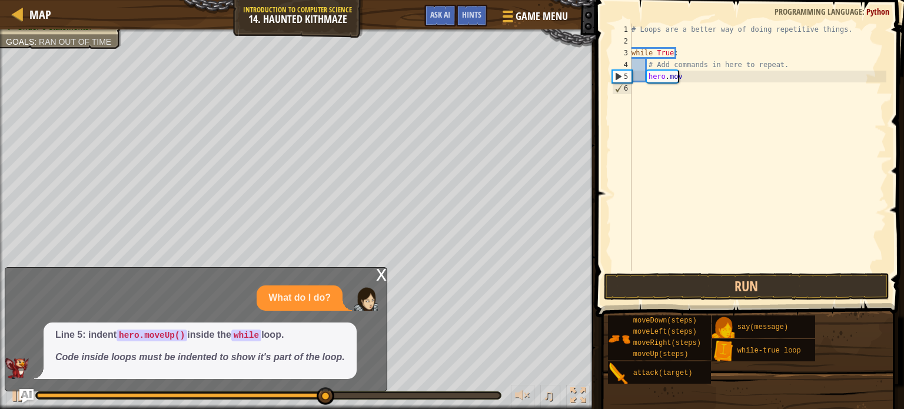
type textarea "h"
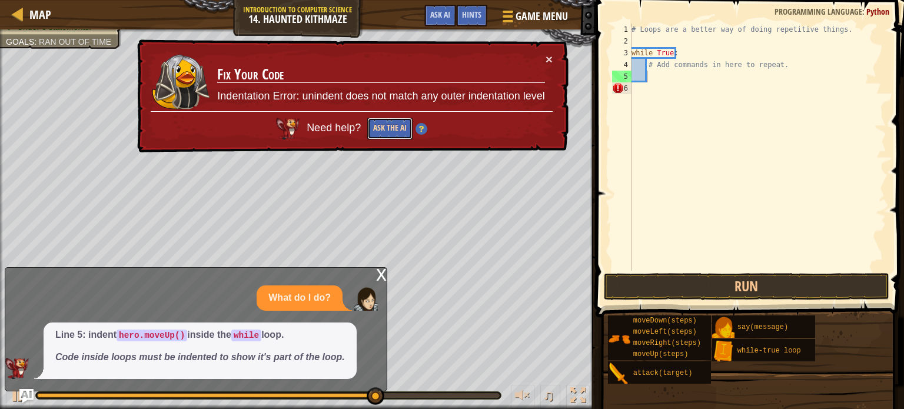
click at [399, 127] on button "Ask the AI" at bounding box center [389, 129] width 45 height 22
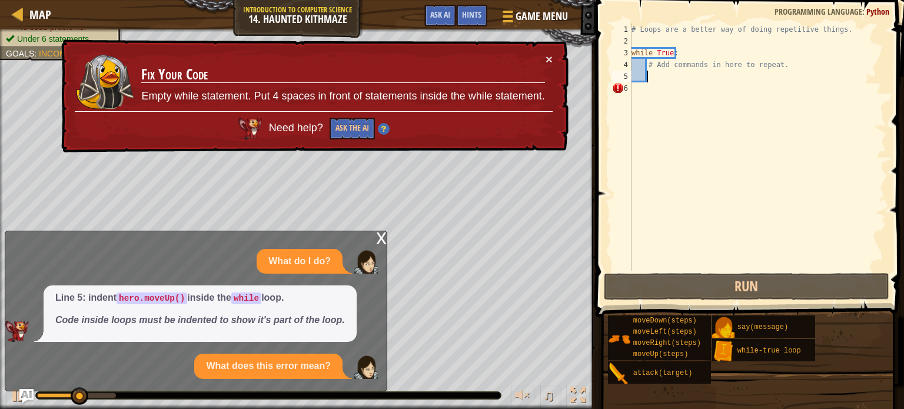
click at [247, 363] on p "What does this error mean?" at bounding box center [268, 367] width 125 height 14
click at [169, 353] on div "What do I do? Line 5: indent hero.moveUp() inside the while loop. Code inside l…" at bounding box center [192, 314] width 375 height 130
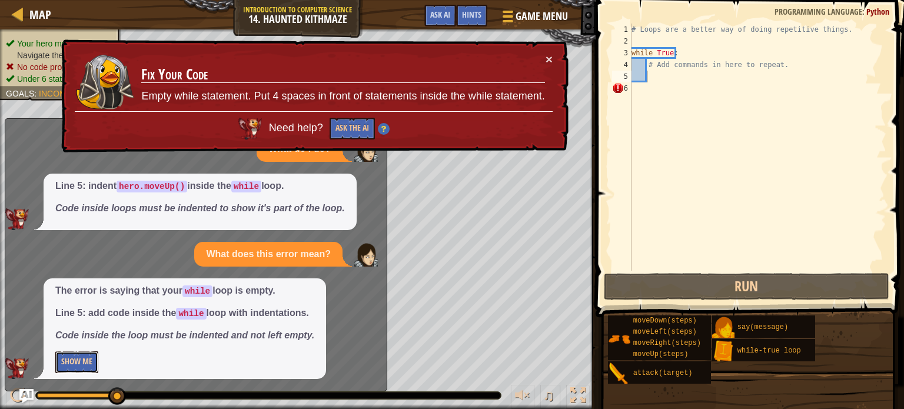
click at [71, 362] on button "Show Me" at bounding box center [76, 362] width 43 height 22
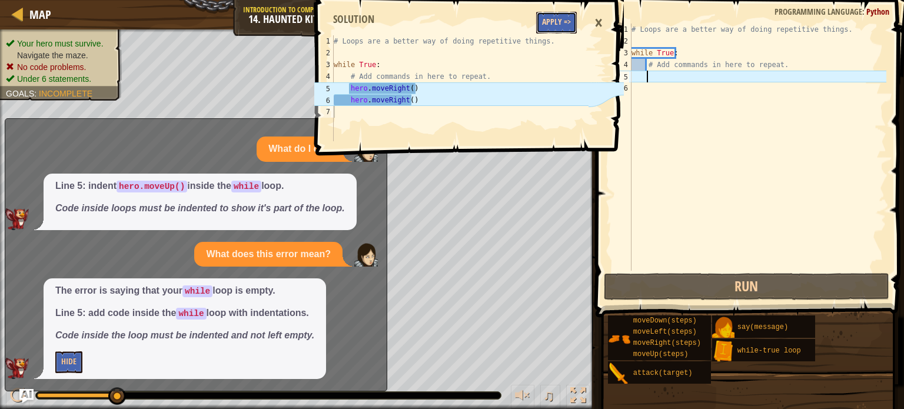
click at [559, 14] on button "Apply =>" at bounding box center [556, 23] width 41 height 22
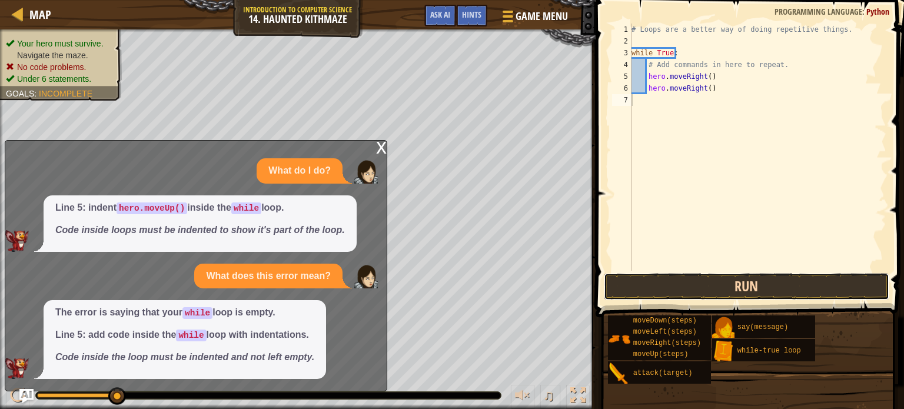
click at [685, 282] on button "Run" at bounding box center [746, 286] width 285 height 27
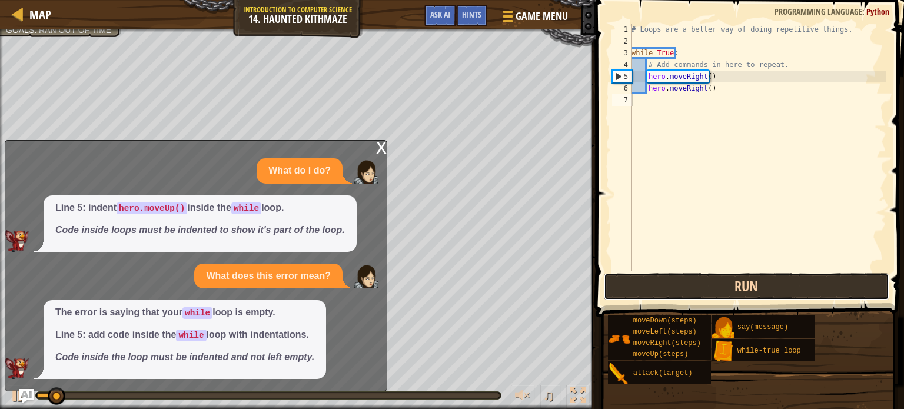
click at [685, 280] on button "Run" at bounding box center [746, 286] width 285 height 27
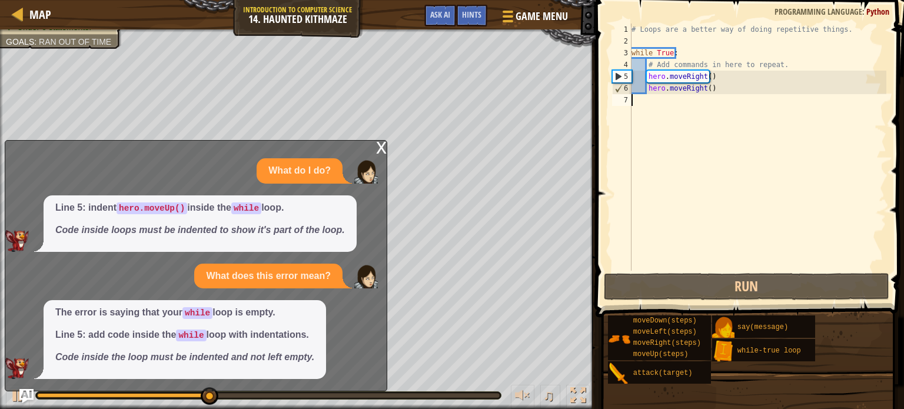
type textarea "hero.moveRight()"
drag, startPoint x: 704, startPoint y: 78, endPoint x: 638, endPoint y: 151, distance: 98.3
click at [638, 151] on div "# Loops are a better way of doing repetitive things. while True : # Add command…" at bounding box center [757, 159] width 257 height 271
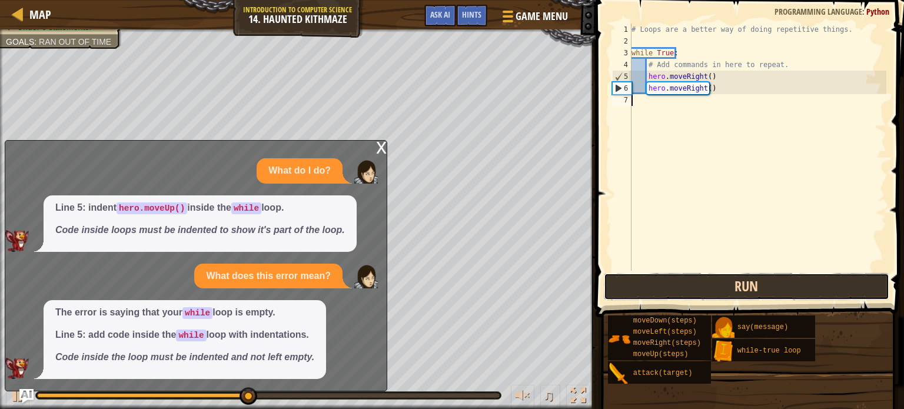
click at [693, 292] on button "Run" at bounding box center [746, 286] width 285 height 27
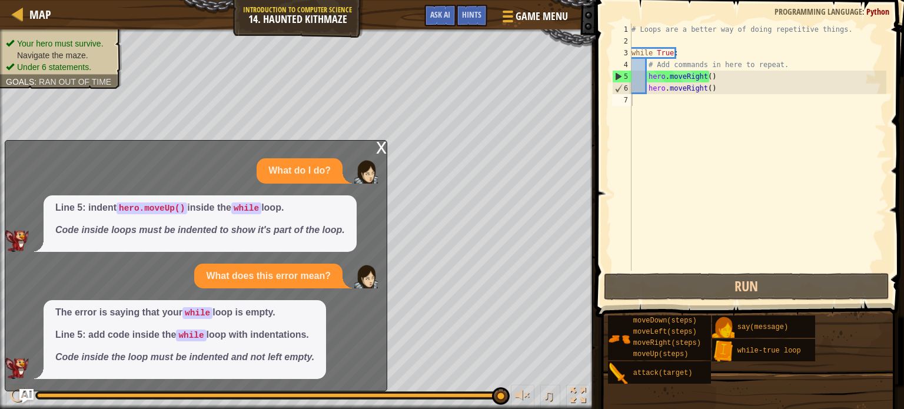
click at [320, 287] on div "What does this error mean?" at bounding box center [268, 276] width 148 height 25
drag, startPoint x: 320, startPoint y: 287, endPoint x: 295, endPoint y: 390, distance: 106.1
click at [295, 390] on div "x What do I do? Line 5: indent hero.moveUp() inside the while loop. Code inside…" at bounding box center [196, 265] width 383 height 251
click at [286, 358] on em "Code inside the loop must be indented and not left empty." at bounding box center [184, 357] width 259 height 10
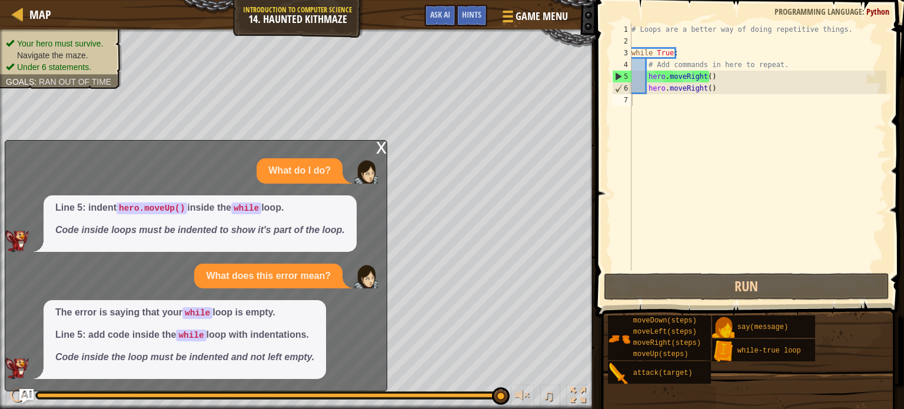
click at [190, 334] on code "while" at bounding box center [191, 336] width 30 height 12
click at [197, 315] on code "while" at bounding box center [197, 313] width 30 height 12
click at [271, 229] on em "Code inside loops must be indented to show it's part of the loop." at bounding box center [200, 230] width 290 height 10
click at [365, 151] on div "x What do I do? Line 5: indent hero.moveUp() inside the while loop. Code inside…" at bounding box center [196, 265] width 383 height 251
click at [377, 152] on div "x" at bounding box center [381, 147] width 11 height 12
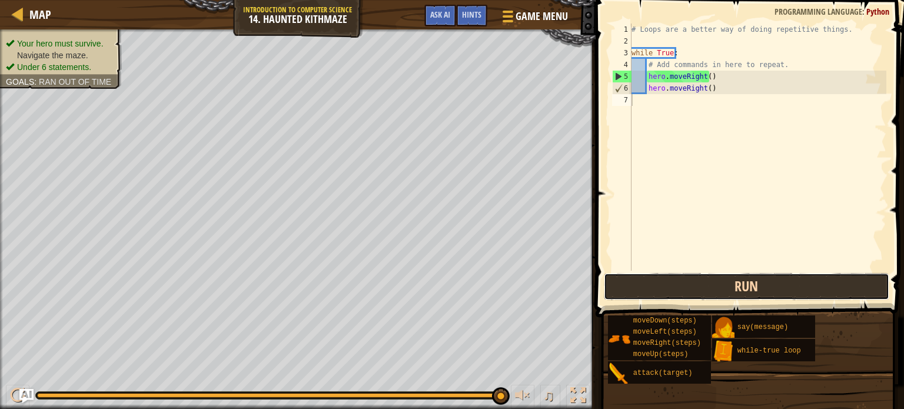
click at [763, 285] on button "Run" at bounding box center [746, 286] width 285 height 27
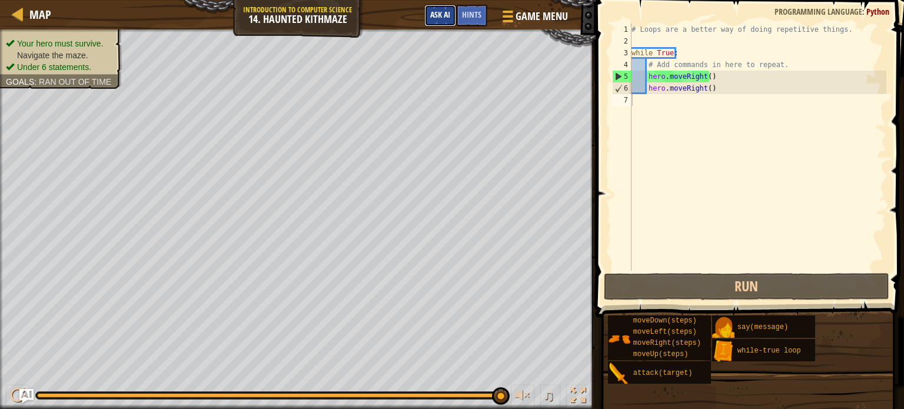
click at [447, 18] on span "Ask AI" at bounding box center [440, 14] width 20 height 11
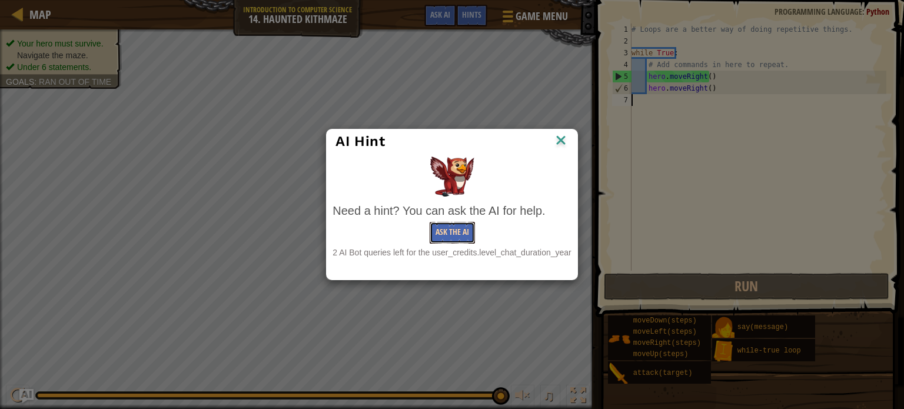
click at [433, 233] on button "Ask the AI" at bounding box center [452, 233] width 45 height 22
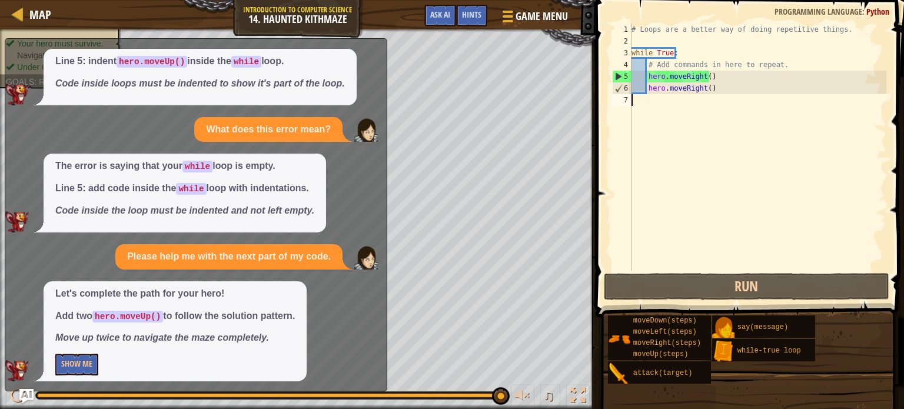
scroll to position [46, 0]
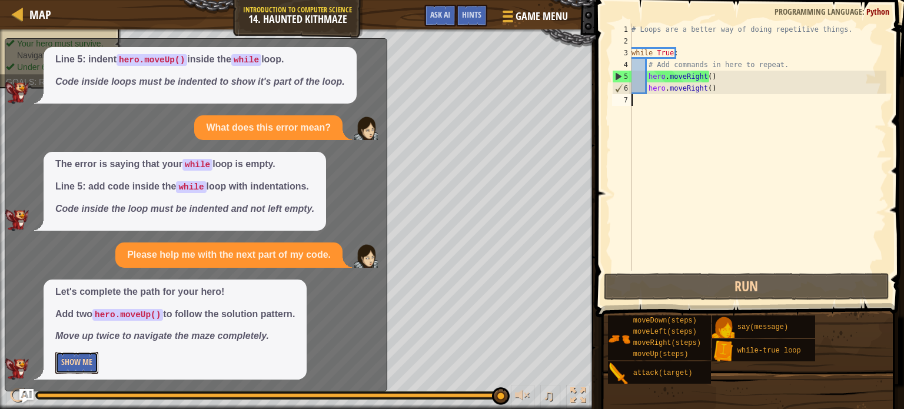
click at [68, 364] on button "Show Me" at bounding box center [76, 363] width 43 height 22
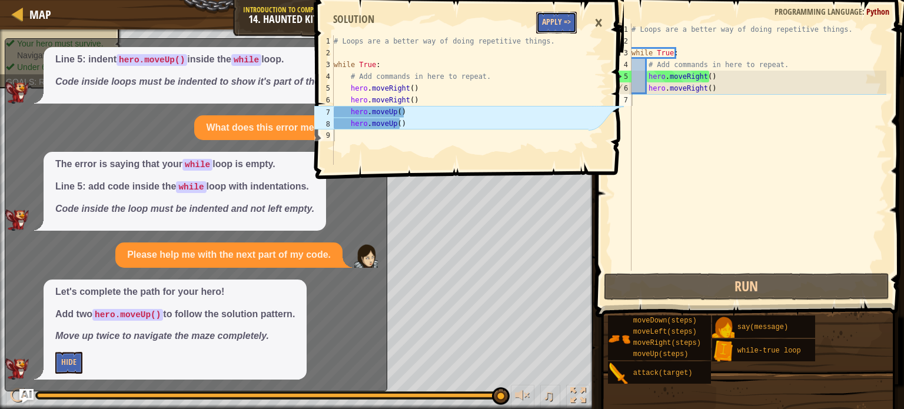
click at [561, 25] on button "Apply =>" at bounding box center [556, 23] width 41 height 22
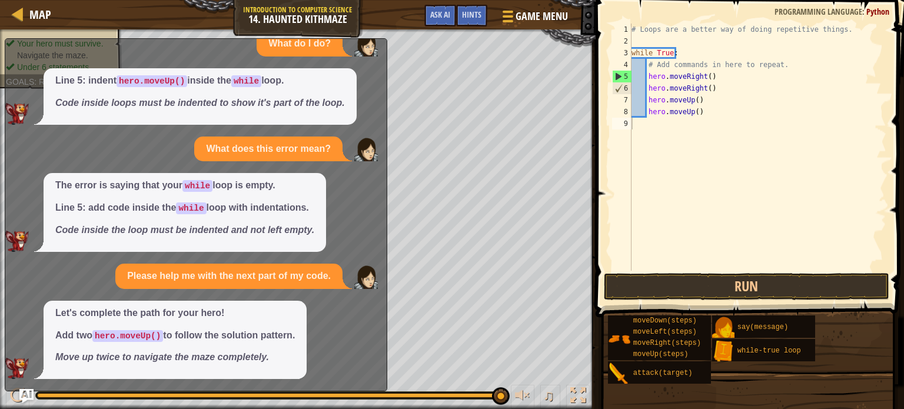
scroll to position [25, 0]
click at [646, 281] on button "Run" at bounding box center [746, 286] width 285 height 27
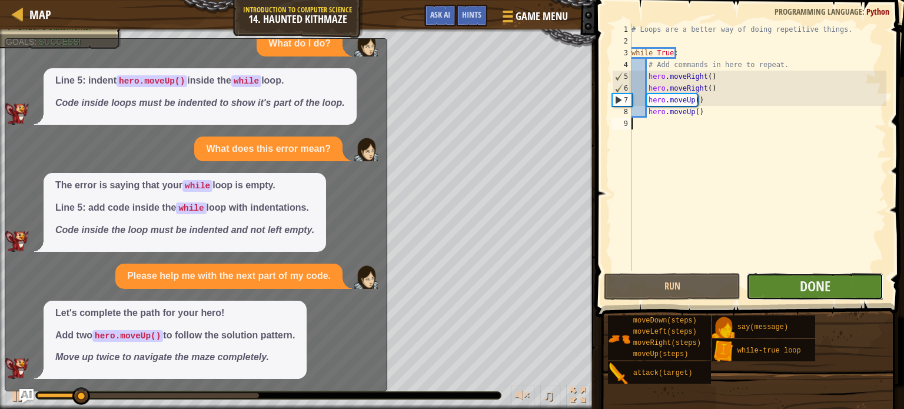
click at [760, 285] on button "Done" at bounding box center [814, 286] width 137 height 27
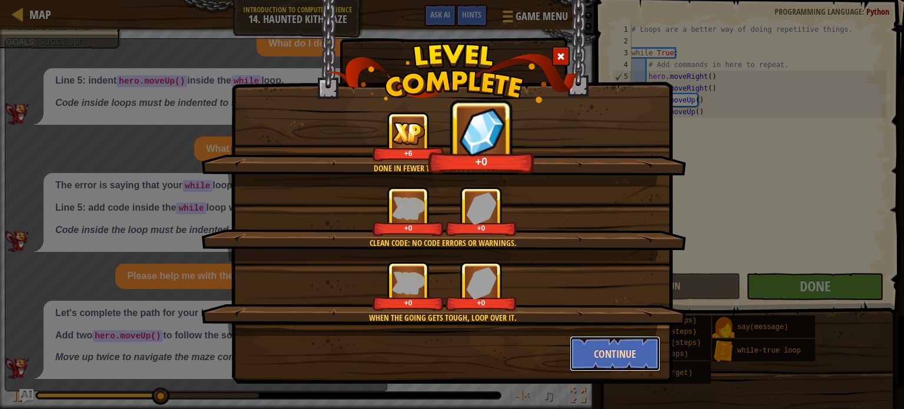
click at [619, 359] on button "Continue" at bounding box center [615, 353] width 91 height 35
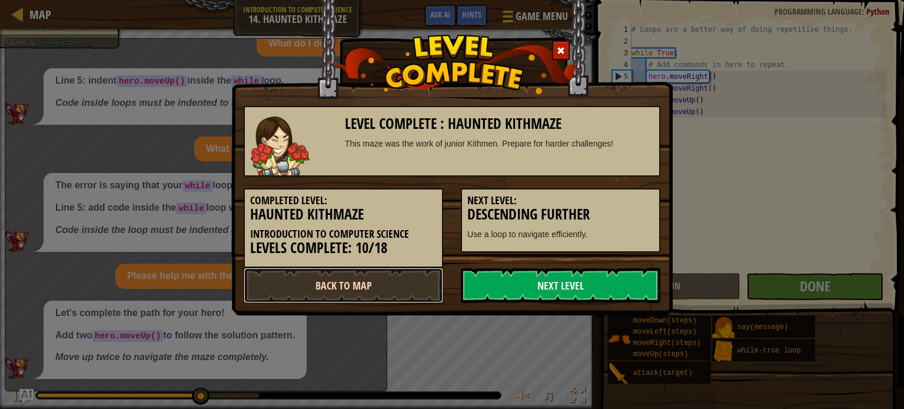
click at [388, 288] on link "Back to Map" at bounding box center [344, 285] width 200 height 35
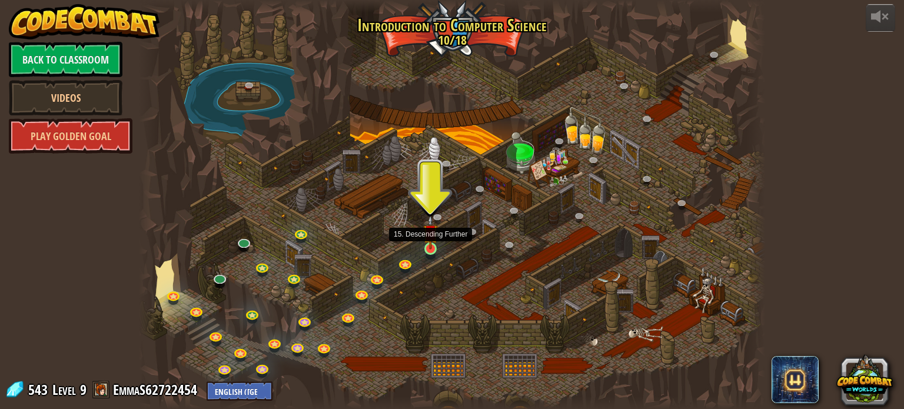
click at [435, 249] on img at bounding box center [430, 232] width 15 height 35
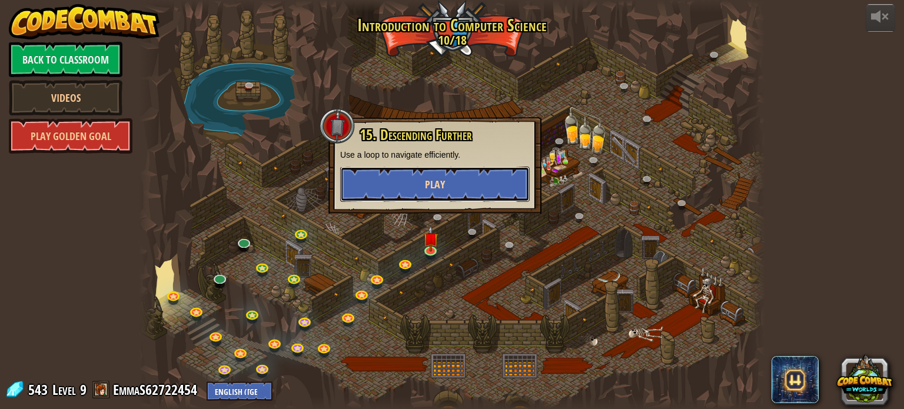
click at [440, 195] on button "Play" at bounding box center [434, 184] width 189 height 35
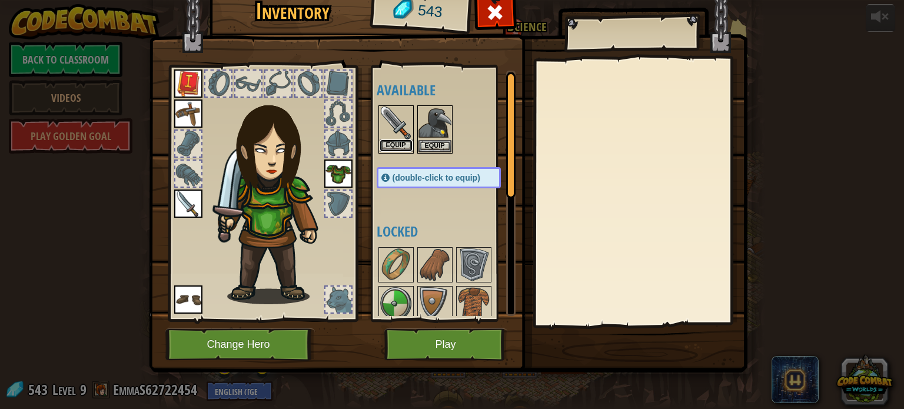
click at [395, 141] on button "Equip" at bounding box center [396, 145] width 33 height 12
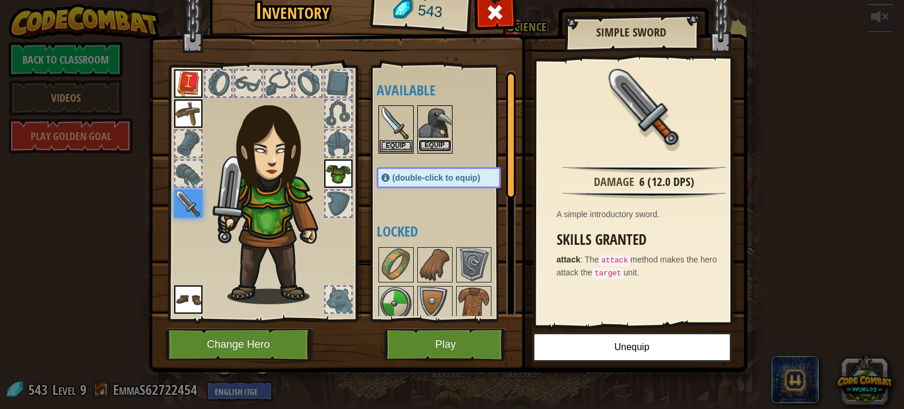
click at [430, 145] on button "Equip" at bounding box center [434, 145] width 33 height 12
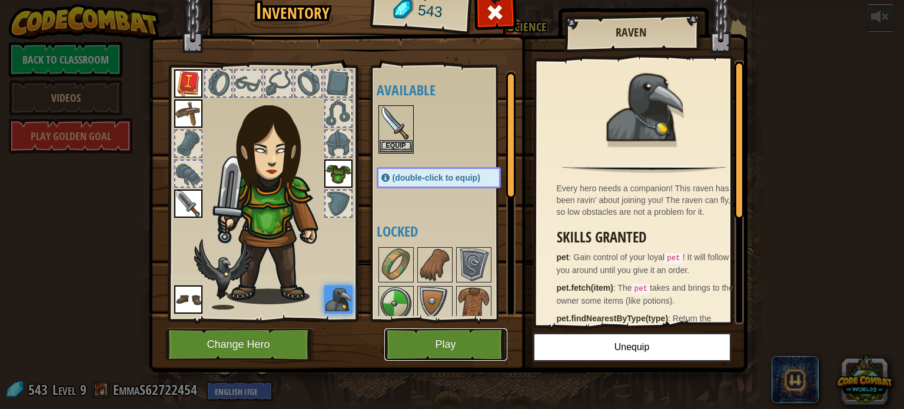
click at [417, 354] on button "Play" at bounding box center [445, 344] width 123 height 32
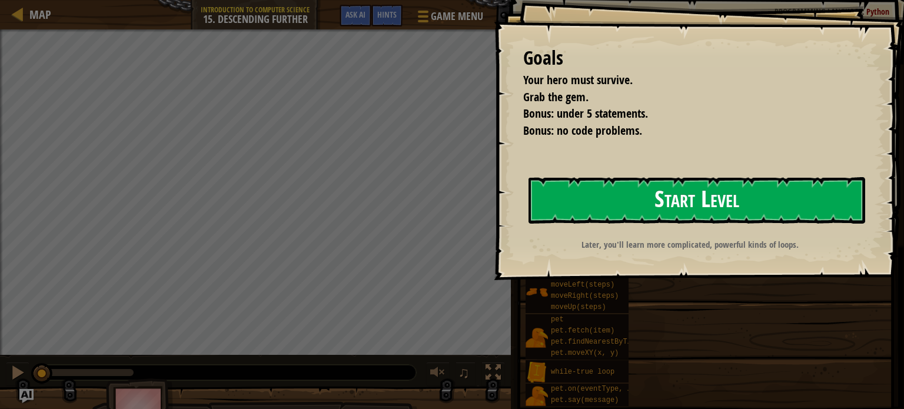
click at [599, 210] on button "Start Level" at bounding box center [696, 200] width 337 height 46
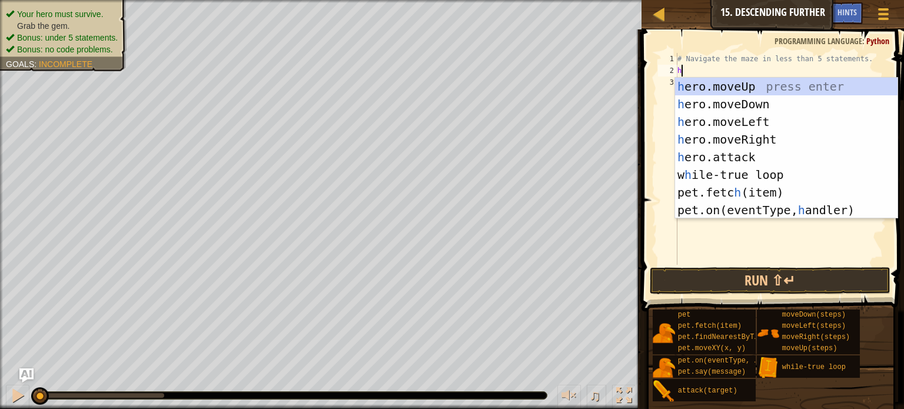
scroll to position [5, 0]
type textarea "her"
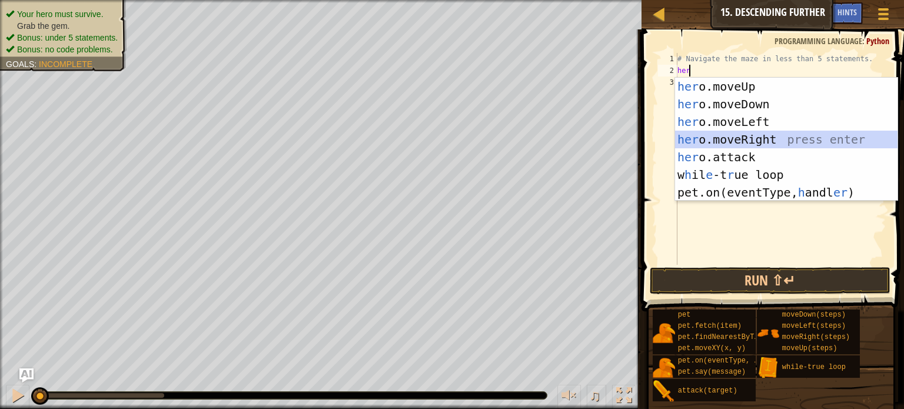
click at [727, 144] on div "her o.moveUp press enter her o.moveDown press enter her o.moveLeft press enter …" at bounding box center [786, 157] width 222 height 159
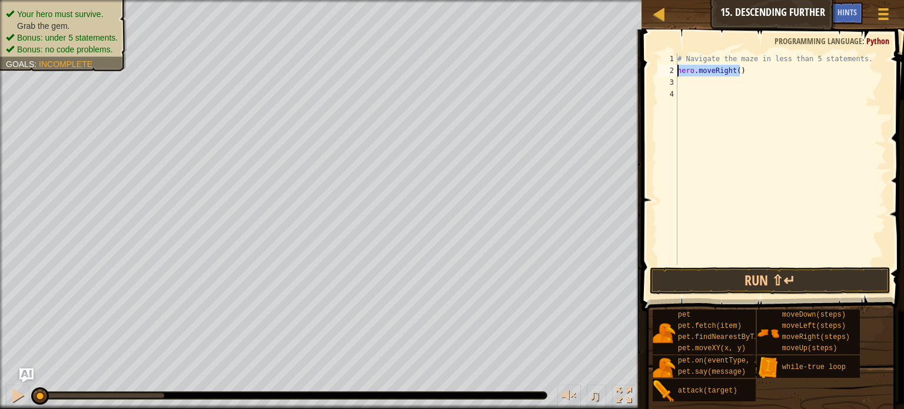
drag, startPoint x: 746, startPoint y: 72, endPoint x: 672, endPoint y: 75, distance: 74.2
click at [672, 75] on div "1 2 3 4 # Navigate the maze in less than 5 statements. hero . moveRight ( ) ההה…" at bounding box center [771, 159] width 231 height 212
type textarea "hero.moveRight()"
click at [857, 53] on div "# Navigate the maze in less than 5 statements." at bounding box center [780, 159] width 211 height 212
click at [857, 58] on div "# Navigate the maze in less than 5 statements." at bounding box center [780, 170] width 211 height 235
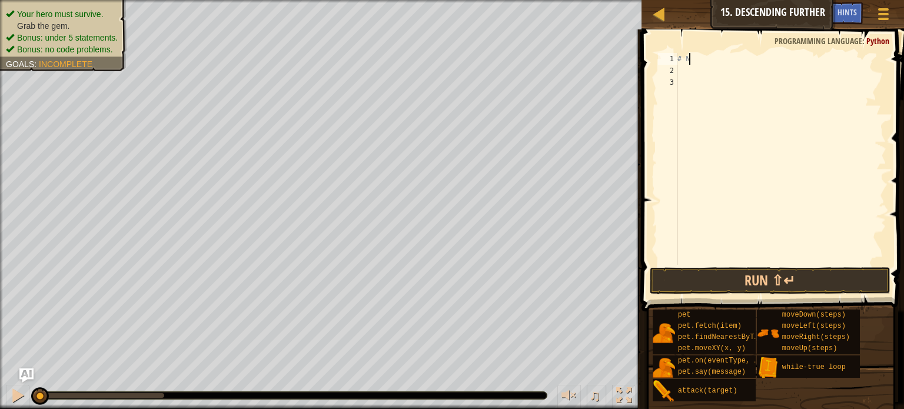
type textarea "#"
type textarea "h"
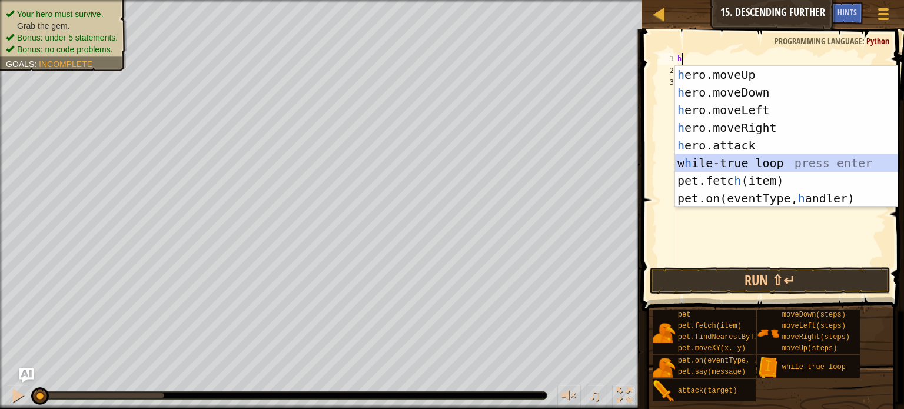
click at [777, 166] on div "h ero.moveUp press enter h ero.moveDown press enter h ero.moveLeft press enter …" at bounding box center [786, 154] width 222 height 177
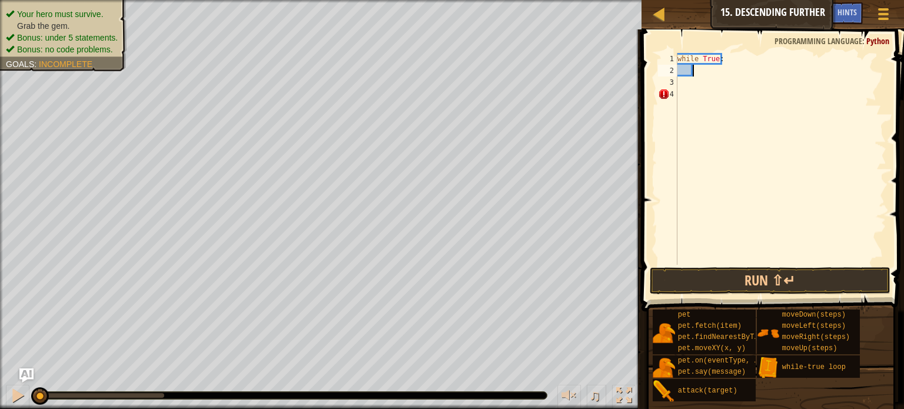
type textarea "h"
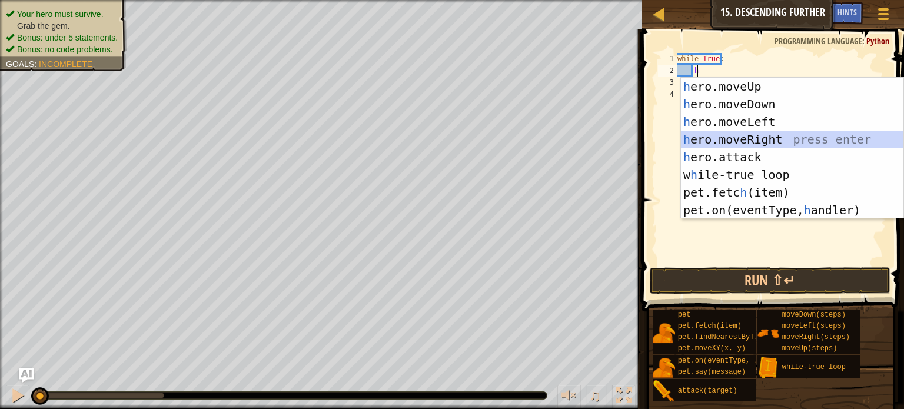
click at [772, 141] on div "h ero.moveUp press enter h ero.moveDown press enter h ero.moveLeft press enter …" at bounding box center [792, 166] width 222 height 177
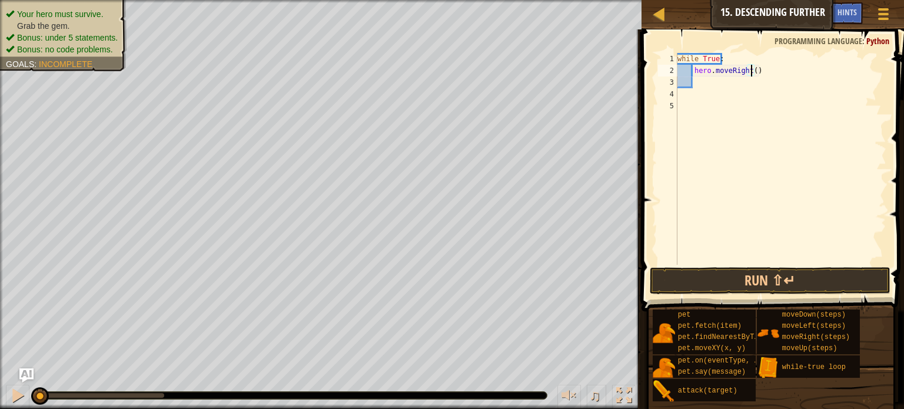
click at [750, 71] on div "while True : hero . moveRight ( )" at bounding box center [780, 170] width 211 height 235
type textarea "hero.moveRight(2)"
click at [681, 85] on div "while True : hero . moveRight ( 2 )" at bounding box center [780, 170] width 211 height 235
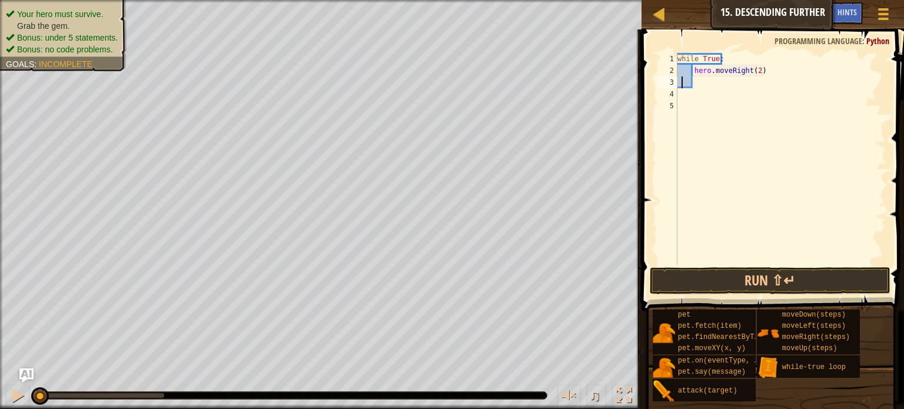
type textarea "h"
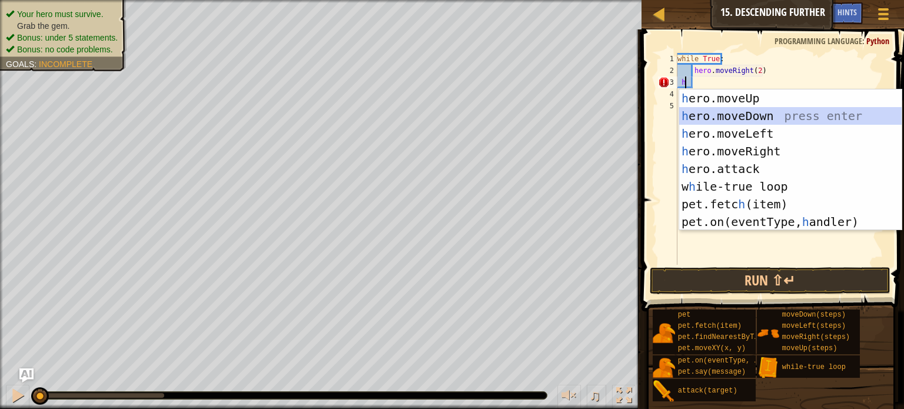
click at [757, 117] on div "h ero.moveUp press enter h ero.moveDown press enter h ero.moveLeft press enter …" at bounding box center [790, 177] width 222 height 177
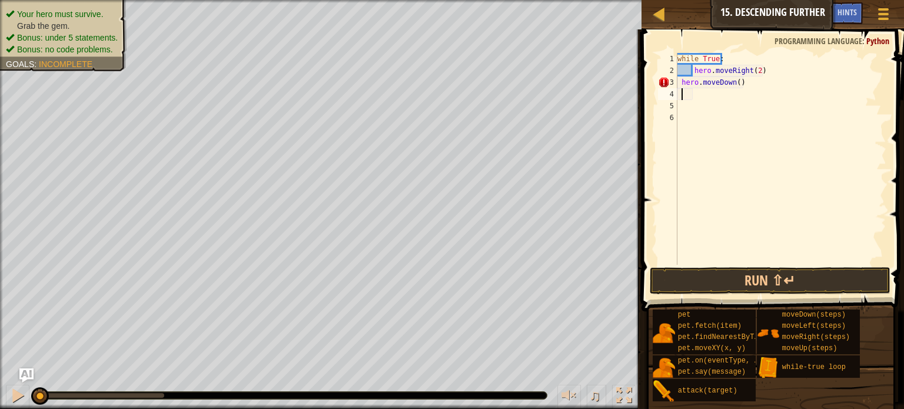
click at [737, 83] on div "while True : hero . moveRight ( 2 ) hero . moveDown ( )" at bounding box center [780, 170] width 211 height 235
click at [746, 283] on button "Run ⇧↵" at bounding box center [770, 280] width 241 height 27
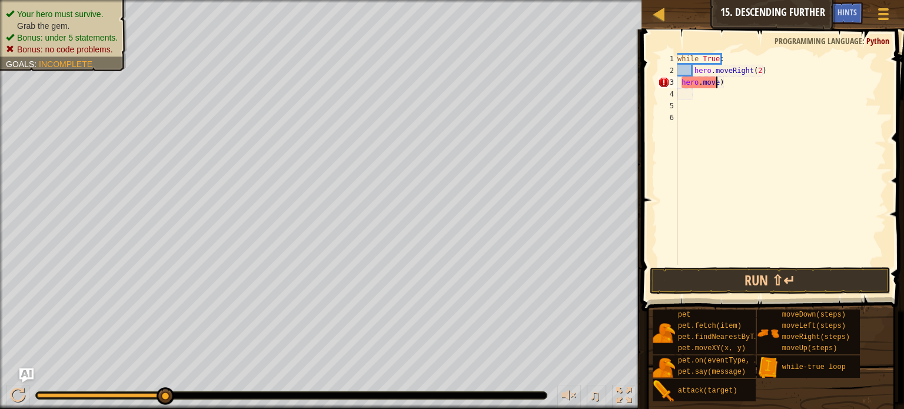
scroll to position [5, 0]
type textarea ")"
click at [717, 96] on div "while True : hero . moveRight ( 2 ) )" at bounding box center [780, 170] width 211 height 235
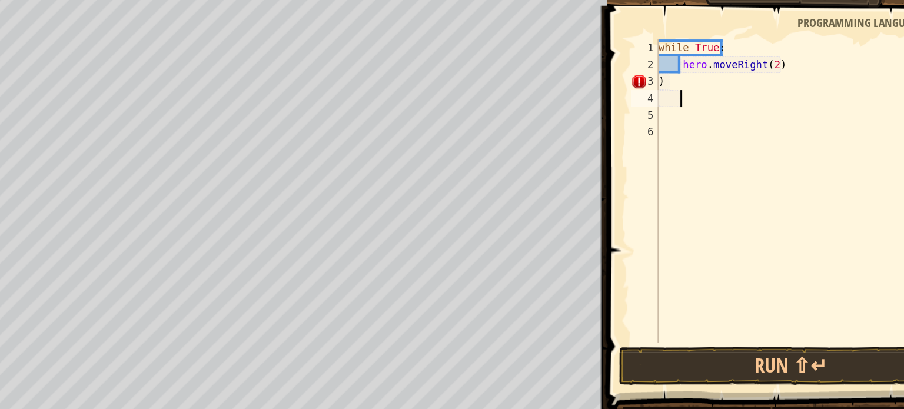
click at [686, 82] on div "while True : hero . moveRight ( 2 ) )" at bounding box center [780, 170] width 211 height 235
type textarea ")"
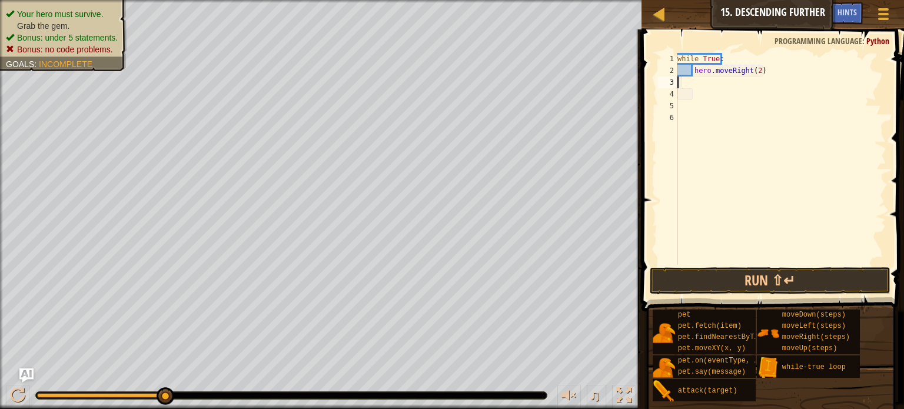
click at [671, 82] on div "3" at bounding box center [667, 83] width 19 height 12
click at [774, 70] on div "while True : hero . moveRight ( 2 )" at bounding box center [780, 170] width 211 height 235
type textarea "hero.moveRight(2)"
type textarea "h"
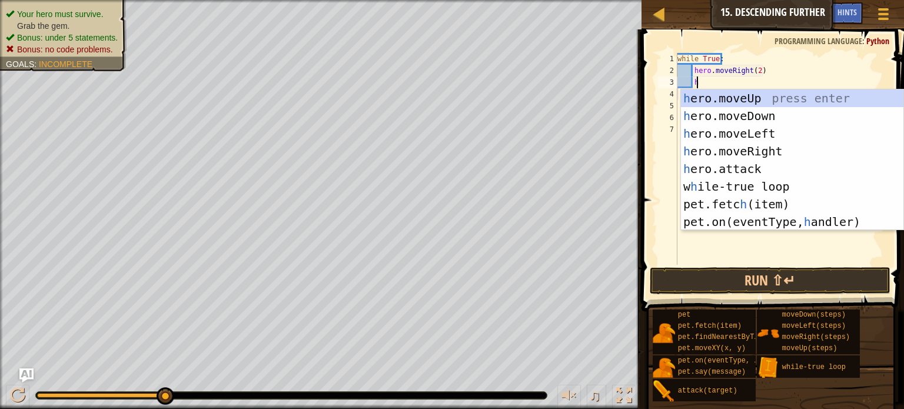
scroll to position [5, 1]
click at [742, 114] on div "h ero.moveUp press enter h ero.moveDown press enter h ero.moveLeft press enter …" at bounding box center [792, 177] width 222 height 177
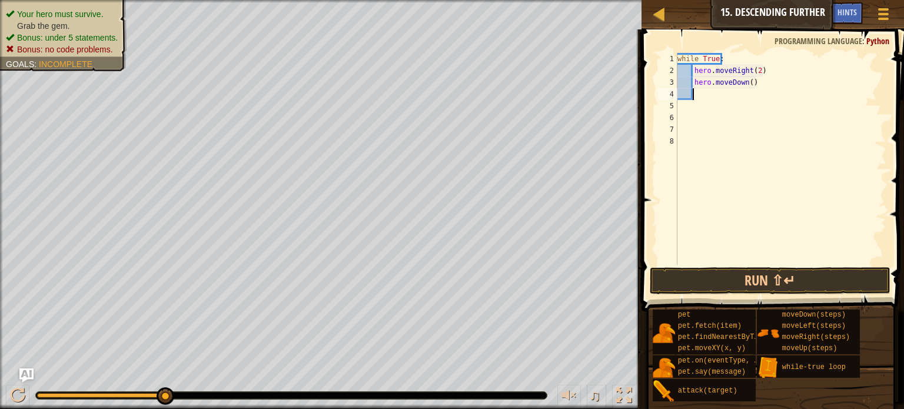
scroll to position [5, 0]
click at [685, 275] on button "Run ⇧↵" at bounding box center [770, 280] width 241 height 27
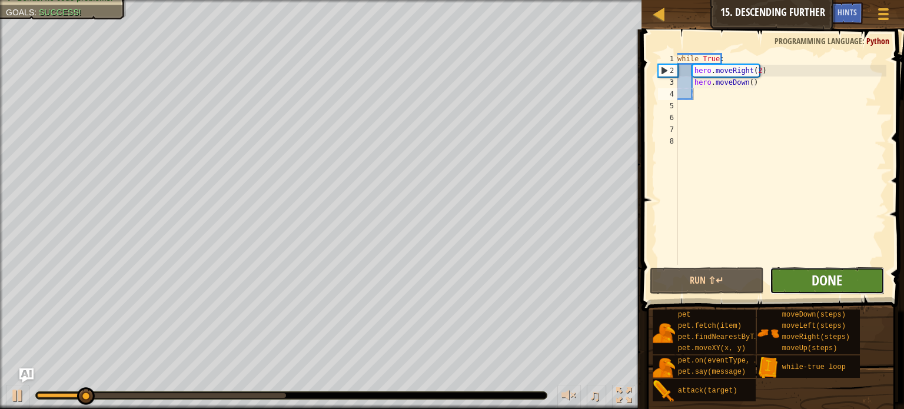
click at [835, 280] on span "Done" at bounding box center [827, 280] width 31 height 19
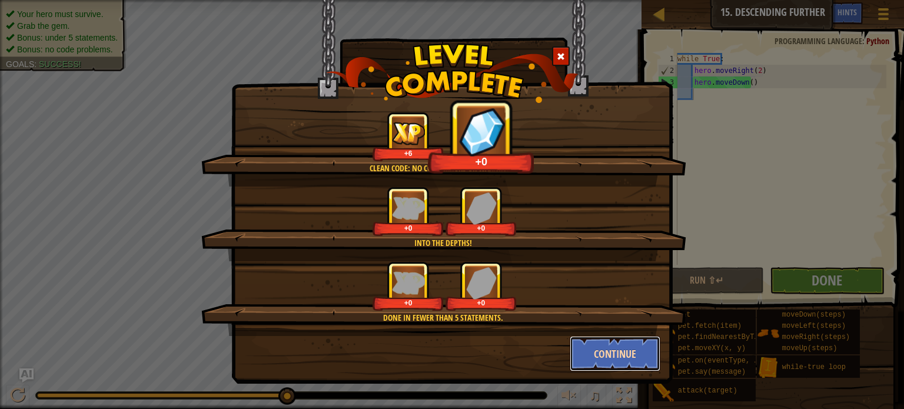
click at [607, 360] on button "Continue" at bounding box center [615, 353] width 91 height 35
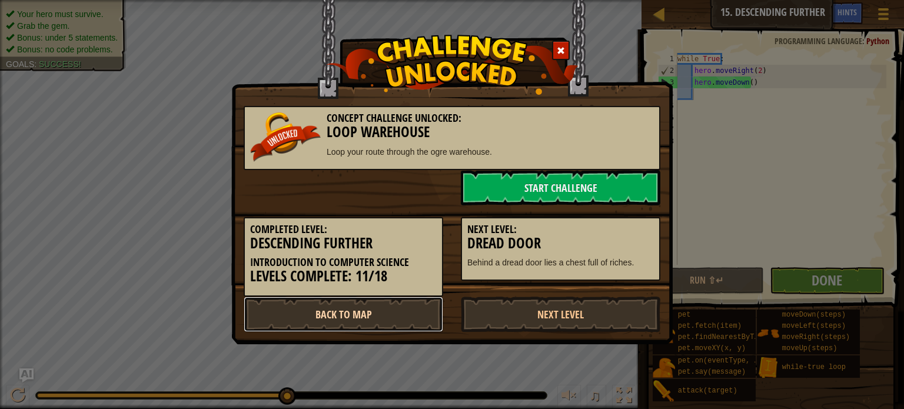
click at [405, 305] on link "Back to Map" at bounding box center [344, 314] width 200 height 35
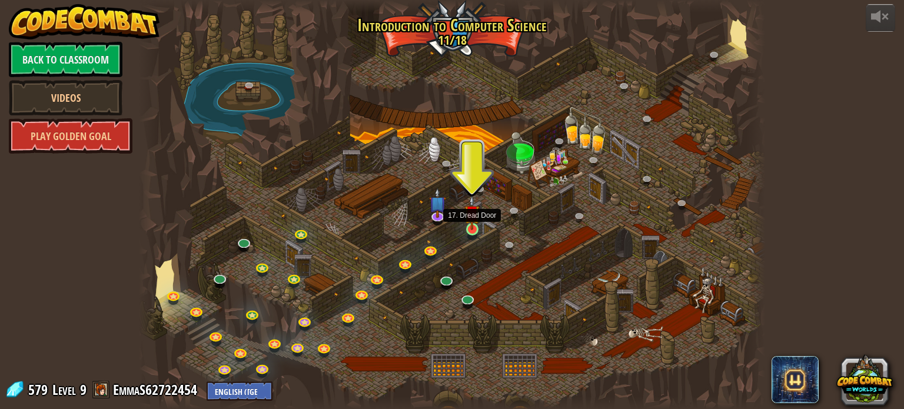
click at [471, 222] on img at bounding box center [471, 212] width 15 height 35
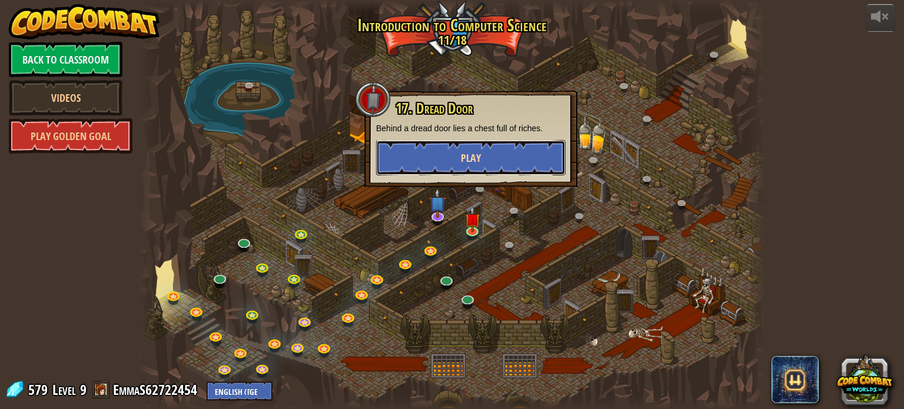
click at [450, 164] on button "Play" at bounding box center [470, 157] width 189 height 35
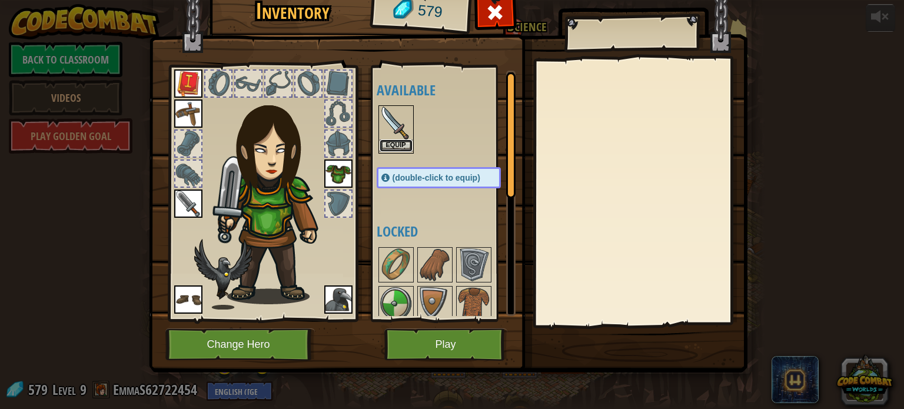
click at [397, 139] on button "Equip" at bounding box center [396, 145] width 33 height 12
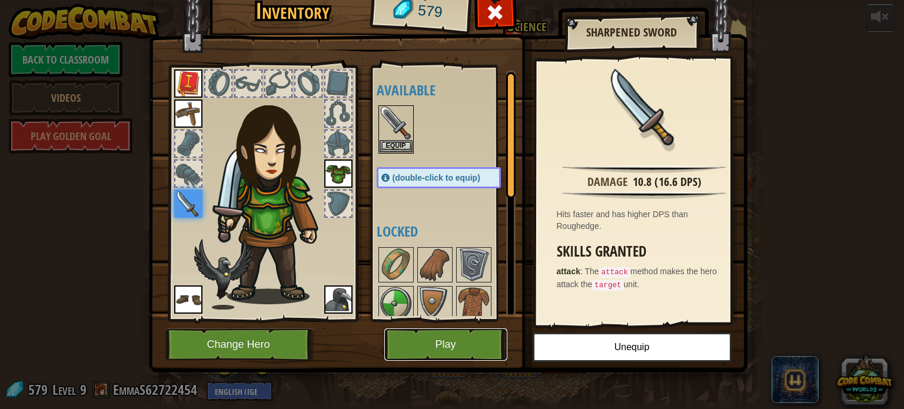
click at [443, 343] on button "Play" at bounding box center [445, 344] width 123 height 32
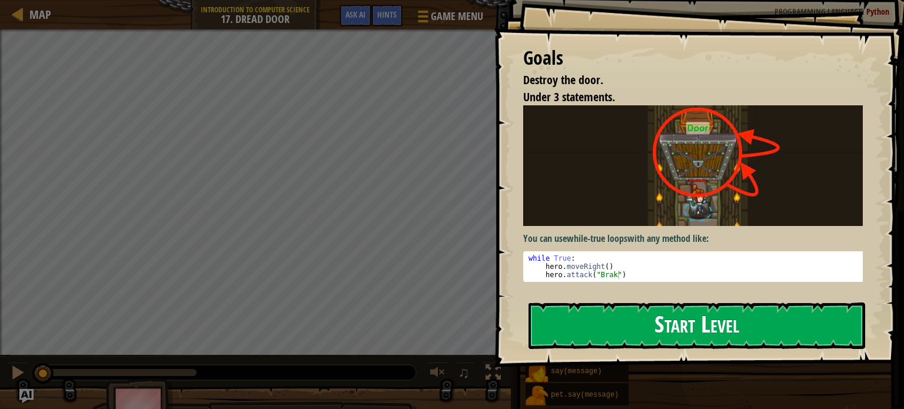
click at [574, 331] on button "Start Level" at bounding box center [696, 325] width 337 height 46
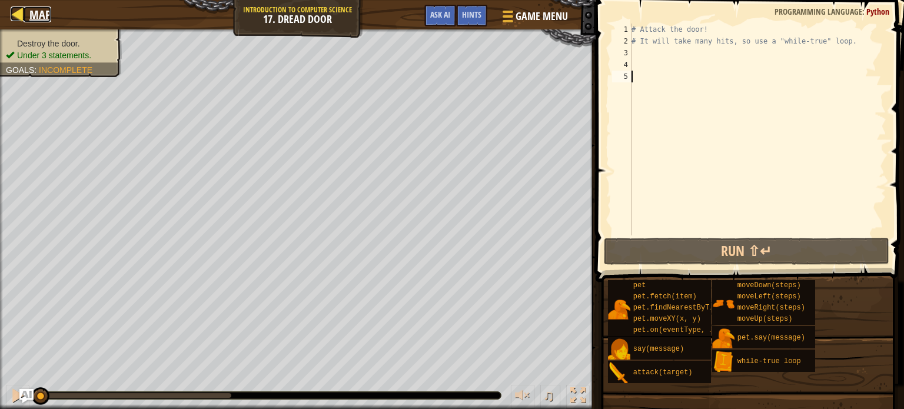
click at [30, 14] on span "Map" at bounding box center [40, 14] width 22 height 16
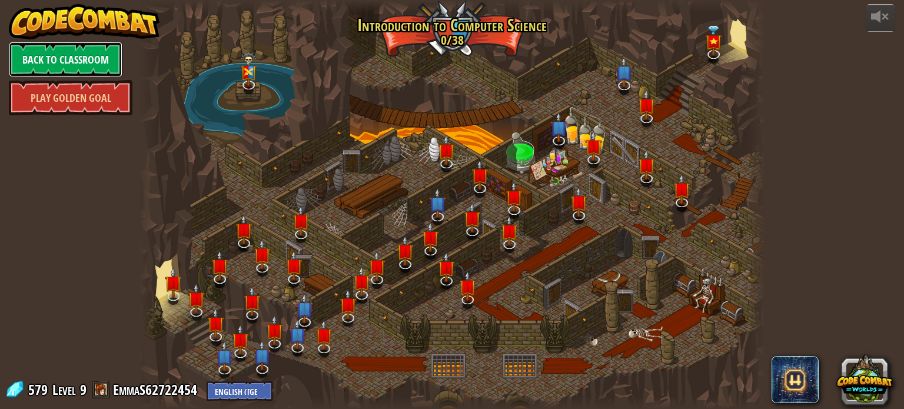
click at [85, 61] on link "Back to Classroom" at bounding box center [66, 59] width 114 height 35
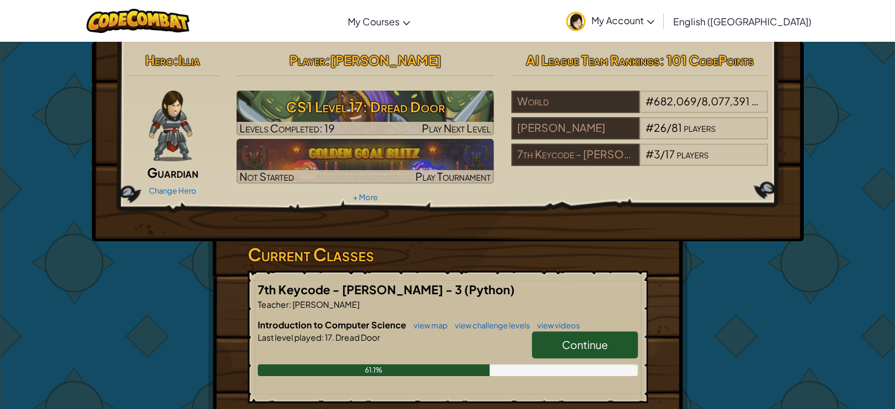
click at [372, 108] on h3 "CS1 Level 17: Dread Door" at bounding box center [365, 107] width 257 height 26
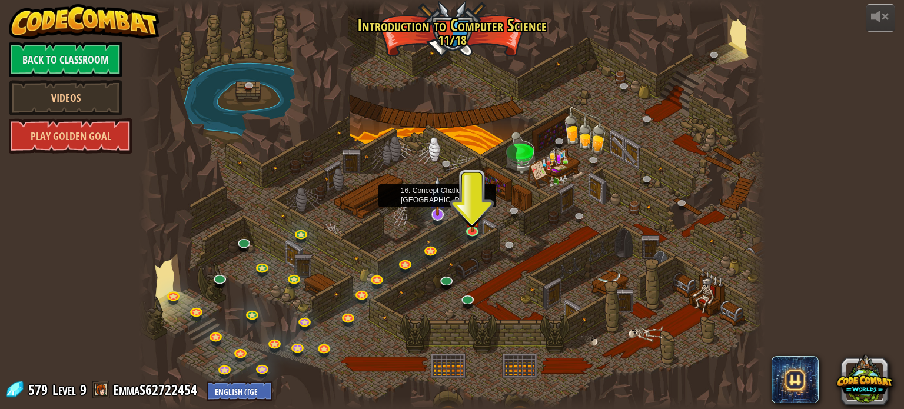
click at [434, 208] on img at bounding box center [437, 195] width 17 height 39
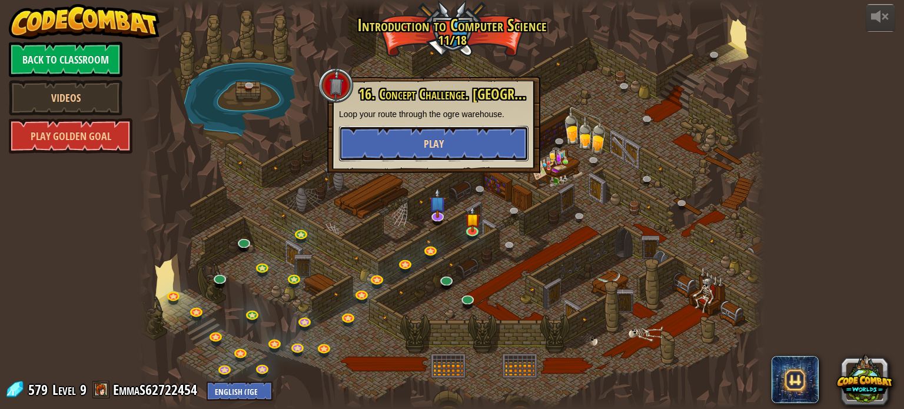
click at [421, 139] on button "Play" at bounding box center [433, 143] width 189 height 35
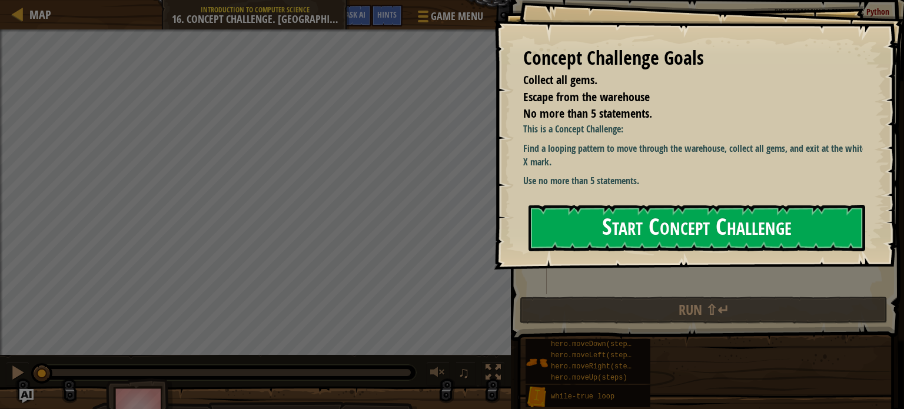
click at [657, 235] on button "Start Concept Challenge" at bounding box center [696, 228] width 337 height 46
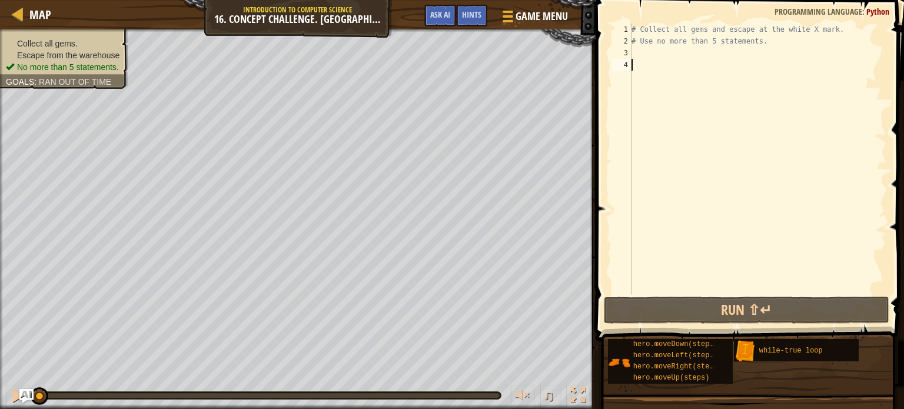
type textarea "h"
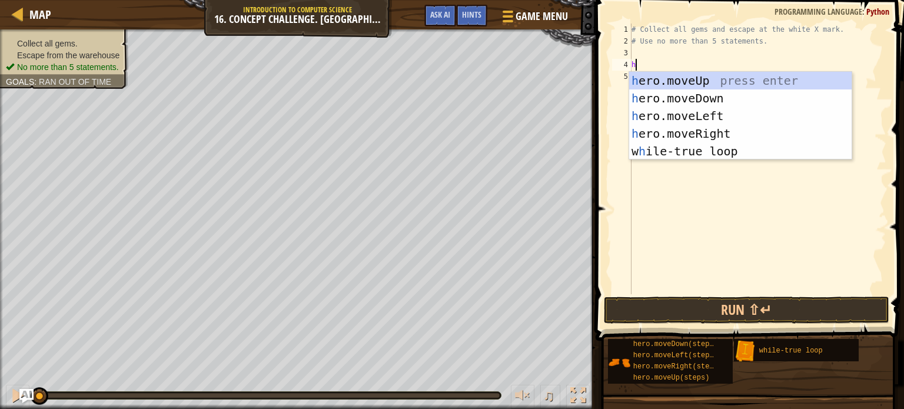
scroll to position [5, 0]
click at [664, 80] on div "h ero.moveUp press enter h ero.moveDown press enter h ero.moveLeft press enter …" at bounding box center [740, 134] width 222 height 124
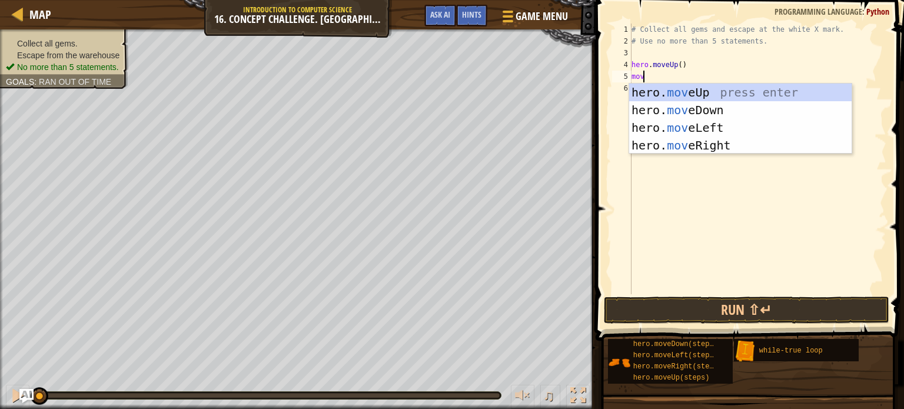
type textarea "move"
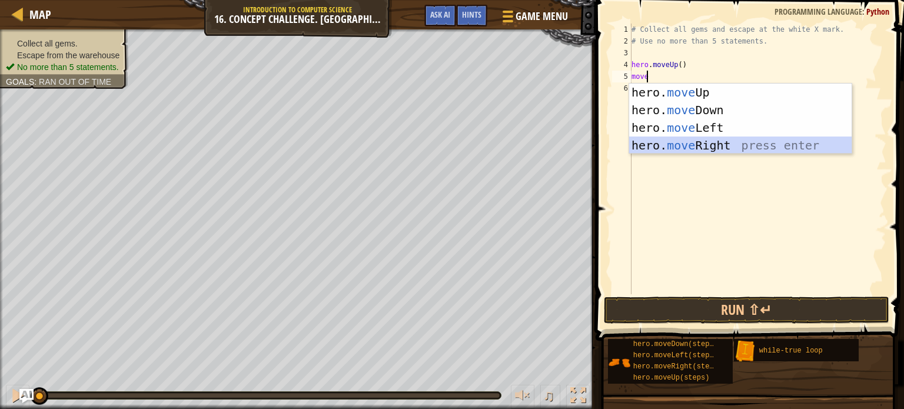
click at [723, 144] on div "hero. move Up press enter hero. move Down press enter hero. move Left press ent…" at bounding box center [740, 137] width 222 height 106
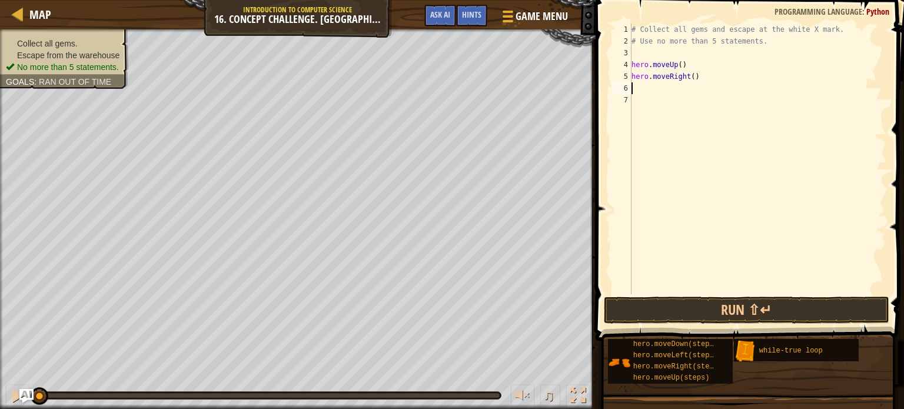
click at [689, 77] on div "# Collect all gems and escape at the white X mark. # Use no more than 5 stateme…" at bounding box center [757, 171] width 257 height 294
click at [742, 312] on button "Run ⇧↵" at bounding box center [746, 310] width 285 height 27
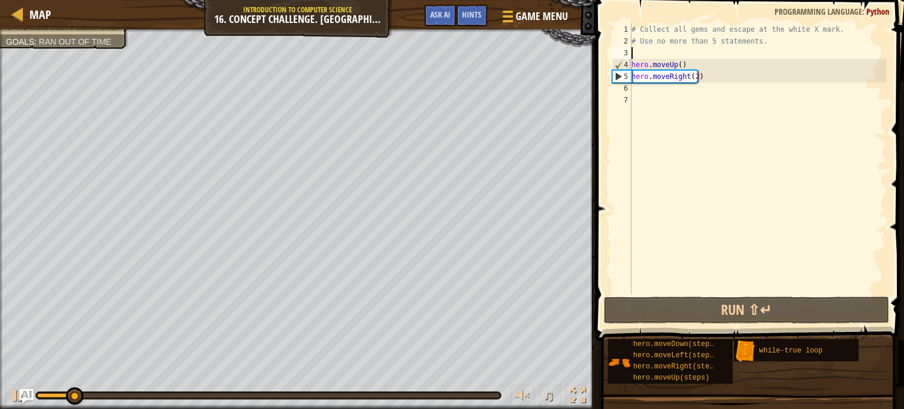
drag, startPoint x: 688, startPoint y: 58, endPoint x: 645, endPoint y: 64, distance: 43.4
click at [645, 64] on div "# Collect all gems and escape at the white X mark. # Use no more than 5 stateme…" at bounding box center [757, 171] width 257 height 294
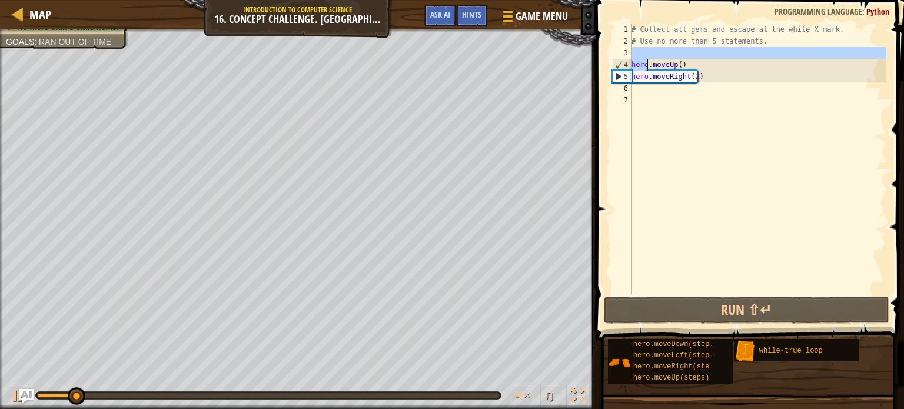
scroll to position [5, 3]
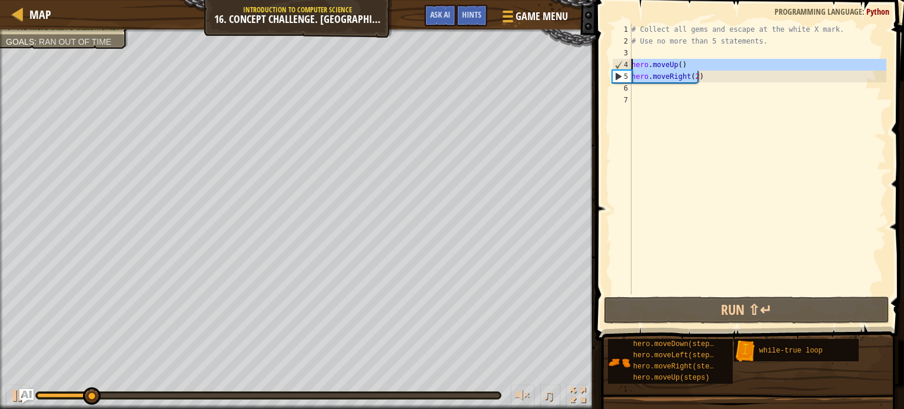
drag, startPoint x: 714, startPoint y: 82, endPoint x: 622, endPoint y: 63, distance: 94.3
click at [622, 63] on div "hero.moveUp() 1 2 3 4 5 6 7 # Collect all gems and escape at the white X mark. …" at bounding box center [748, 159] width 277 height 271
type textarea "hero.moveUp() hero.moveRight(2)"
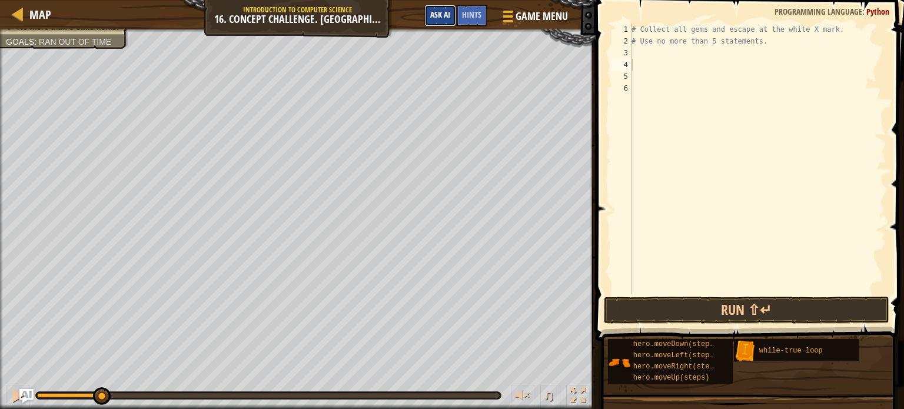
click at [446, 18] on span "Ask AI" at bounding box center [440, 14] width 20 height 11
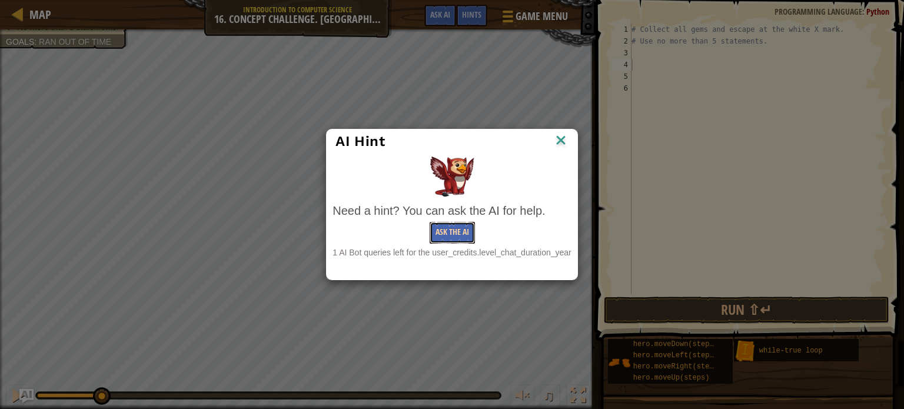
click at [454, 234] on button "Ask the AI" at bounding box center [452, 233] width 45 height 22
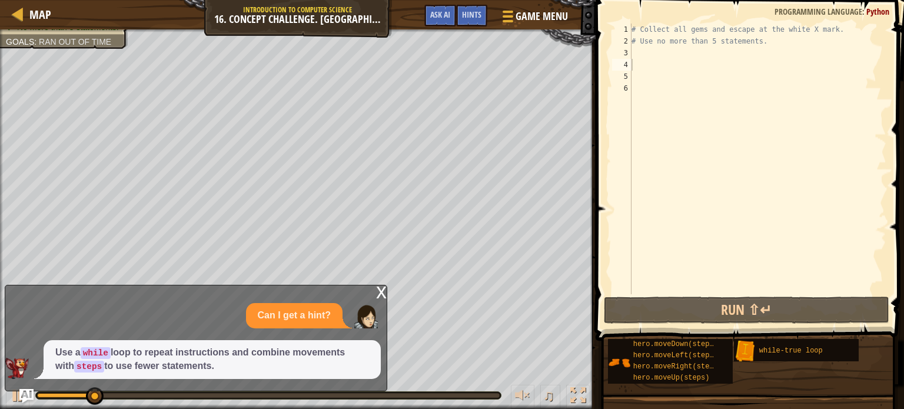
drag, startPoint x: 217, startPoint y: 360, endPoint x: 149, endPoint y: 331, distance: 73.3
click at [149, 331] on div "Can I get a hint? Use a while loop to repeat instructions and combine movements…" at bounding box center [192, 341] width 375 height 76
click at [148, 327] on div "Can I get a hint?" at bounding box center [192, 315] width 375 height 25
click at [99, 354] on code "while" at bounding box center [96, 353] width 30 height 12
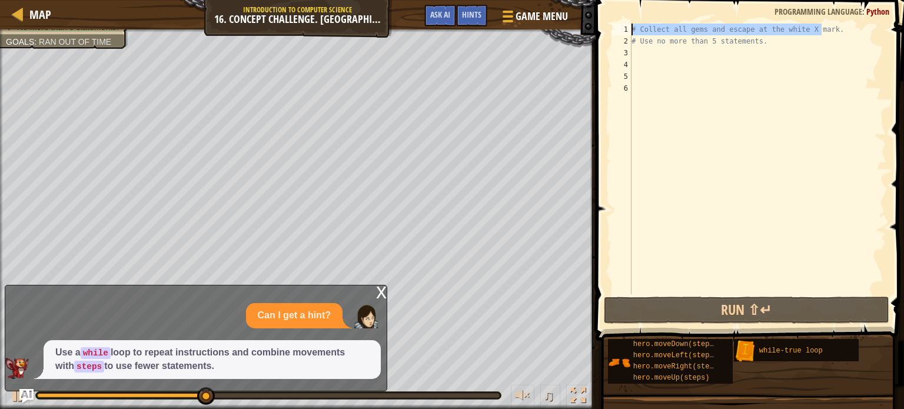
drag, startPoint x: 820, startPoint y: 25, endPoint x: 631, endPoint y: 30, distance: 188.4
click at [631, 30] on div "# Collect all gems and escape at the white X mark. # Use no more than 5 stateme…" at bounding box center [757, 171] width 257 height 294
type textarea "."
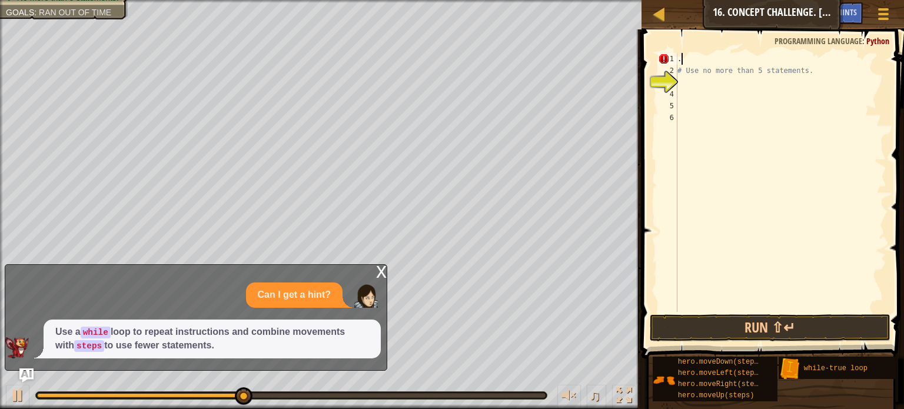
click at [710, 56] on div ". # Use no more than 5 statements." at bounding box center [780, 194] width 211 height 282
type textarea "."
drag, startPoint x: 803, startPoint y: 72, endPoint x: 676, endPoint y: 74, distance: 127.7
click at [676, 74] on div "1 2 3 4 5 6 # Use no more than 5 statements. הההההההההההההההההההההההההההההההההה…" at bounding box center [771, 182] width 231 height 259
type textarea "# Use no more than 5 statements."
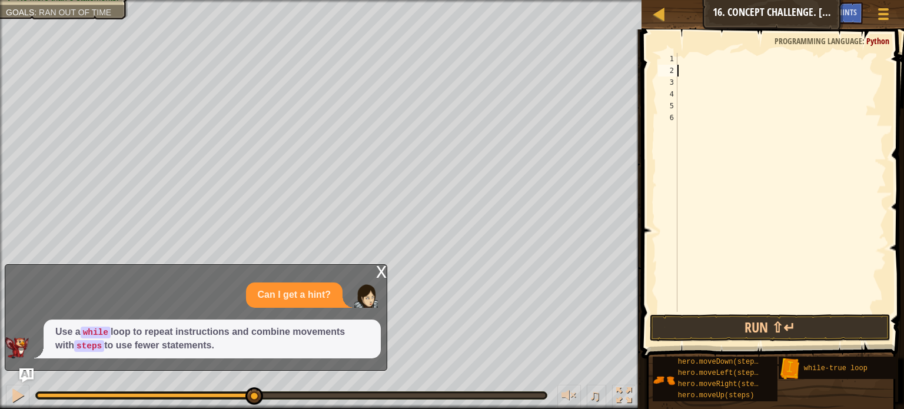
click at [683, 60] on div at bounding box center [780, 194] width 211 height 282
click at [383, 270] on div "x" at bounding box center [381, 271] width 11 height 12
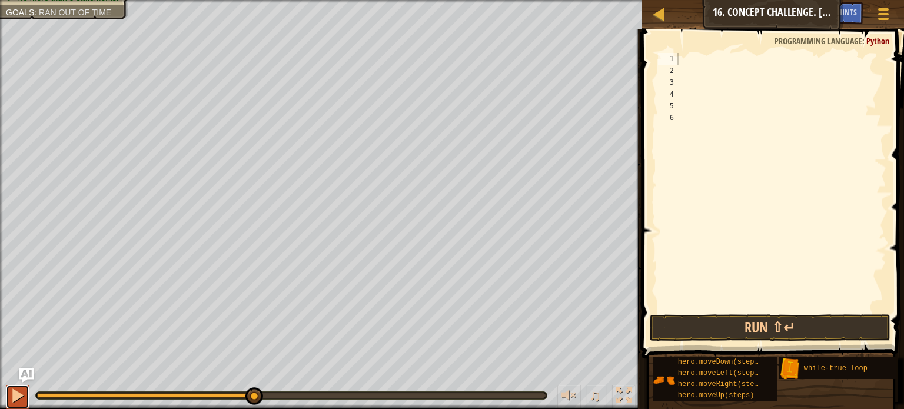
click at [12, 394] on div at bounding box center [17, 395] width 15 height 15
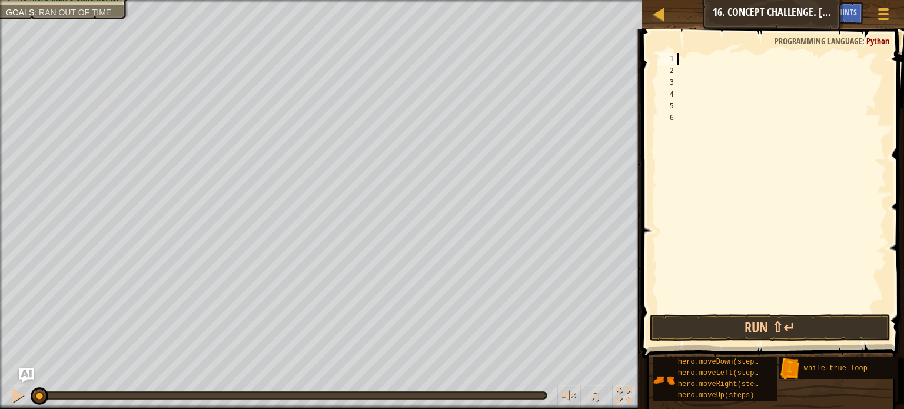
drag, startPoint x: 273, startPoint y: 393, endPoint x: 0, endPoint y: 329, distance: 280.4
click at [0, 329] on div "Collect all gems. Escape from the warehouse No more than 5 statements. Goals : …" at bounding box center [452, 204] width 904 height 409
